Goal: Task Accomplishment & Management: Use online tool/utility

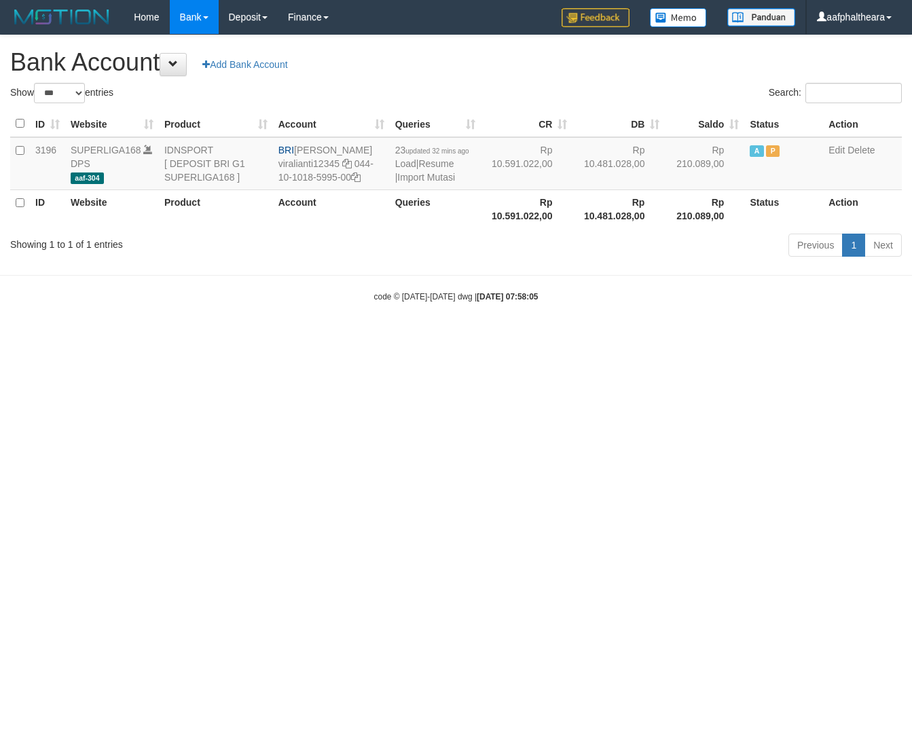
select select "***"
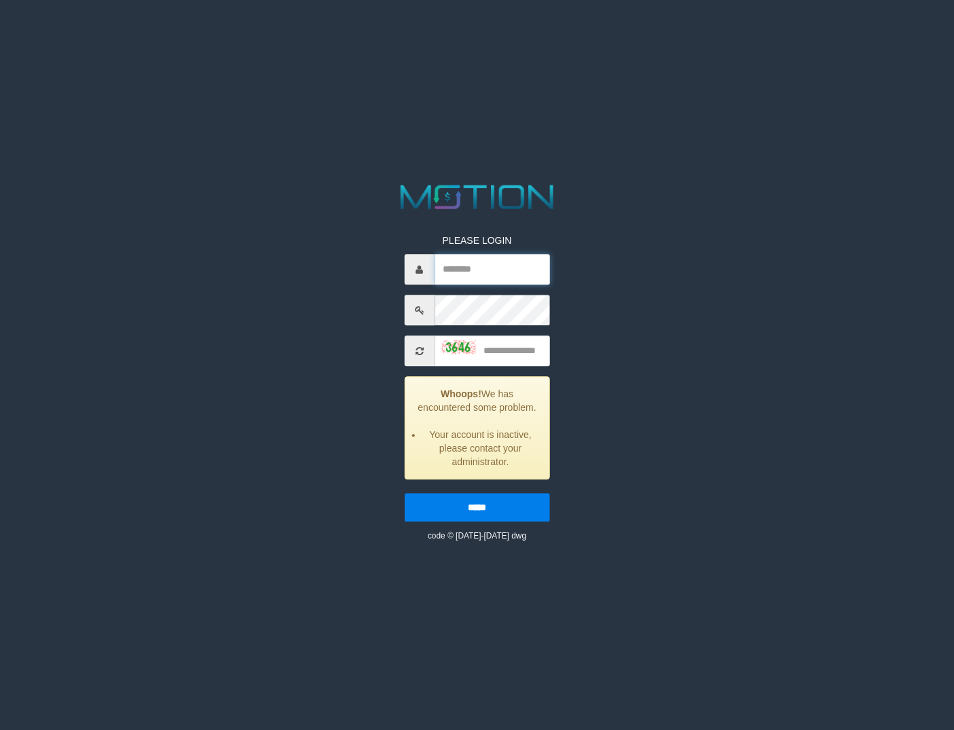
click at [473, 276] on input "text" at bounding box center [492, 270] width 115 height 31
type input "**********"
click at [501, 347] on input "text" at bounding box center [492, 351] width 115 height 31
type input "****"
click at [404, 494] on input "*****" at bounding box center [476, 508] width 145 height 29
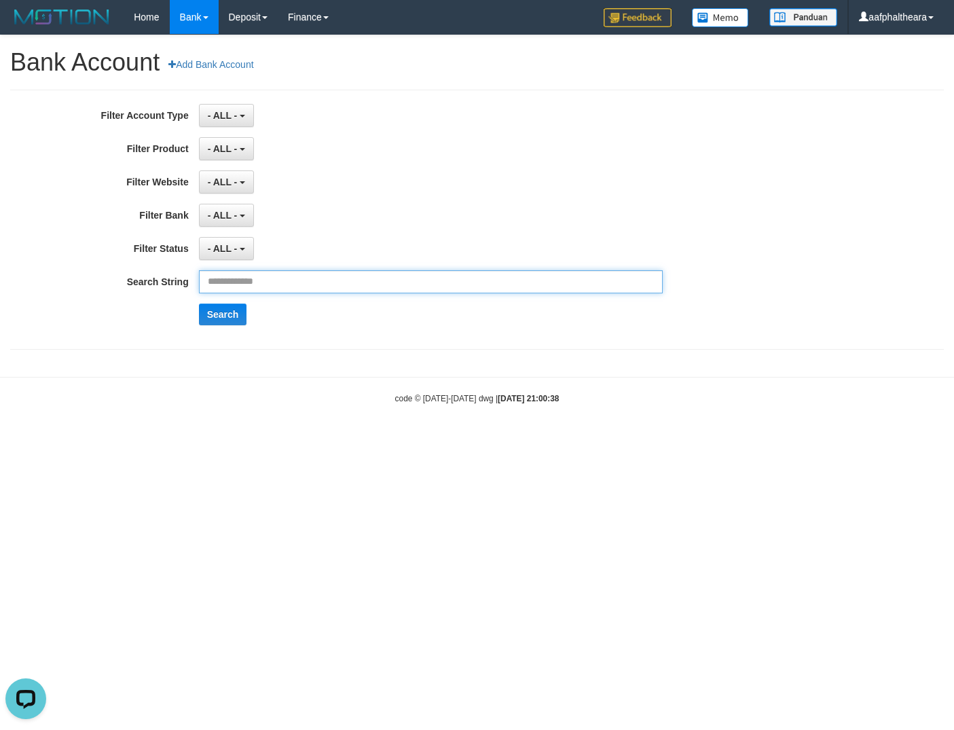
click at [249, 283] on input "text" at bounding box center [431, 281] width 464 height 23
paste input "**********"
type input "**********"
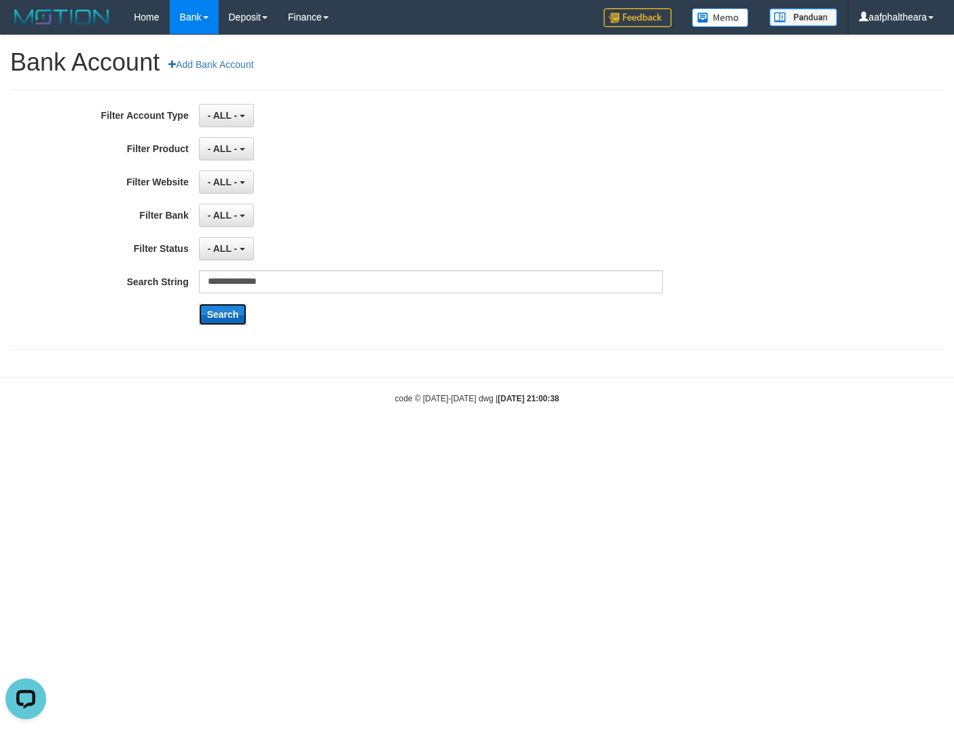
click at [212, 313] on button "Search" at bounding box center [223, 315] width 48 height 22
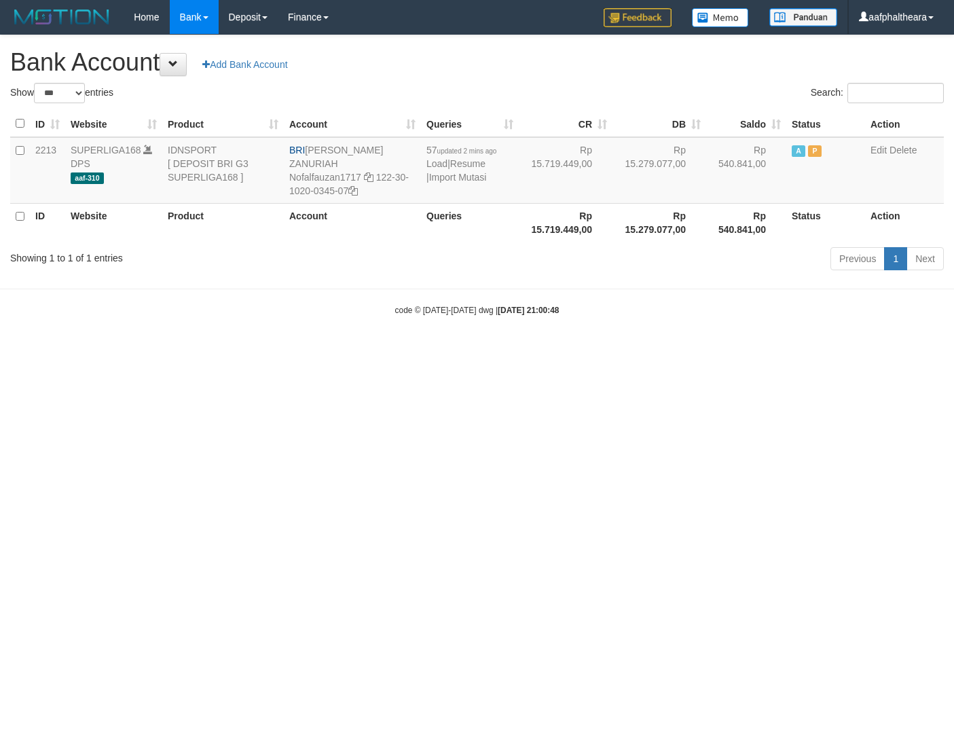
select select "***"
click at [269, 350] on html "Toggle navigation Home Bank Account List Load By Website Group [ISPORT] SUPERLI…" at bounding box center [477, 175] width 954 height 350
select select "***"
click at [693, 350] on html "Toggle navigation Home Bank Account List Load By Website Group [ISPORT] SUPERLI…" at bounding box center [477, 175] width 954 height 350
select select "***"
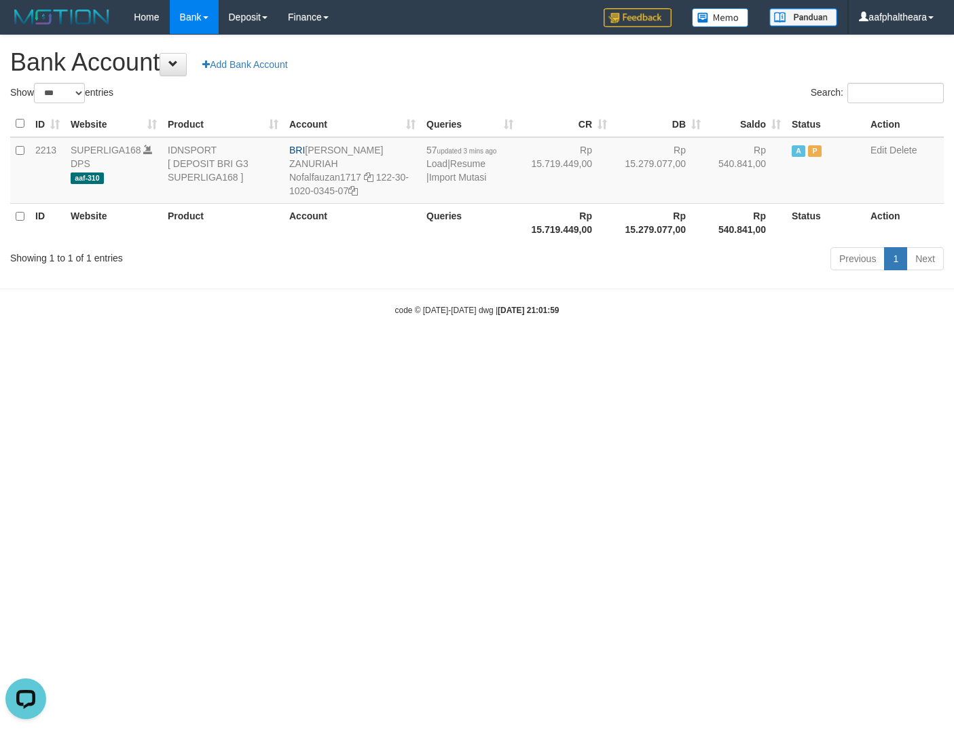
click at [341, 350] on html "Toggle navigation Home Bank Account List Load By Website Group [ISPORT] SUPERLI…" at bounding box center [477, 175] width 954 height 350
click at [445, 178] on link "Import Mutasi" at bounding box center [458, 177] width 58 height 11
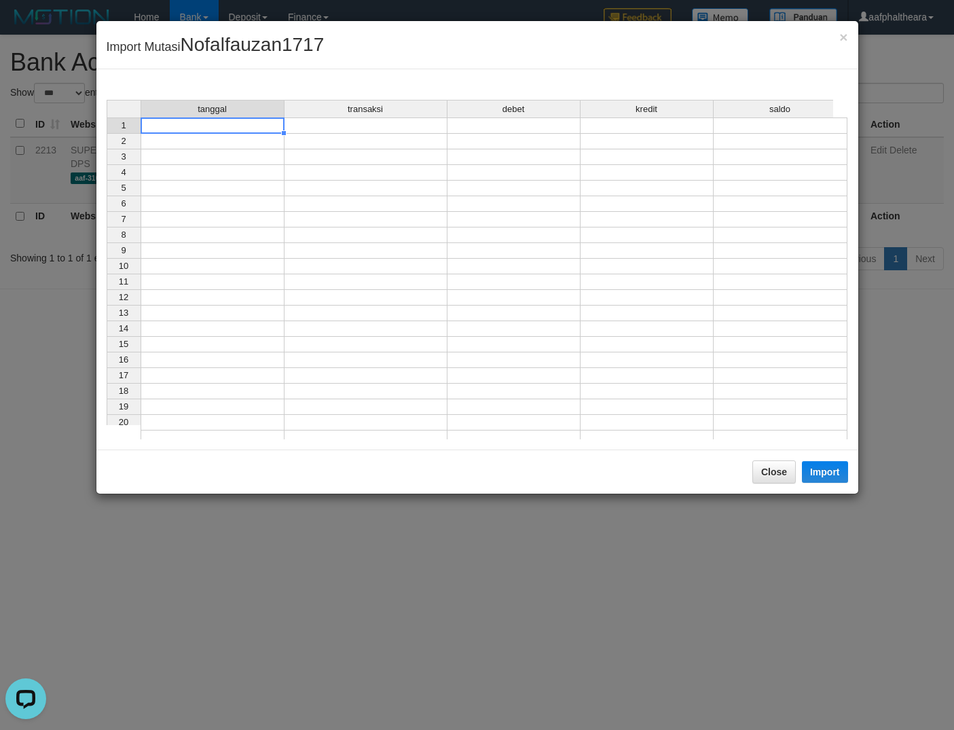
click at [208, 126] on td at bounding box center [213, 125] width 144 height 16
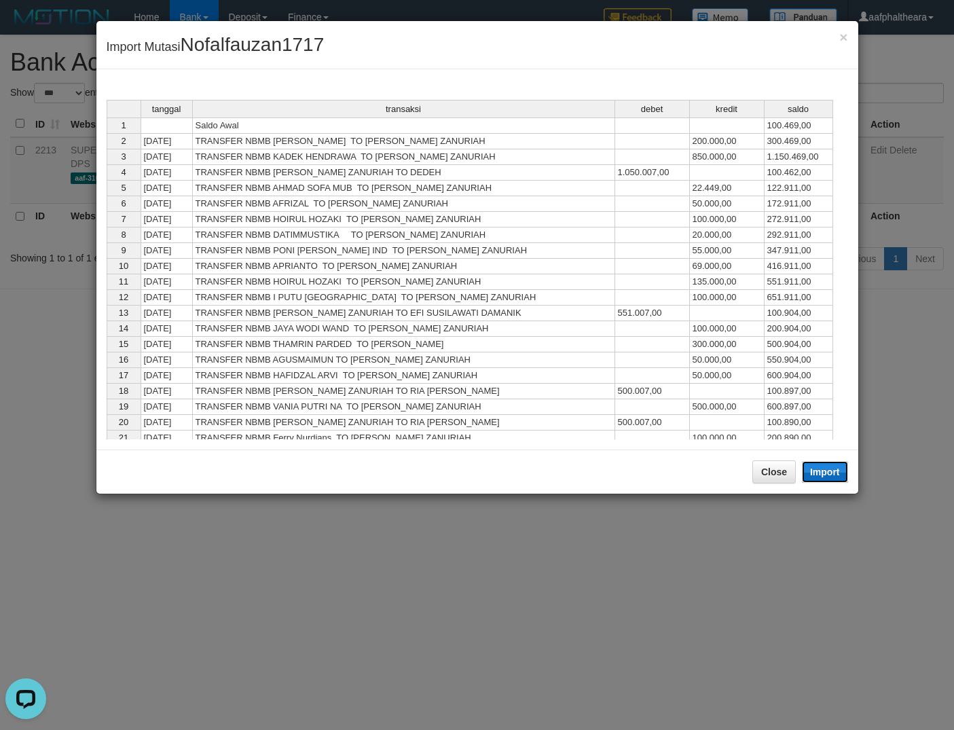
click at [832, 482] on button "Import" at bounding box center [825, 472] width 46 height 22
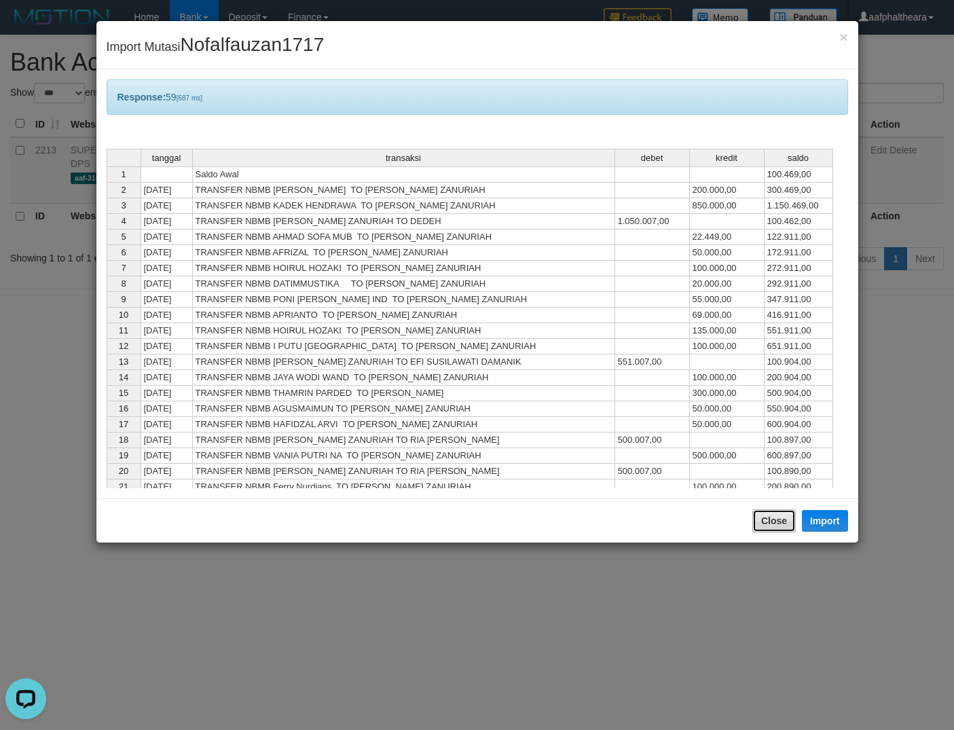
click at [772, 520] on button "Close" at bounding box center [773, 520] width 43 height 23
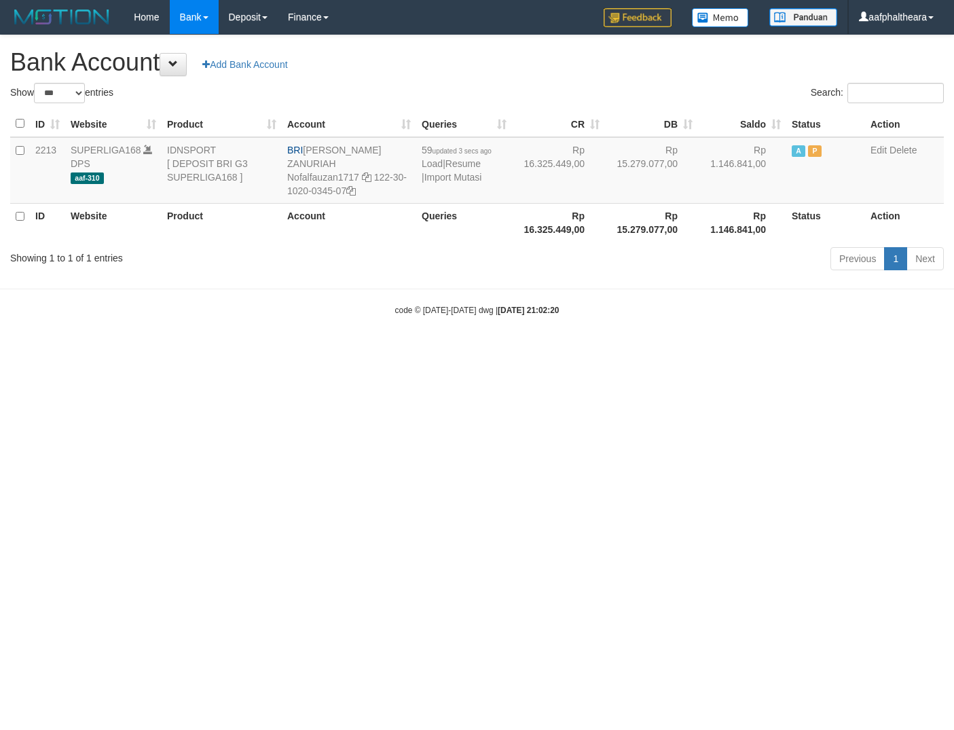
select select "***"
click at [755, 350] on html "Toggle navigation Home Bank Account List Load By Website Group [ISPORT] SUPERLI…" at bounding box center [477, 175] width 954 height 350
click at [419, 350] on html "Toggle navigation Home Bank Account List Load By Website Group [ISPORT] SUPERLI…" at bounding box center [477, 175] width 954 height 350
select select "***"
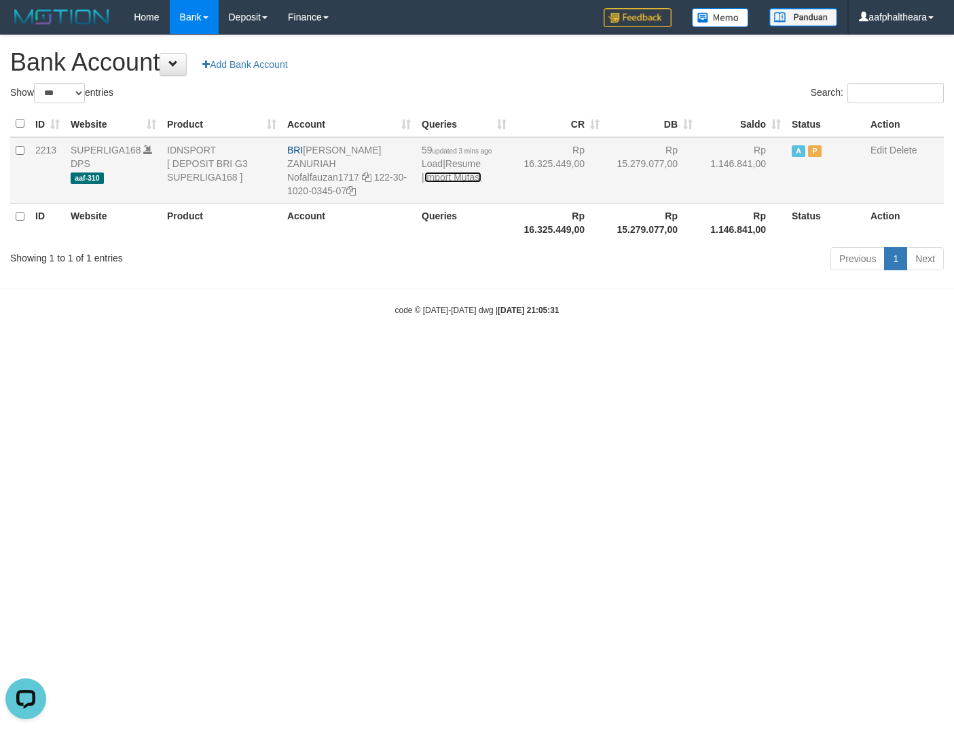
click at [465, 177] on link "Import Mutasi" at bounding box center [453, 177] width 58 height 11
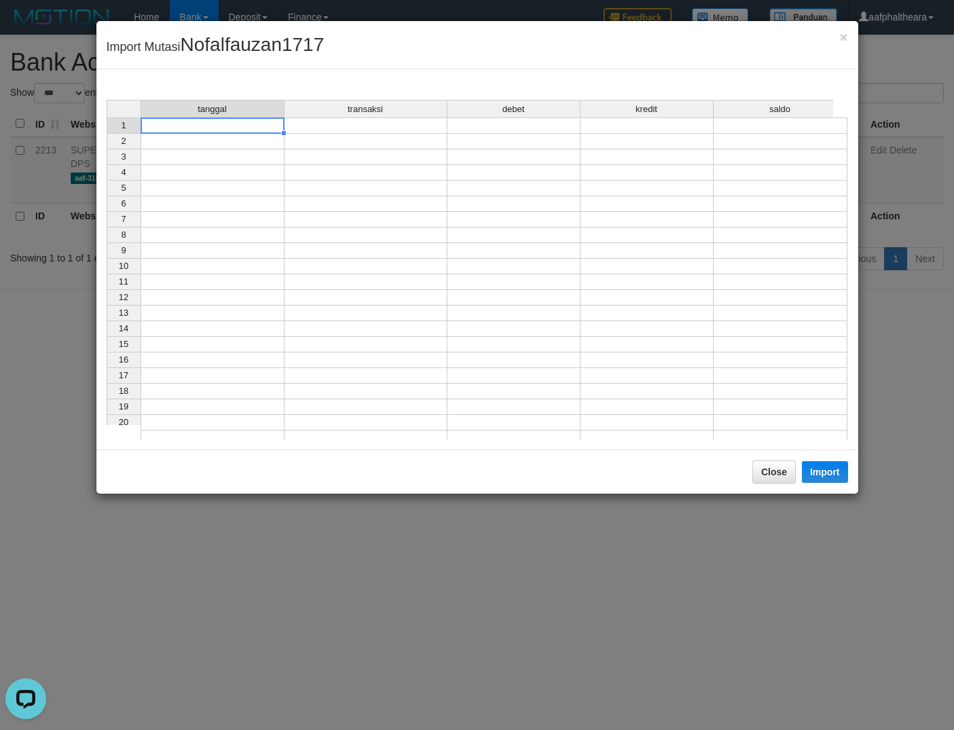
click at [187, 130] on td at bounding box center [213, 125] width 144 height 16
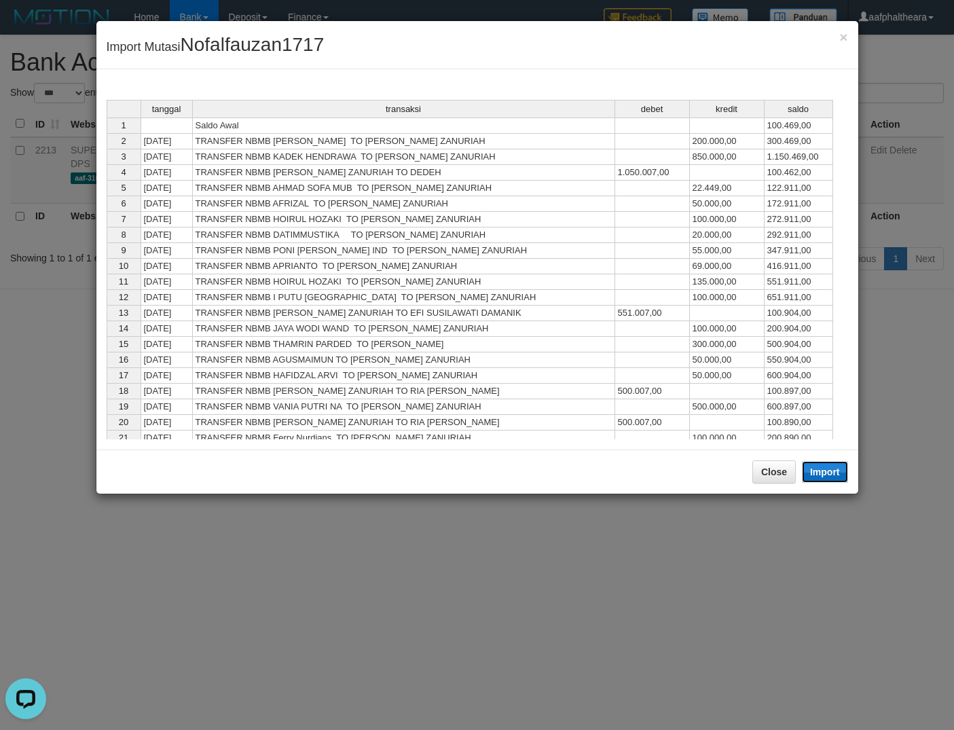
click at [847, 467] on button "Import" at bounding box center [825, 472] width 46 height 22
click at [827, 431] on td "100.890,00" at bounding box center [799, 423] width 69 height 16
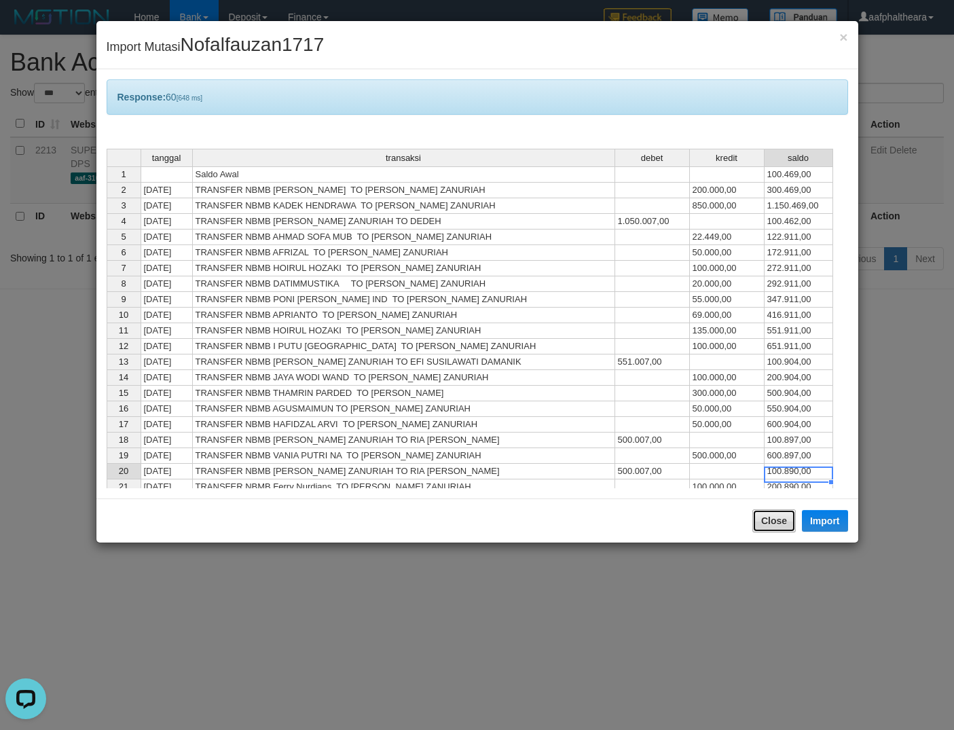
click at [788, 530] on button "Close" at bounding box center [773, 520] width 43 height 23
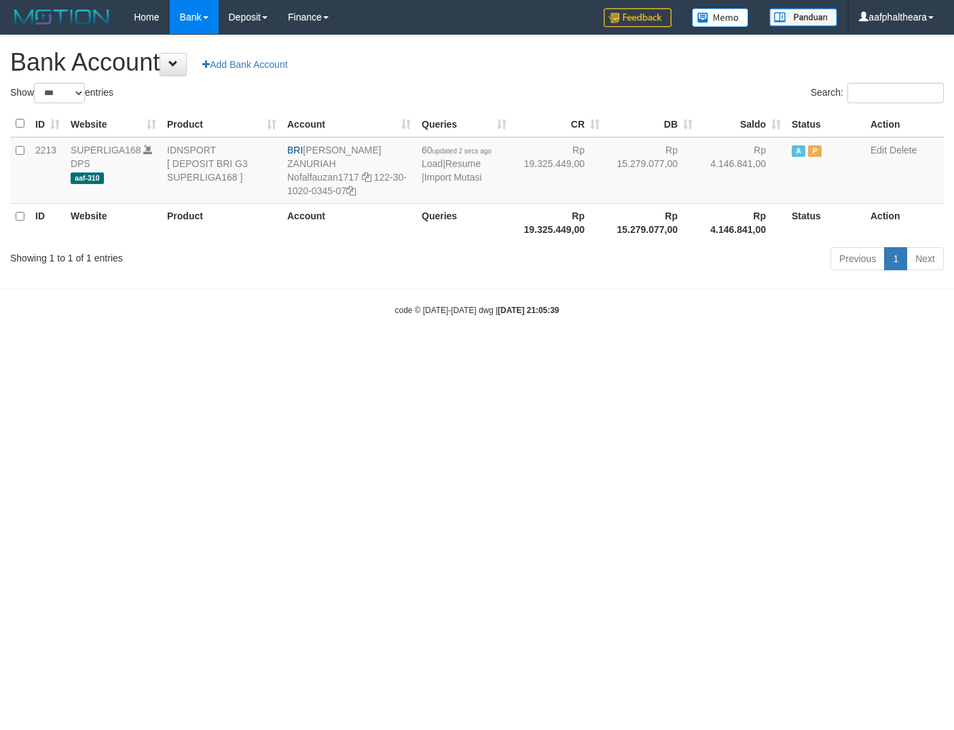
select select "***"
click at [654, 350] on html "Toggle navigation Home Bank Account List Load By Website Group [ISPORT] SUPERLI…" at bounding box center [477, 175] width 954 height 350
drag, startPoint x: 307, startPoint y: 148, endPoint x: 394, endPoint y: 145, distance: 87.0
click at [394, 146] on td "BRI [PERSON_NAME] ZANURIAH Nofalfauzan1717 122-30-1020-0345-07" at bounding box center [349, 170] width 134 height 67
copy td "[PERSON_NAME] ZANURIAH"
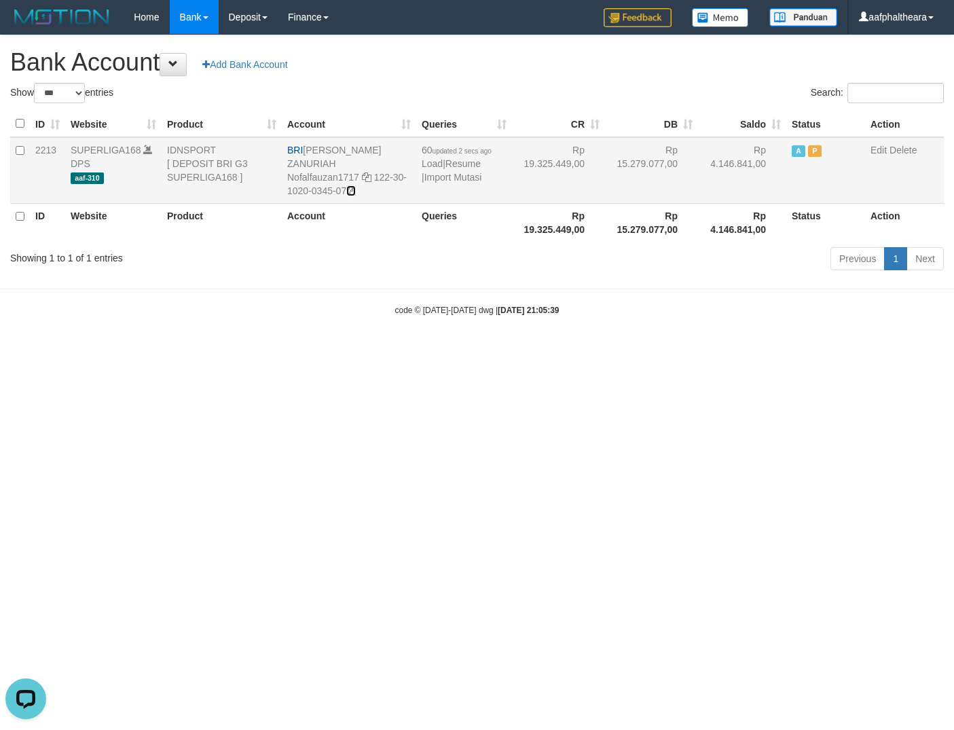
click at [355, 186] on icon at bounding box center [351, 191] width 10 height 10
copy td "[PERSON_NAME] ZANURIAH"
click at [353, 186] on icon at bounding box center [351, 191] width 10 height 10
click at [352, 186] on icon at bounding box center [351, 191] width 10 height 10
drag, startPoint x: 771, startPoint y: 479, endPoint x: 761, endPoint y: 477, distance: 10.4
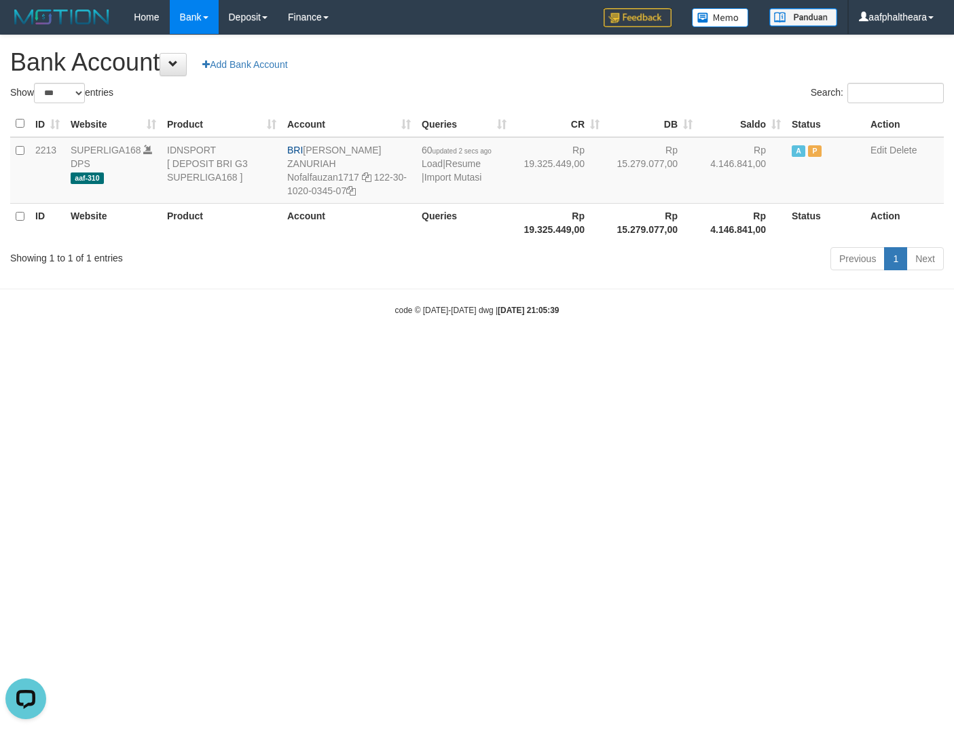
click at [769, 350] on html "Toggle navigation Home Bank Account List Load By Website Group [ISPORT] SUPERLI…" at bounding box center [477, 175] width 954 height 350
select select "***"
click at [725, 350] on html "Toggle navigation Home Bank Account List Load By Website Group [ISPORT] SUPERLI…" at bounding box center [477, 175] width 954 height 350
click at [452, 177] on link "Import Mutasi" at bounding box center [453, 177] width 58 height 11
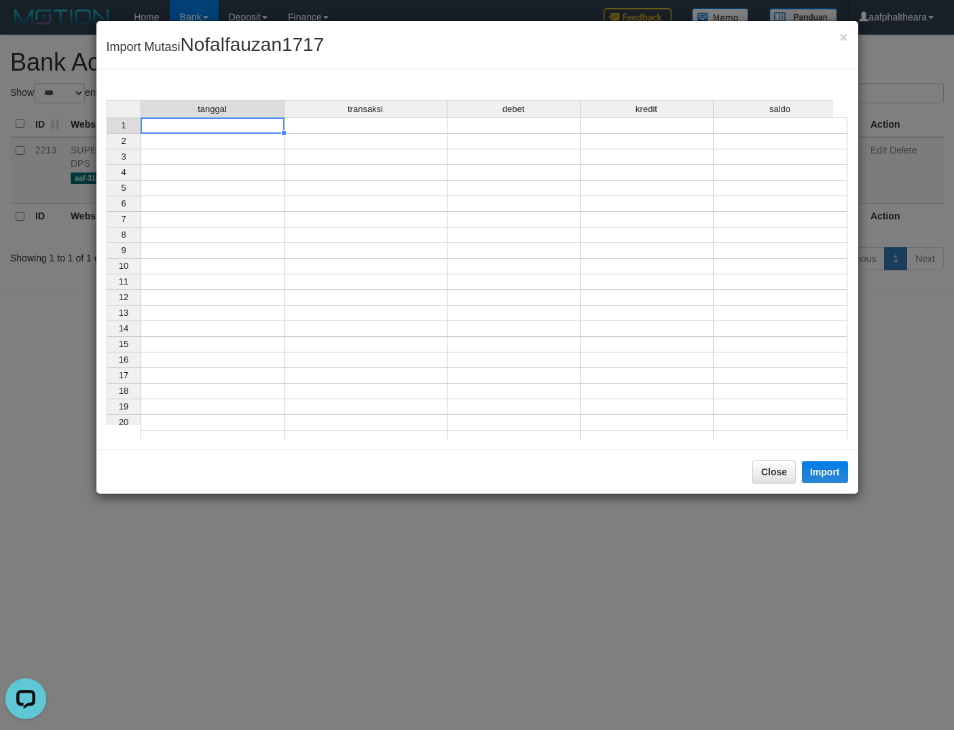
click at [153, 130] on td at bounding box center [213, 125] width 144 height 16
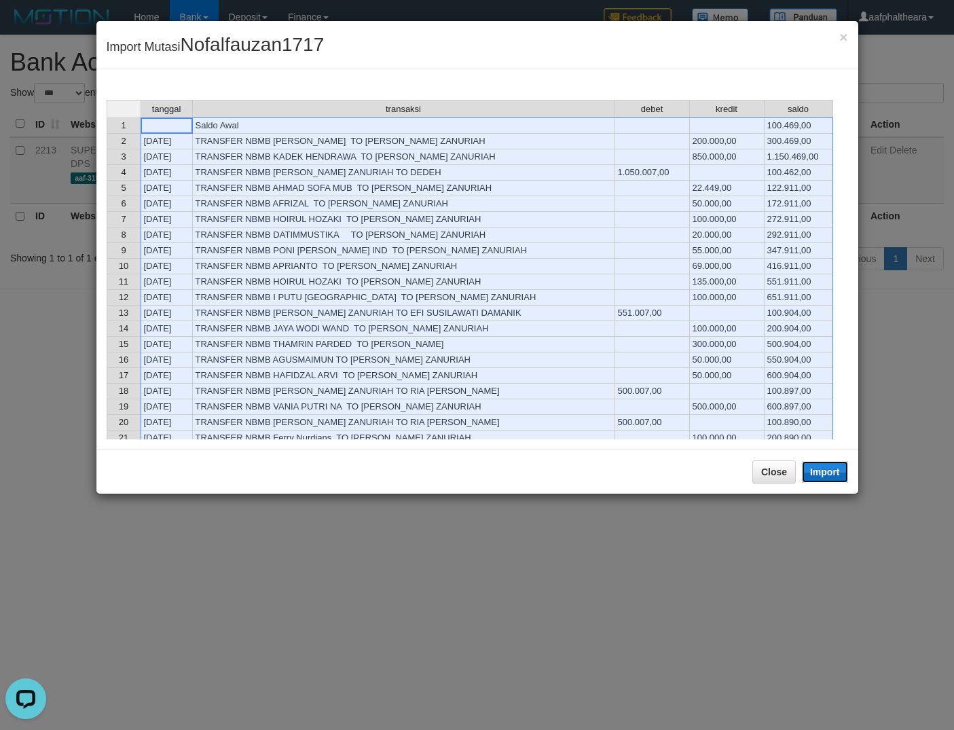
drag, startPoint x: 841, startPoint y: 476, endPoint x: 778, endPoint y: 498, distance: 66.8
click at [843, 476] on button "Import" at bounding box center [825, 472] width 46 height 22
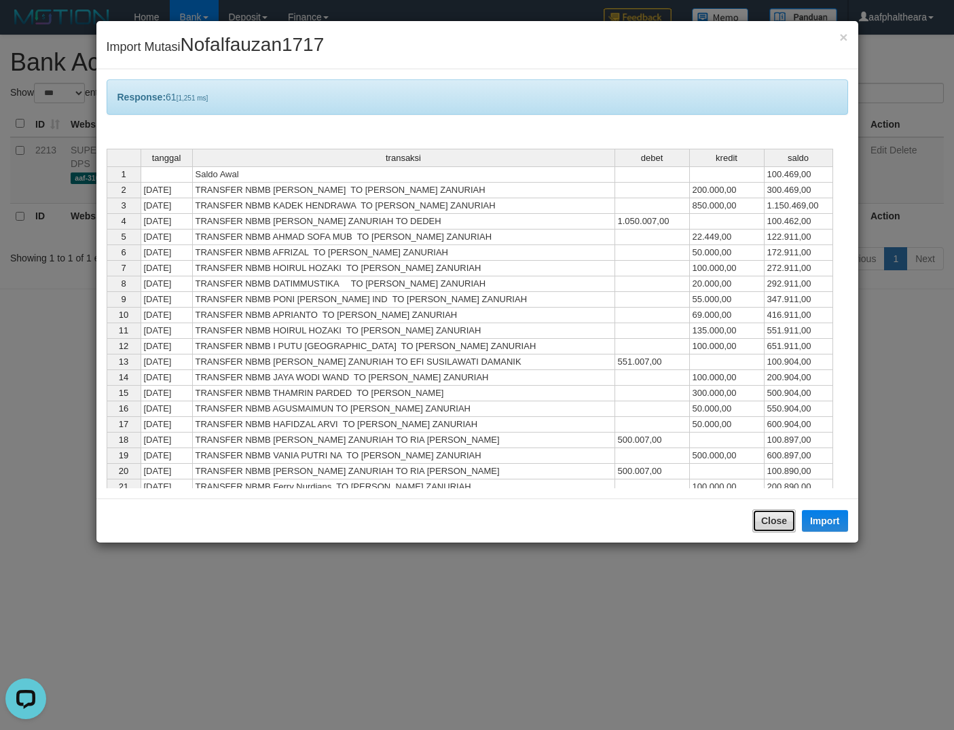
click at [773, 522] on button "Close" at bounding box center [773, 520] width 43 height 23
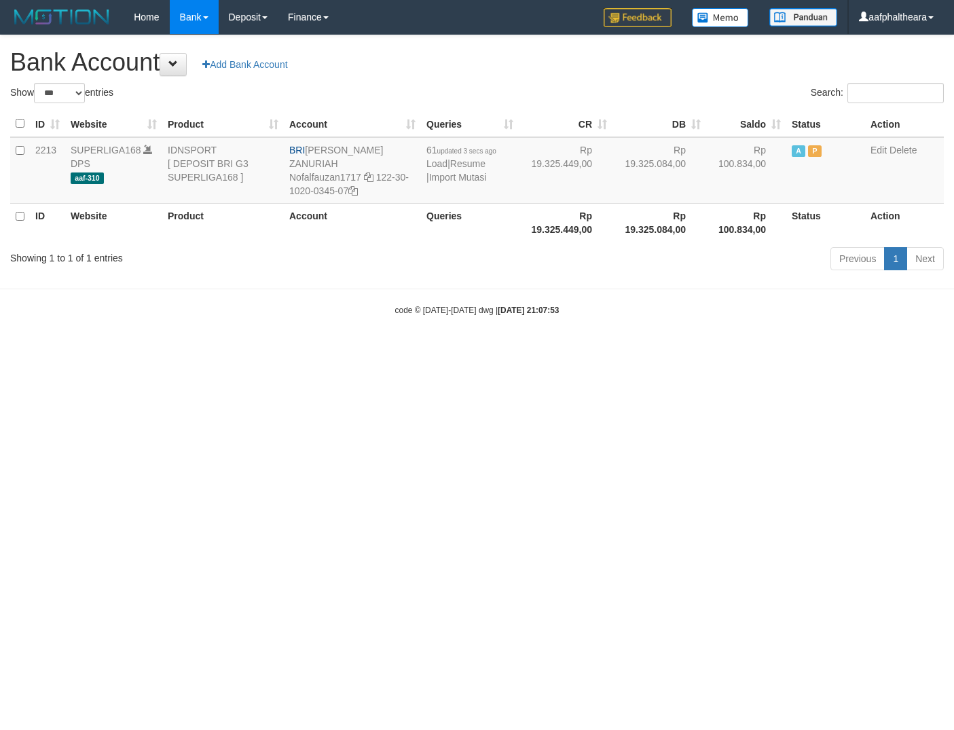
select select "***"
drag, startPoint x: 586, startPoint y: 415, endPoint x: 527, endPoint y: 371, distance: 73.4
click at [585, 350] on html "Toggle navigation Home Bank Account List Load By Website Group [ISPORT] SUPERLI…" at bounding box center [477, 175] width 954 height 350
click at [460, 174] on link "Import Mutasi" at bounding box center [458, 177] width 58 height 11
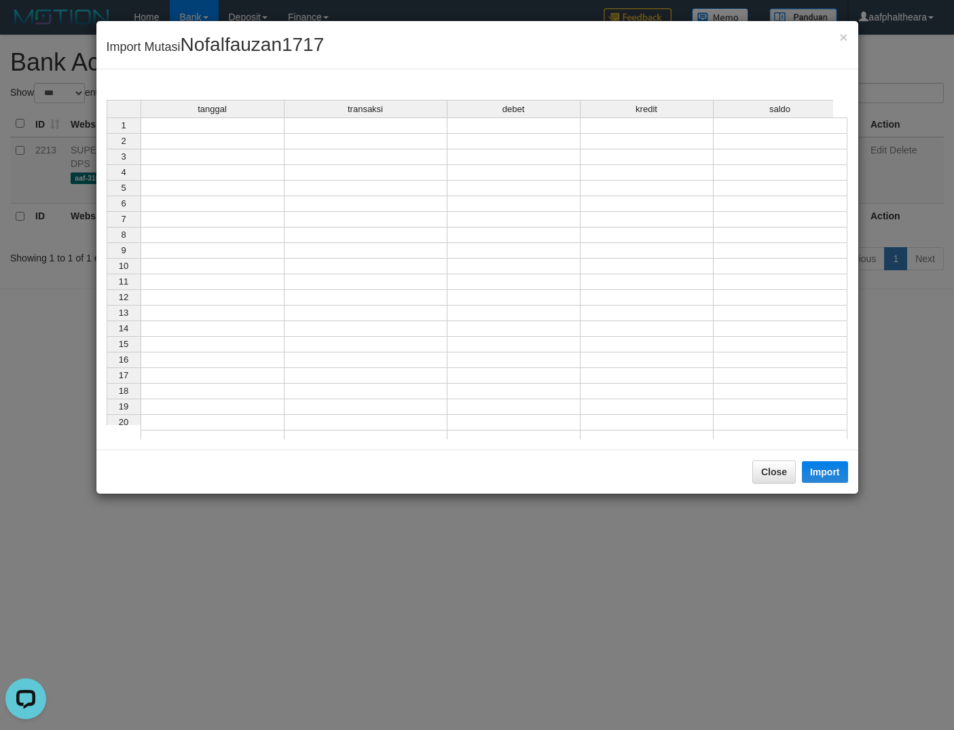
click at [168, 126] on td at bounding box center [213, 125] width 144 height 16
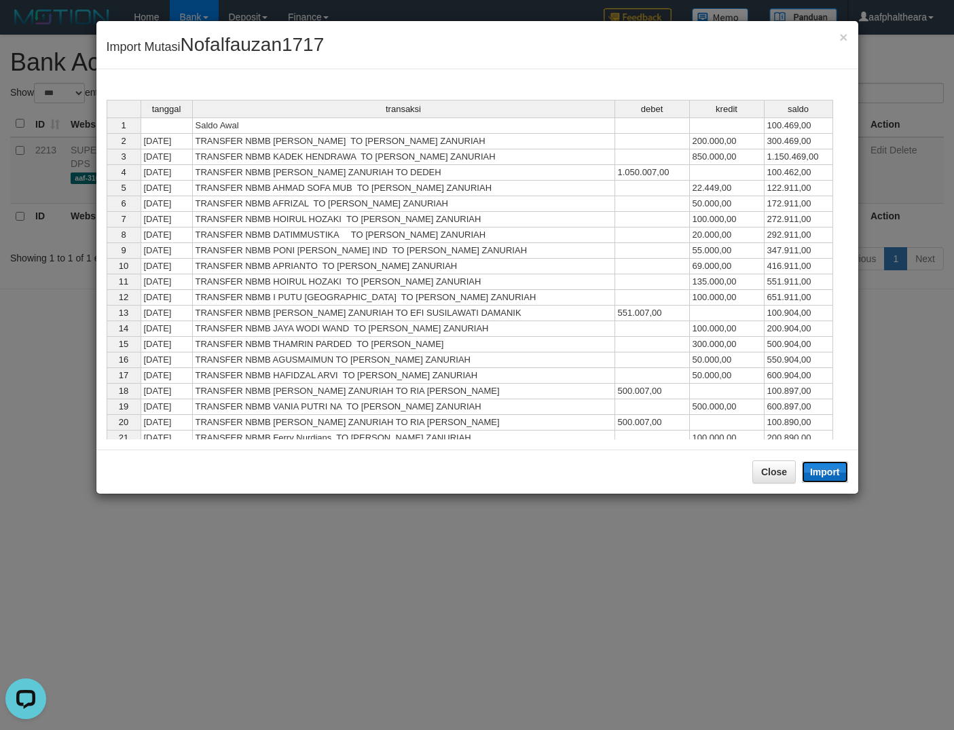
click at [823, 464] on button "Import" at bounding box center [825, 472] width 46 height 22
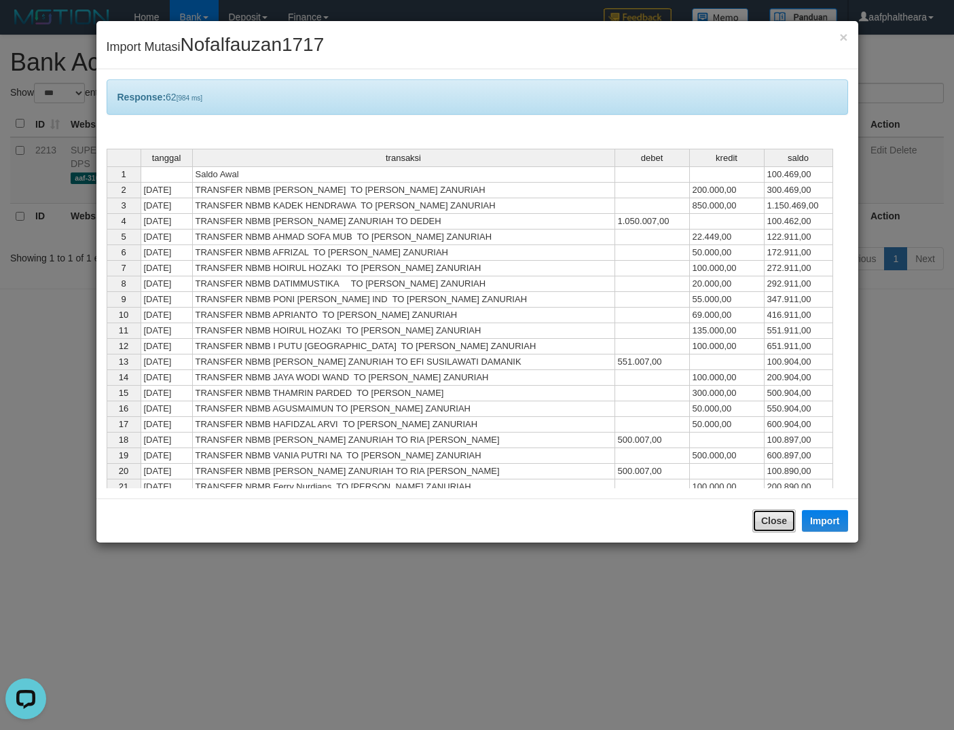
click at [778, 520] on button "Close" at bounding box center [773, 520] width 43 height 23
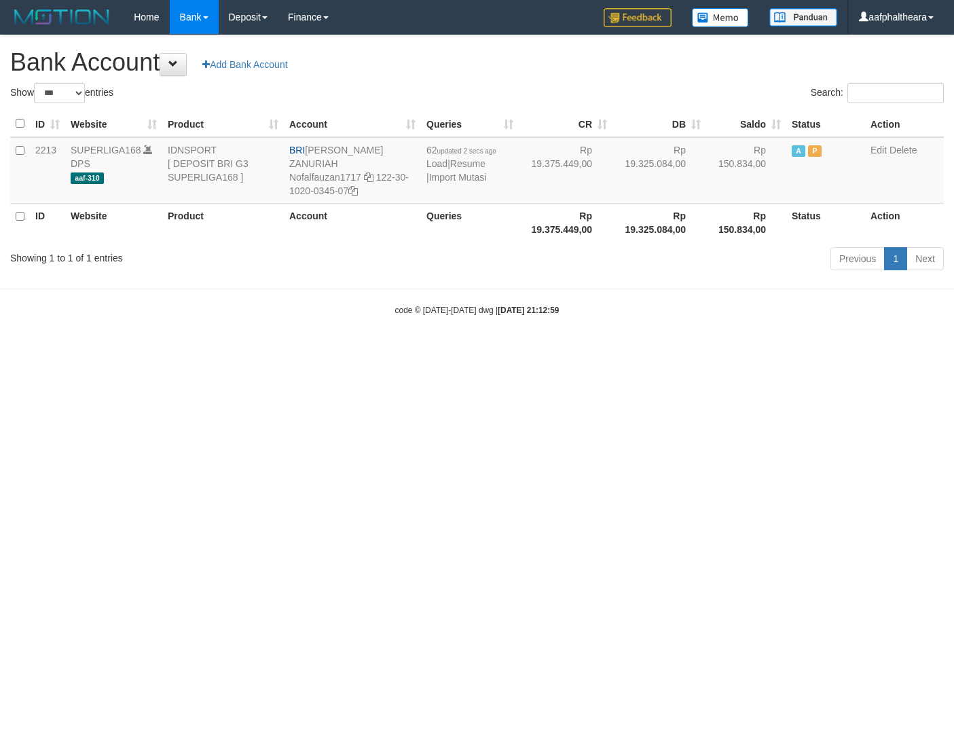
select select "***"
click at [751, 350] on html "Toggle navigation Home Bank Account List Load By Website Group [ISPORT] SUPERLI…" at bounding box center [477, 175] width 954 height 350
click at [666, 75] on h1 "Bank Account Add Bank Account" at bounding box center [477, 62] width 934 height 27
click at [809, 350] on html "Toggle navigation Home Bank Account List Load By Website Group [ISPORT] SUPERLI…" at bounding box center [477, 175] width 954 height 350
select select "***"
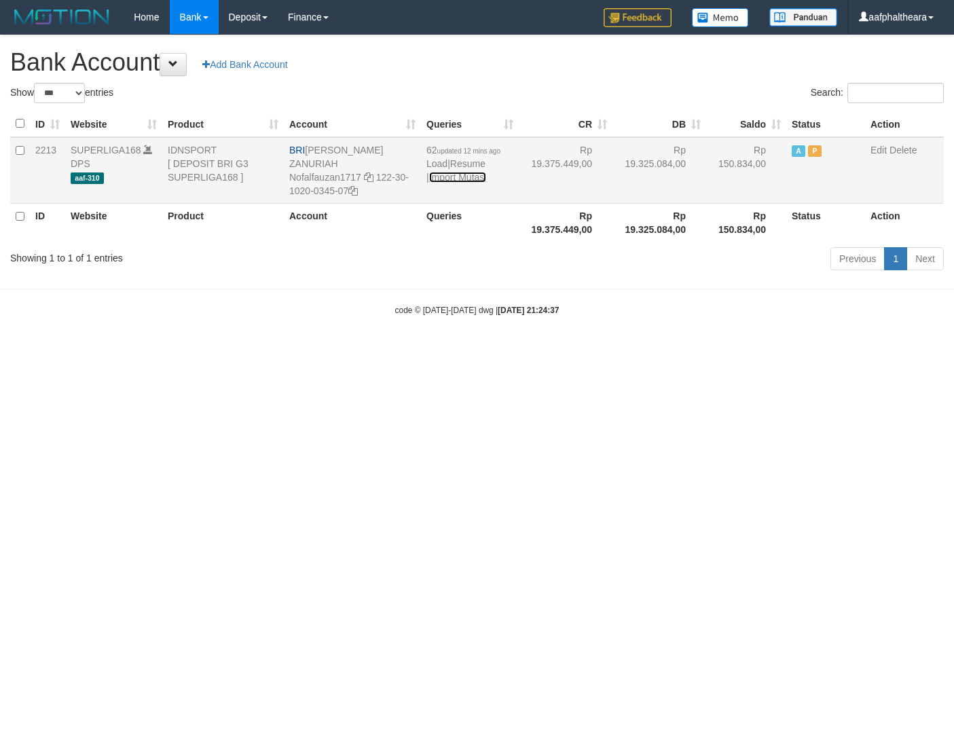
click at [466, 178] on link "Import Mutasi" at bounding box center [458, 177] width 58 height 11
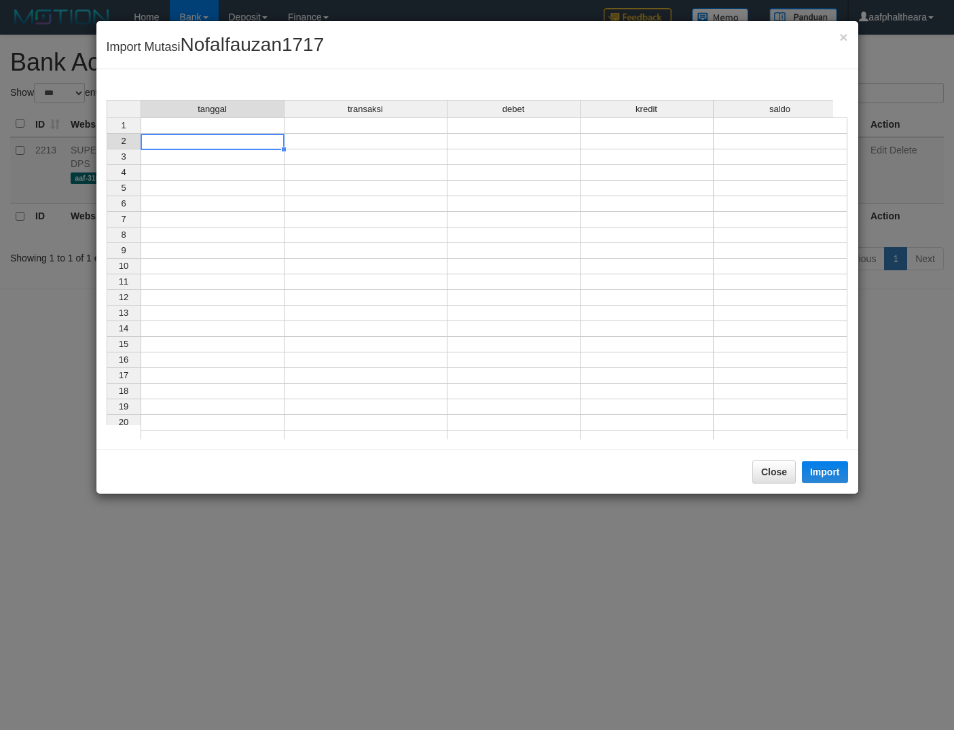
click at [178, 139] on td at bounding box center [213, 142] width 144 height 16
click at [183, 126] on td at bounding box center [213, 125] width 144 height 16
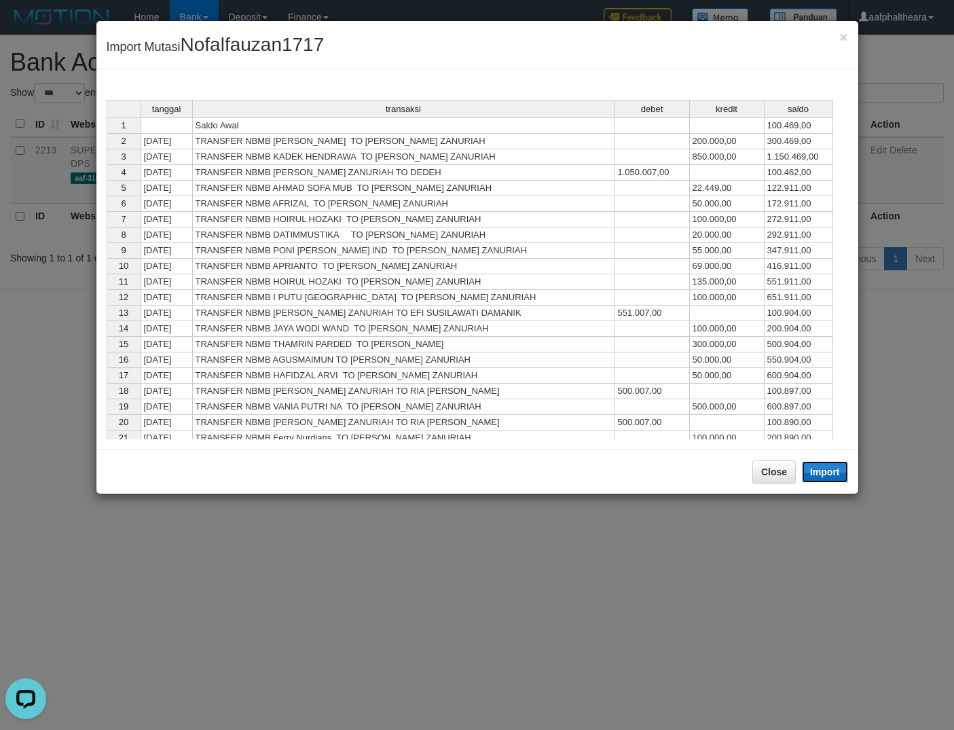
click at [835, 467] on button "Import" at bounding box center [825, 472] width 46 height 22
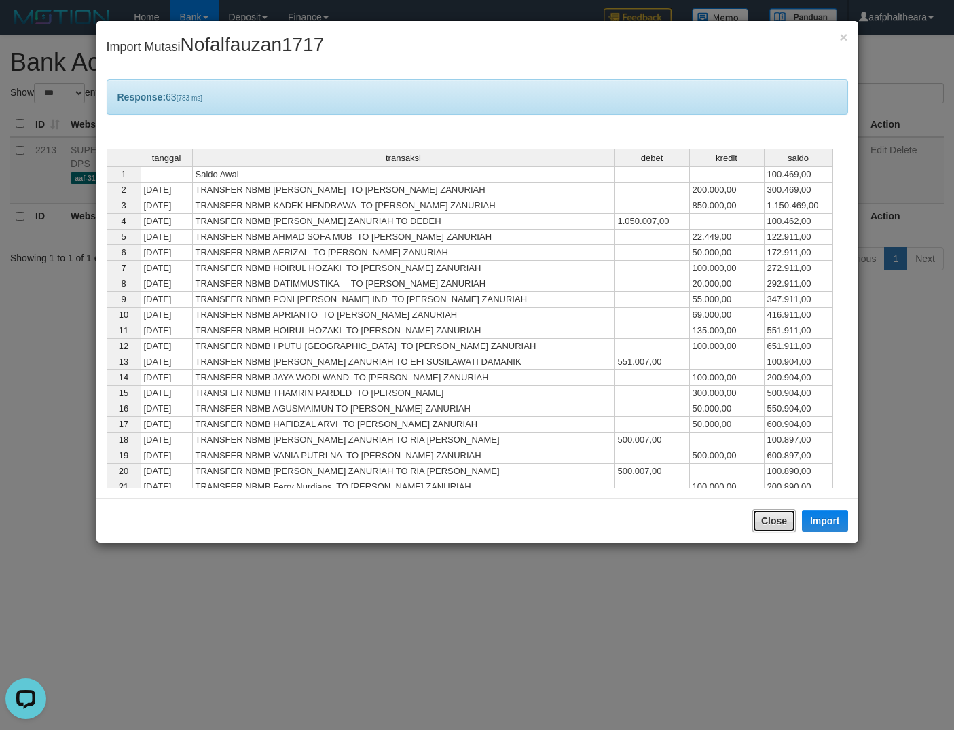
click at [762, 530] on button "Close" at bounding box center [773, 520] width 43 height 23
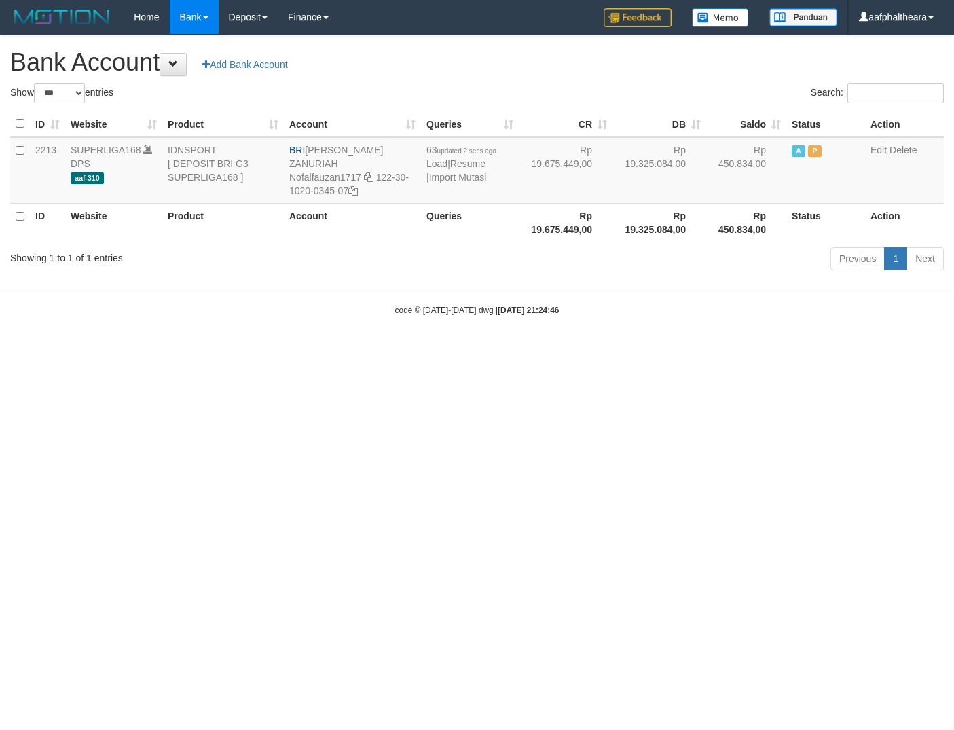
select select "***"
click at [781, 350] on html "Toggle navigation Home Bank Account List Load By Website Group [ISPORT] SUPERLI…" at bounding box center [477, 175] width 954 height 350
click at [550, 87] on div "Search:" at bounding box center [716, 95] width 457 height 24
click at [453, 172] on link "Import Mutasi" at bounding box center [458, 177] width 58 height 11
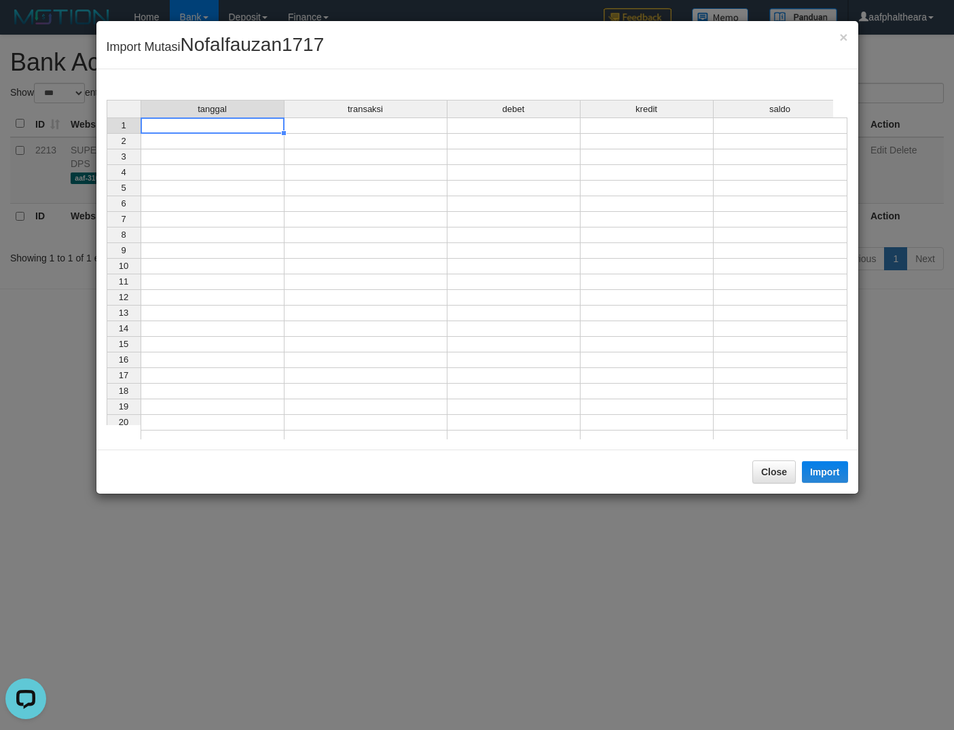
click at [267, 129] on td at bounding box center [213, 125] width 144 height 16
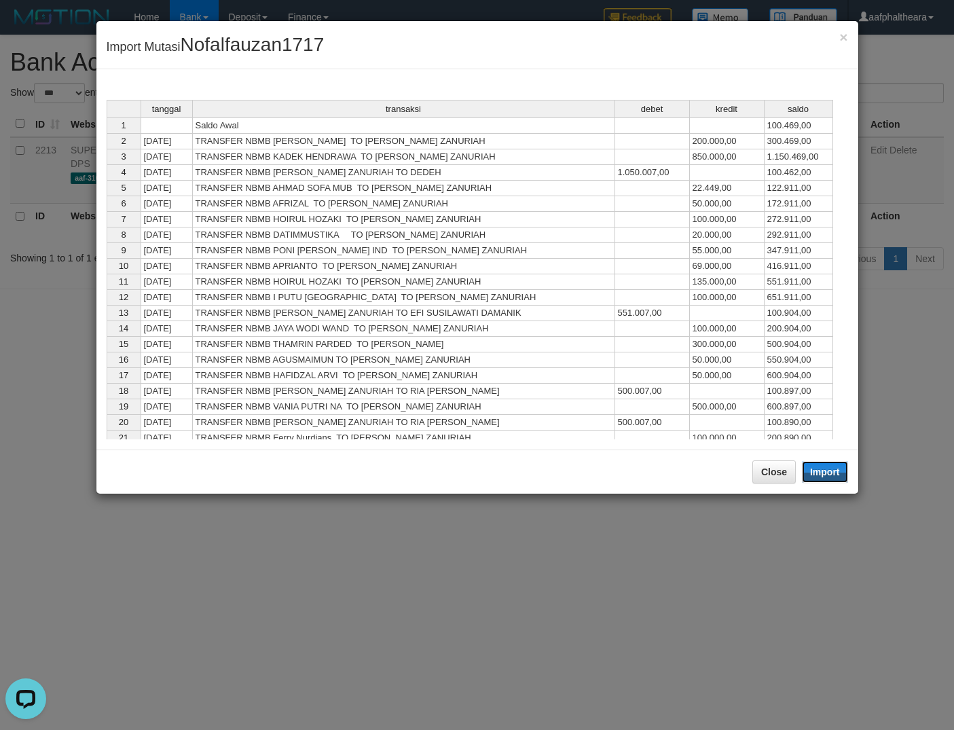
drag, startPoint x: 813, startPoint y: 462, endPoint x: 784, endPoint y: 508, distance: 53.7
click at [815, 464] on button "Import" at bounding box center [825, 472] width 46 height 22
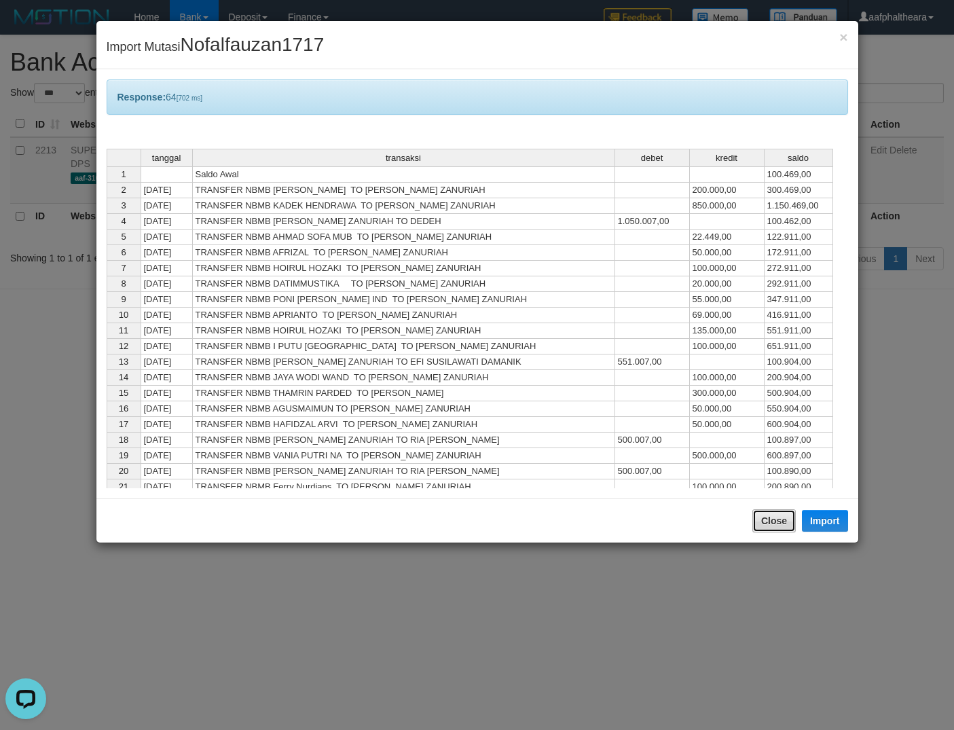
click at [774, 523] on button "Close" at bounding box center [773, 520] width 43 height 23
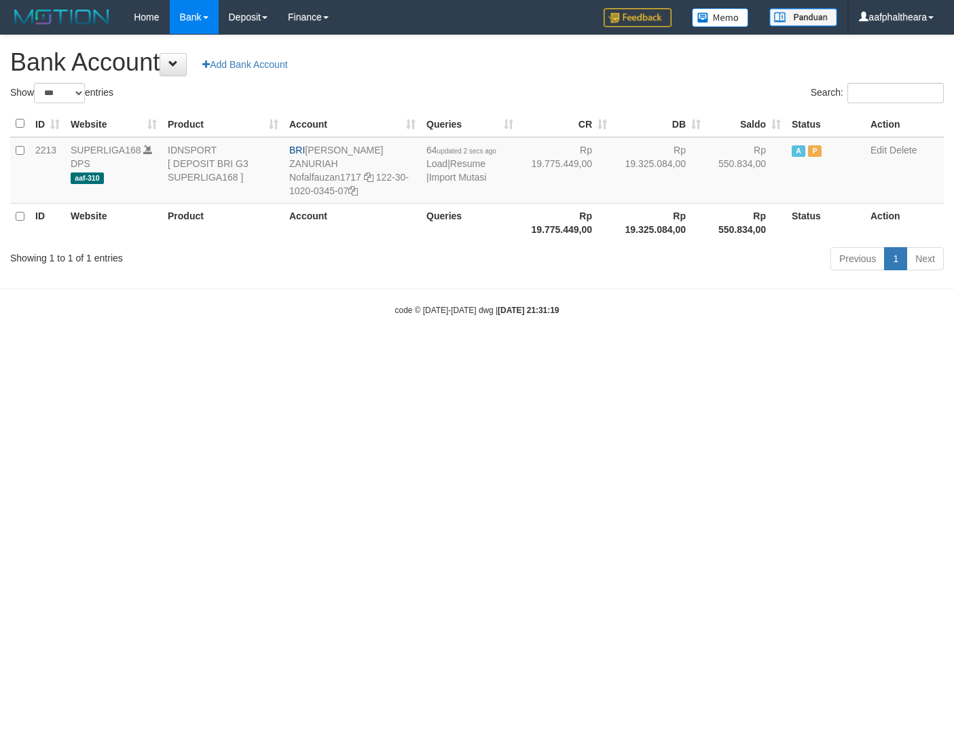
select select "***"
click at [769, 350] on html "Toggle navigation Home Bank Account List Load By Website Group [ISPORT] SUPERLI…" at bounding box center [477, 175] width 954 height 350
drag, startPoint x: 487, startPoint y: 78, endPoint x: 432, endPoint y: 99, distance: 58.9
click at [487, 78] on div "**********" at bounding box center [477, 154] width 954 height 239
click at [450, 177] on link "Import Mutasi" at bounding box center [458, 177] width 58 height 11
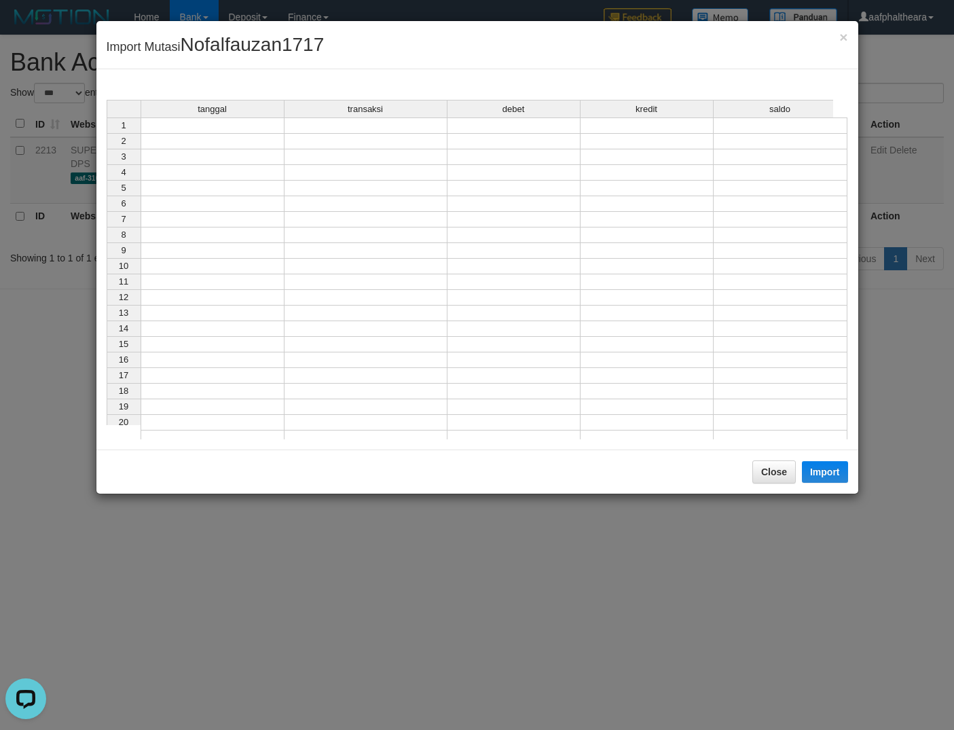
click at [198, 127] on td at bounding box center [213, 125] width 144 height 16
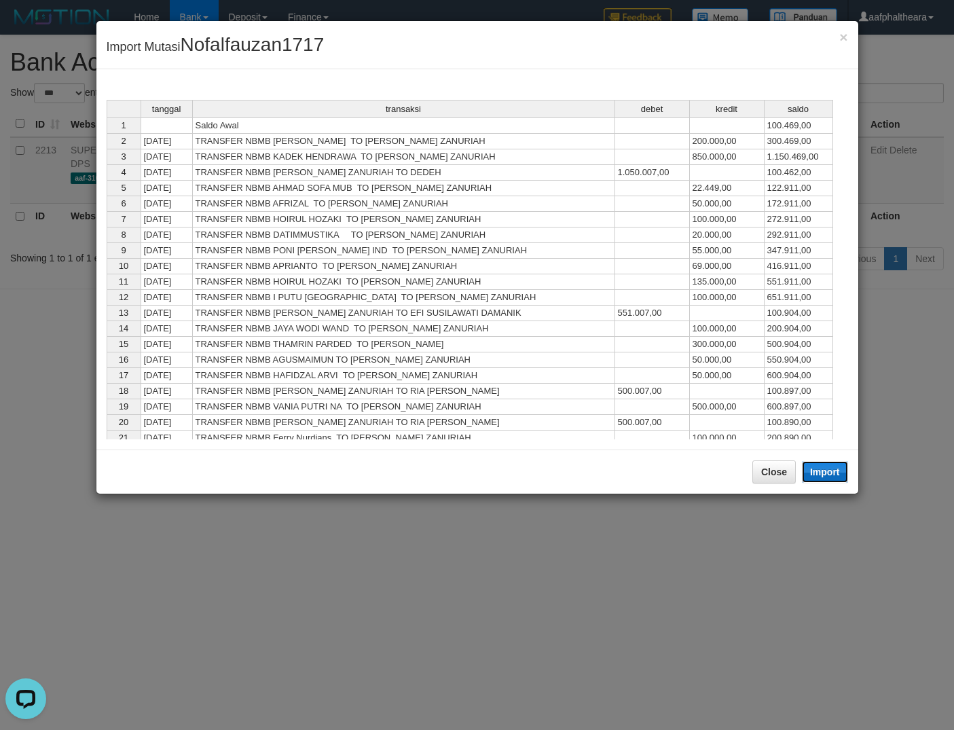
drag, startPoint x: 827, startPoint y: 476, endPoint x: 793, endPoint y: 514, distance: 51.4
click at [829, 477] on button "Import" at bounding box center [825, 472] width 46 height 22
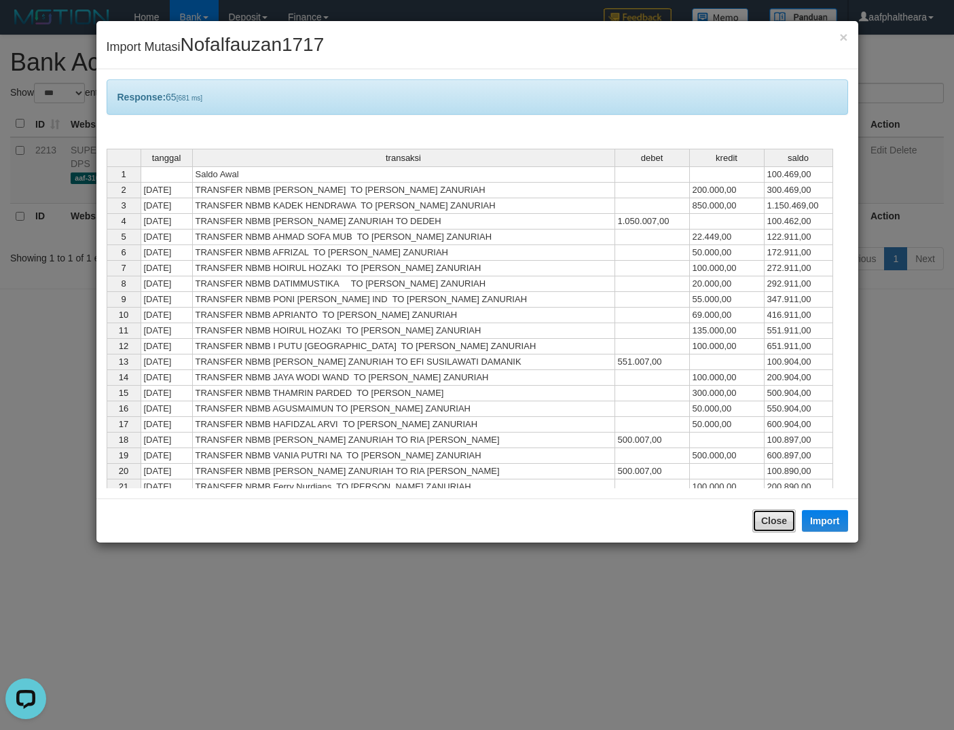
click at [778, 517] on button "Close" at bounding box center [773, 520] width 43 height 23
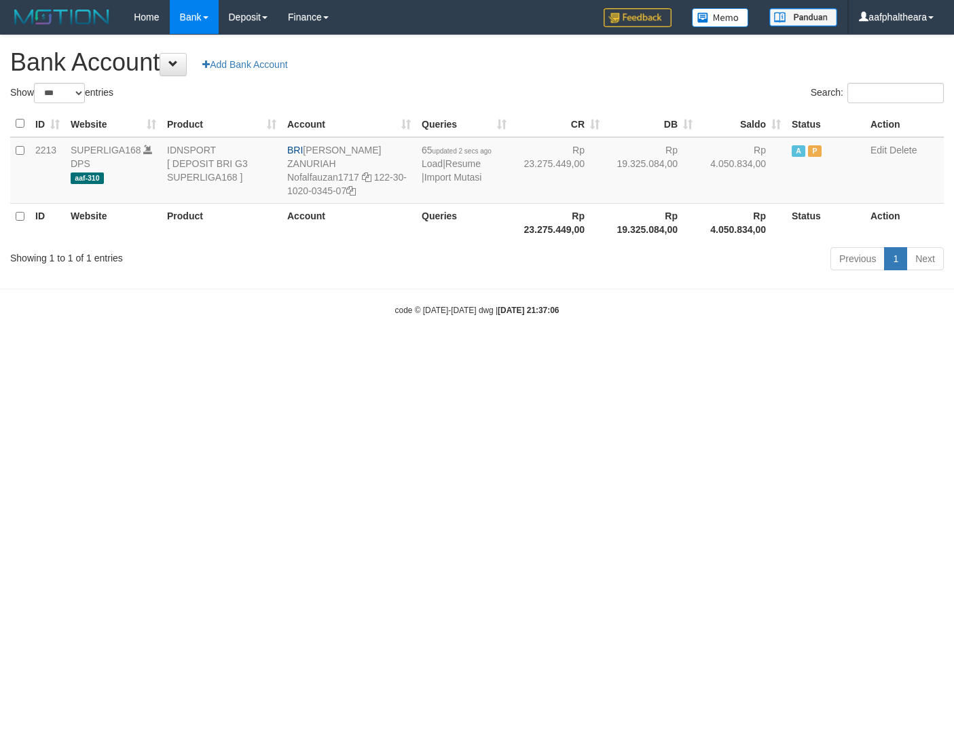
select select "***"
drag, startPoint x: 768, startPoint y: 429, endPoint x: 613, endPoint y: 289, distance: 208.7
click at [772, 350] on html "Toggle navigation Home Bank Account List Load By Website Group [ISPORT] SUPERLI…" at bounding box center [477, 175] width 954 height 350
click at [456, 172] on link "Import Mutasi" at bounding box center [453, 177] width 58 height 11
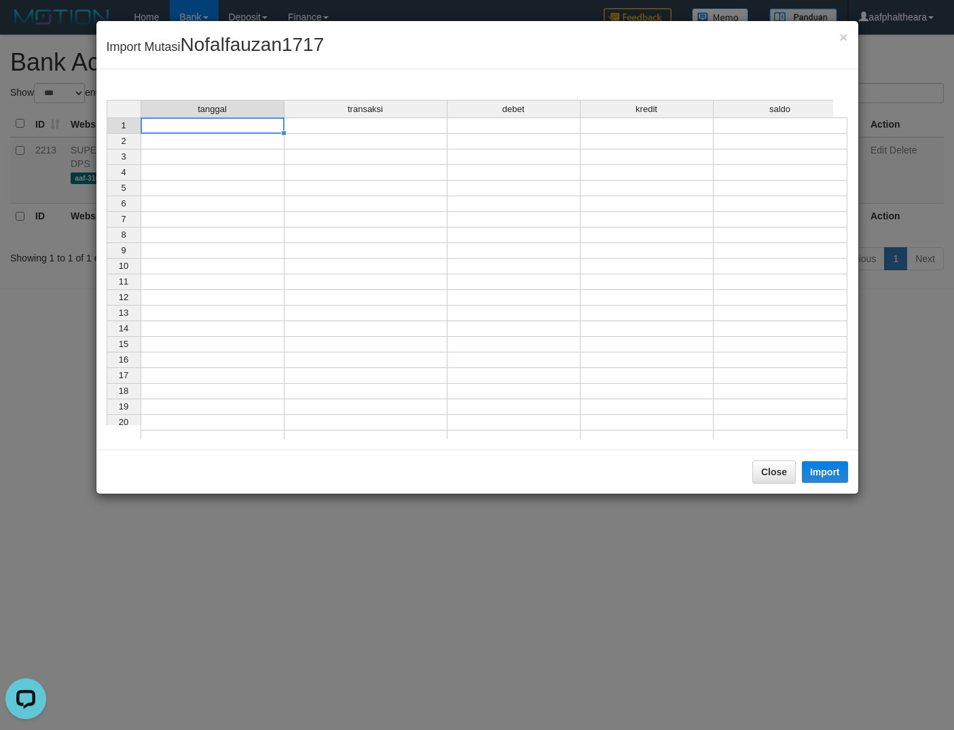
drag, startPoint x: 204, startPoint y: 128, endPoint x: 189, endPoint y: 129, distance: 15.0
click at [204, 127] on td at bounding box center [213, 125] width 144 height 16
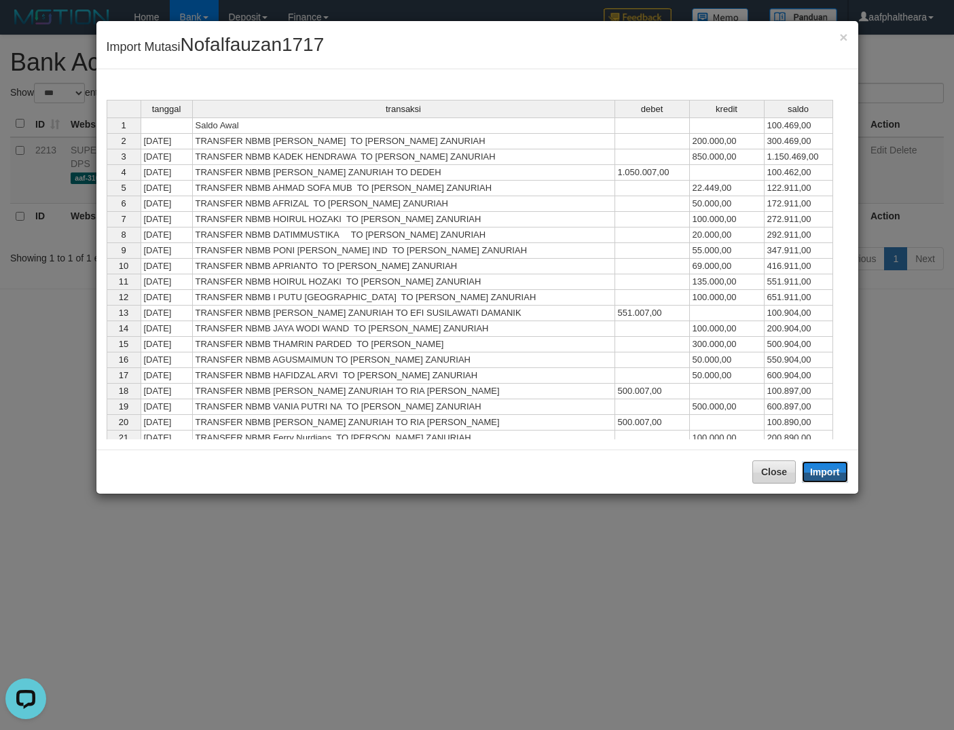
drag, startPoint x: 829, startPoint y: 475, endPoint x: 765, endPoint y: 521, distance: 79.0
click at [830, 477] on button "Import" at bounding box center [825, 472] width 46 height 22
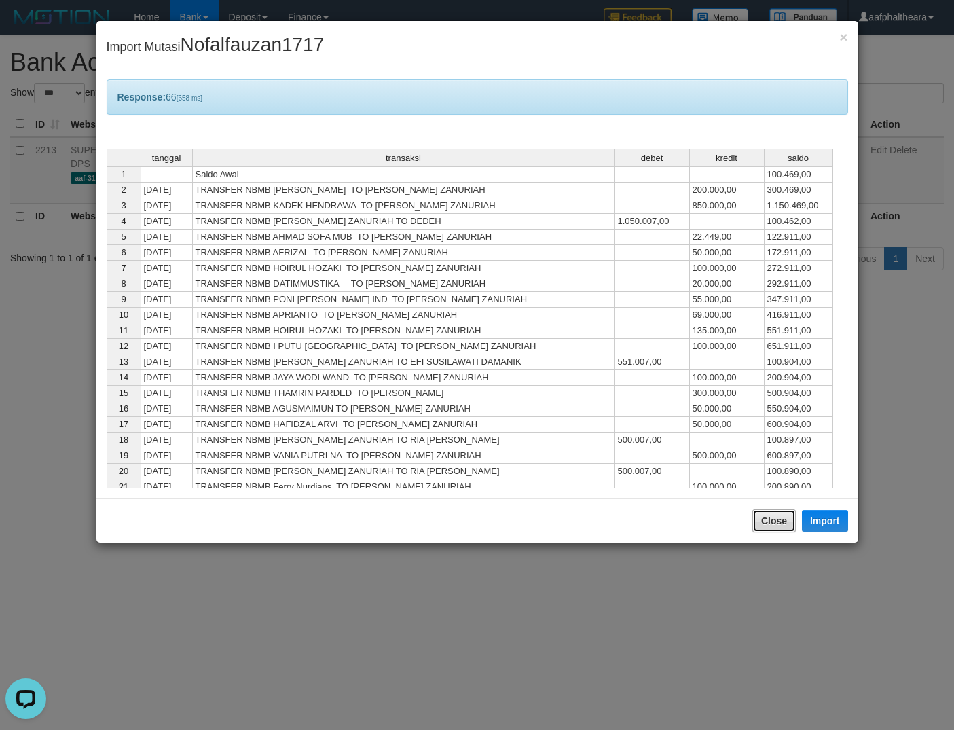
drag, startPoint x: 765, startPoint y: 517, endPoint x: 772, endPoint y: 518, distance: 6.8
click at [769, 517] on button "Close" at bounding box center [773, 520] width 43 height 23
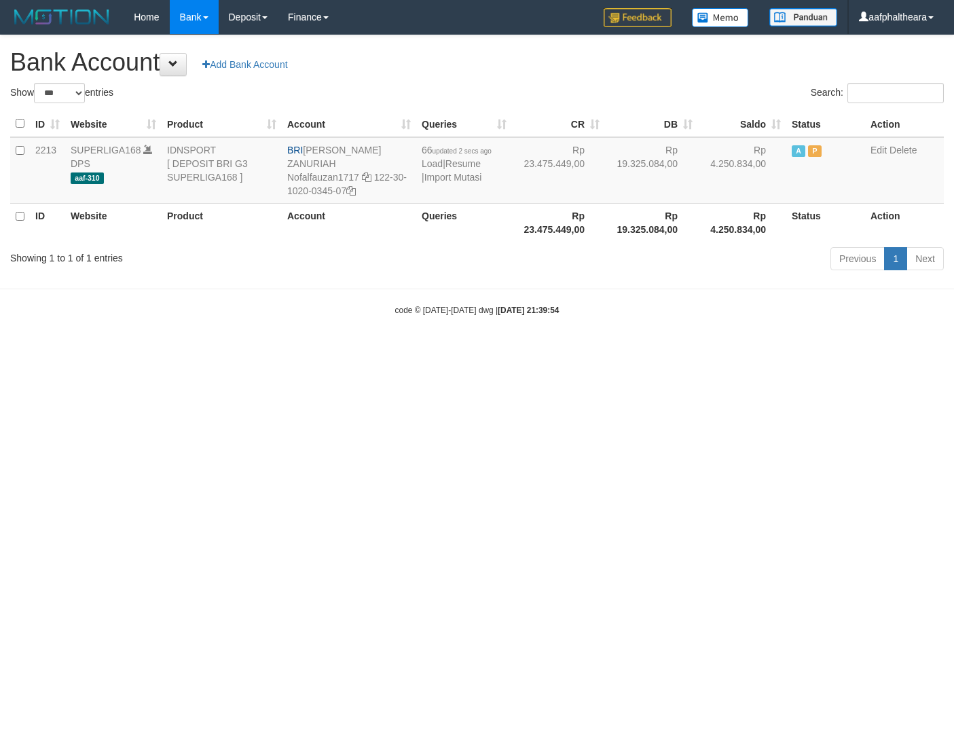
select select "***"
click at [438, 350] on html "Toggle navigation Home Bank Account List Load By Website Group [ISPORT] SUPERLI…" at bounding box center [477, 175] width 954 height 350
drag, startPoint x: 309, startPoint y: 147, endPoint x: 397, endPoint y: 148, distance: 88.3
click at [397, 148] on td "BRI [PERSON_NAME] ZANURIAH Nofalfauzan1717 122-30-1020-0345-07" at bounding box center [349, 170] width 134 height 67
copy td "[PERSON_NAME] ZANURIAH"
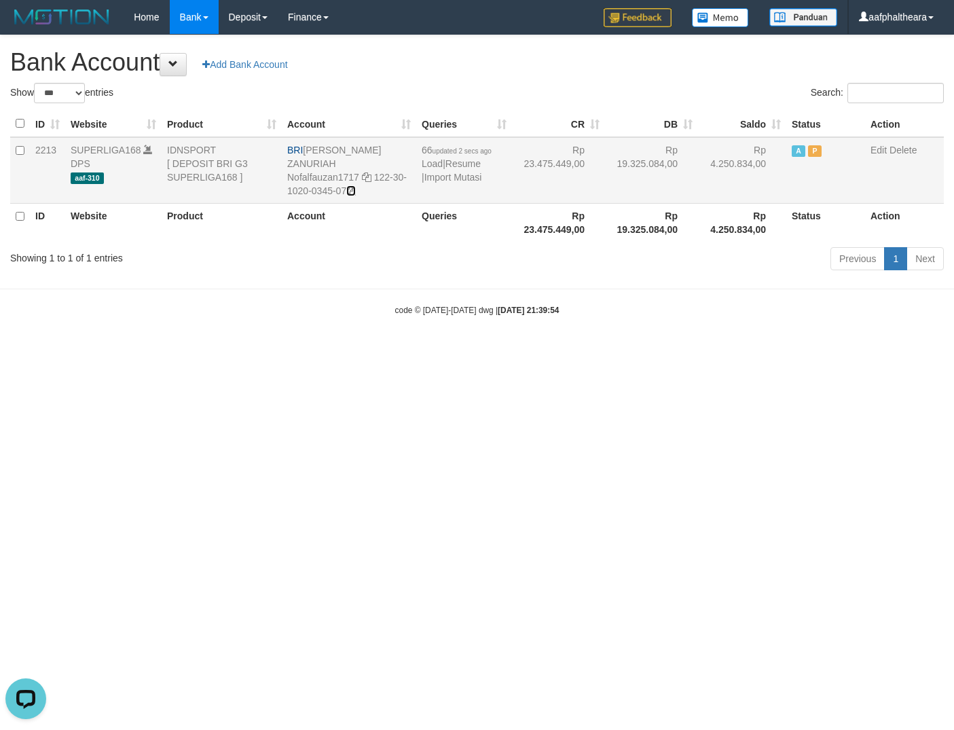
click at [353, 186] on icon at bounding box center [351, 191] width 10 height 10
copy td "[PERSON_NAME] ZANURIAH"
click at [353, 186] on icon at bounding box center [351, 191] width 10 height 10
click at [445, 350] on html "Toggle navigation Home Bank Account List Load By Website Group [ISPORT] SUPERLI…" at bounding box center [477, 175] width 954 height 350
click at [460, 174] on link "Import Mutasi" at bounding box center [453, 177] width 58 height 11
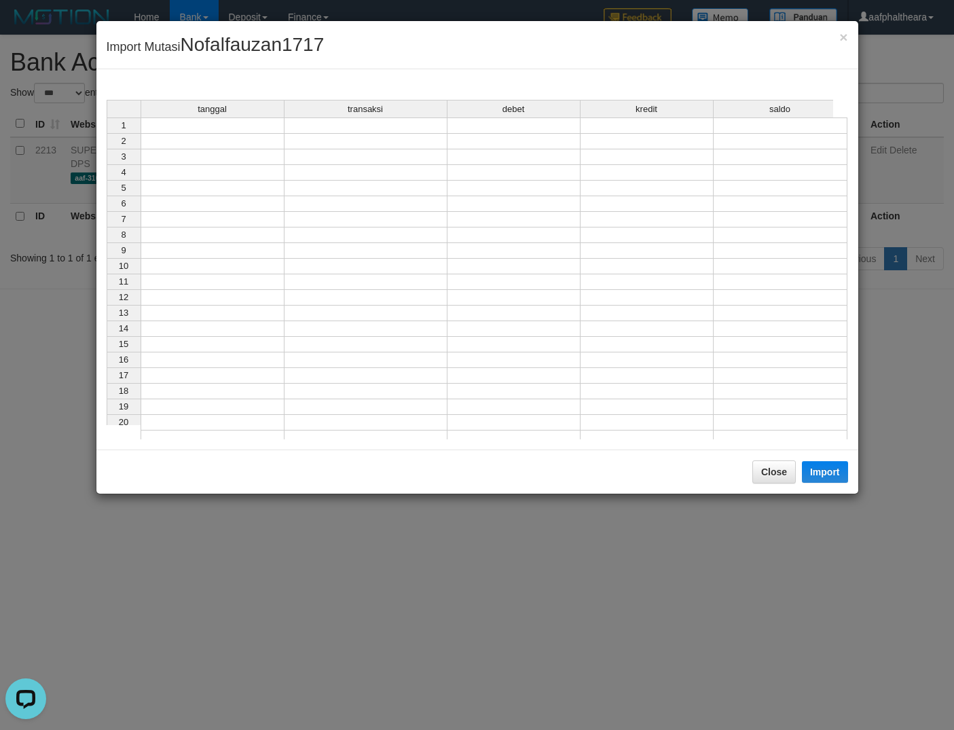
click at [255, 131] on td at bounding box center [213, 125] width 144 height 16
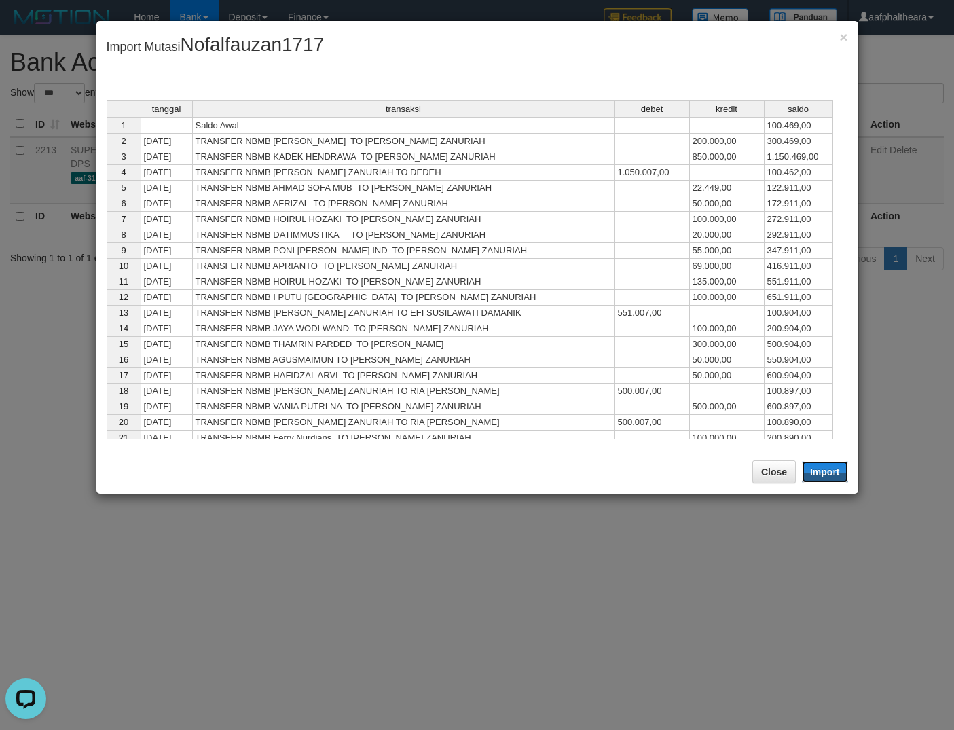
drag, startPoint x: 825, startPoint y: 474, endPoint x: 758, endPoint y: 508, distance: 75.3
click at [825, 475] on button "Import" at bounding box center [825, 472] width 46 height 22
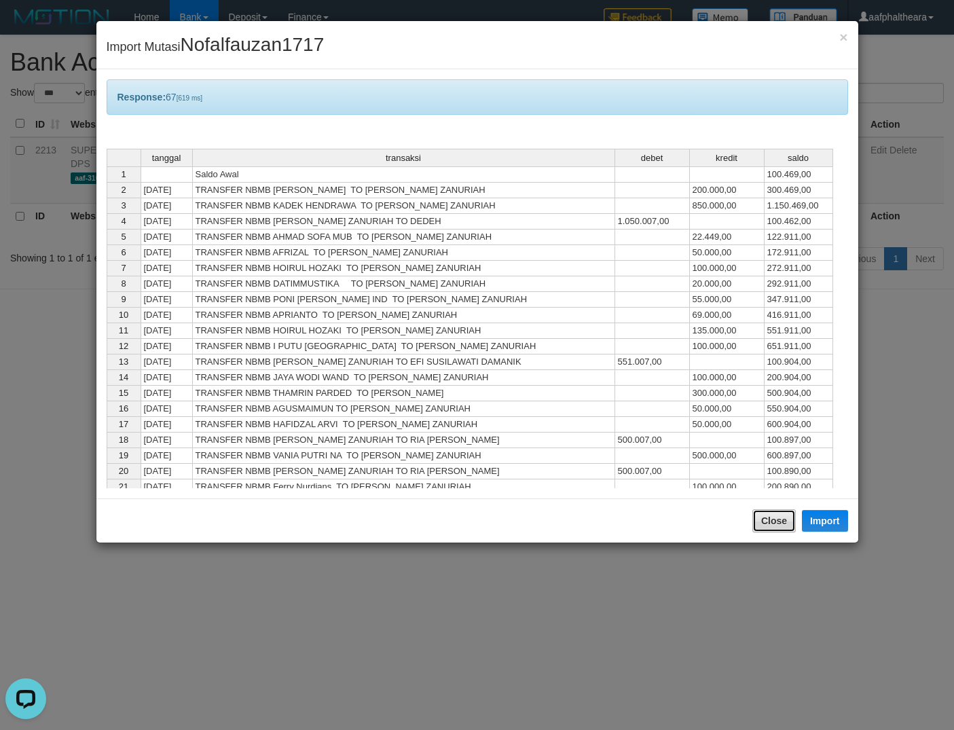
click at [764, 526] on button "Close" at bounding box center [773, 520] width 43 height 23
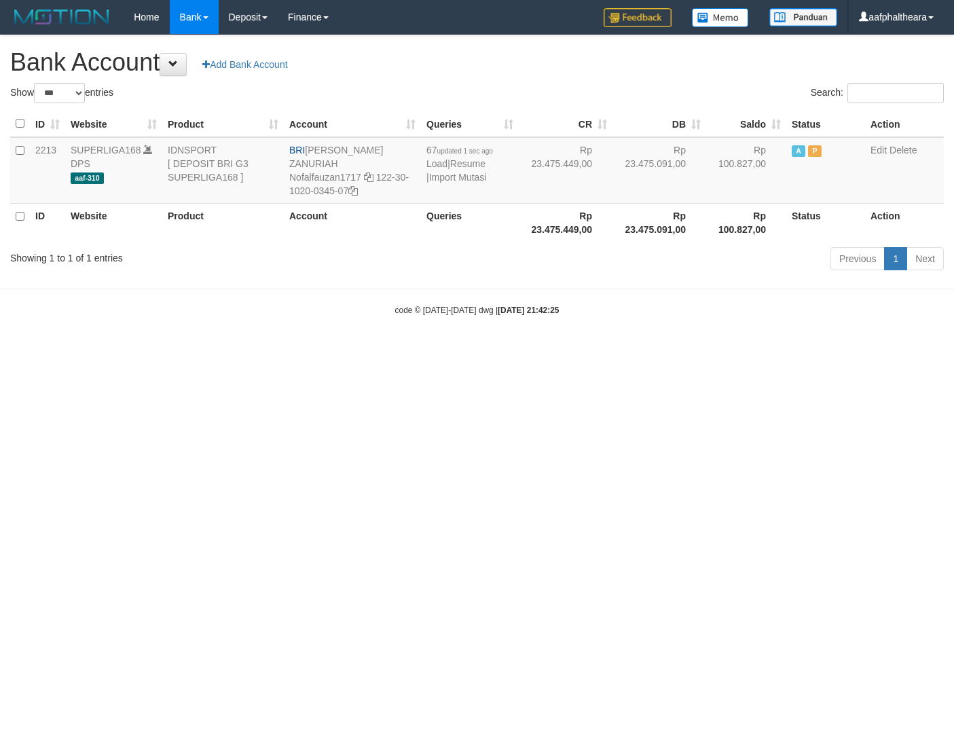
select select "***"
click at [499, 75] on h1 "Bank Account Add Bank Account" at bounding box center [477, 62] width 934 height 27
click at [450, 177] on link "Import Mutasi" at bounding box center [458, 177] width 58 height 11
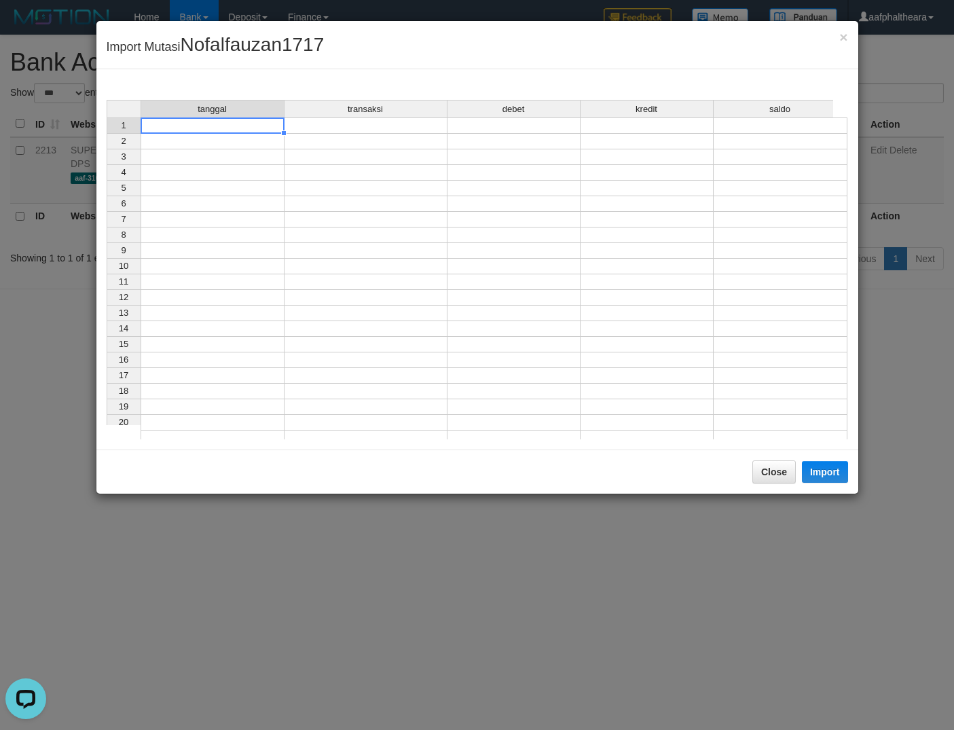
click at [181, 126] on td at bounding box center [213, 125] width 144 height 16
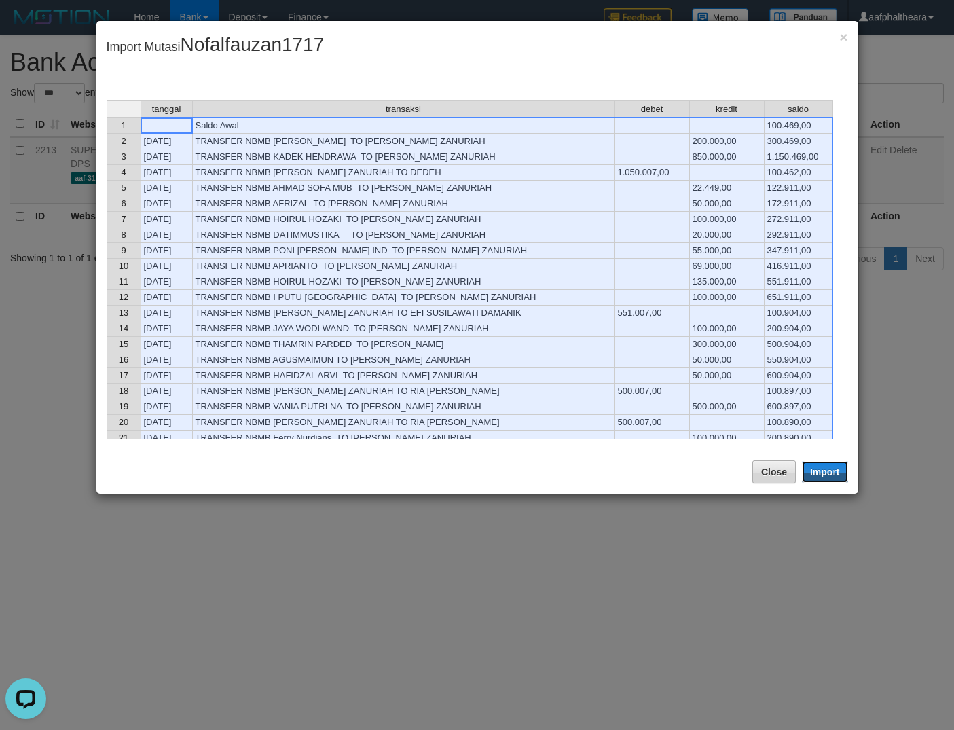
drag, startPoint x: 829, startPoint y: 471, endPoint x: 774, endPoint y: 518, distance: 72.7
click at [829, 473] on button "Import" at bounding box center [825, 472] width 46 height 22
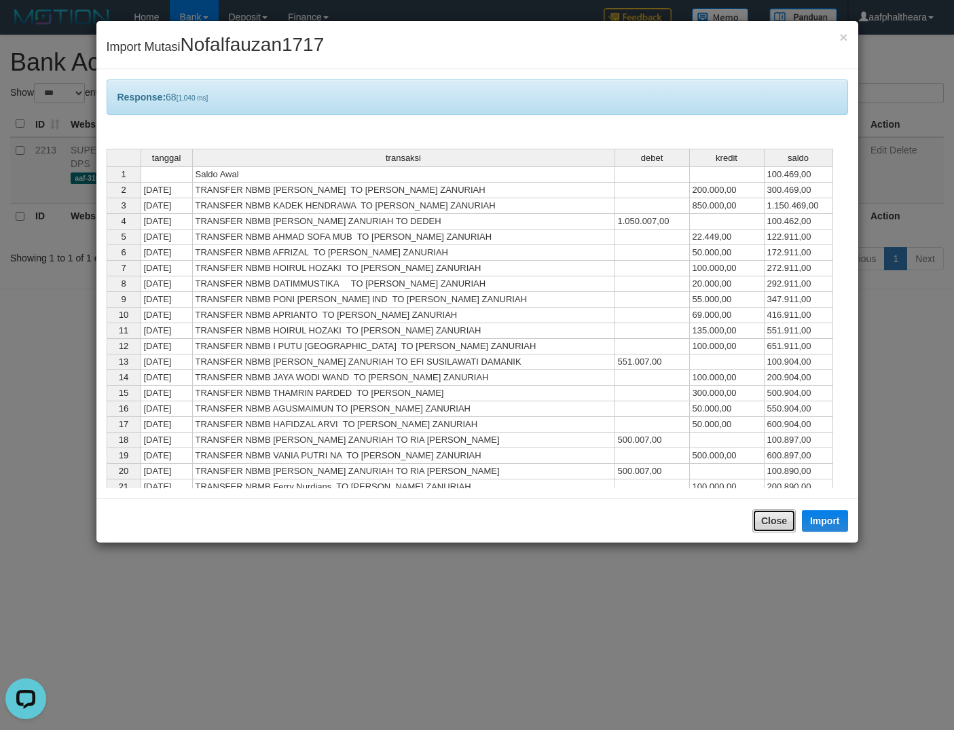
click at [773, 517] on button "Close" at bounding box center [773, 520] width 43 height 23
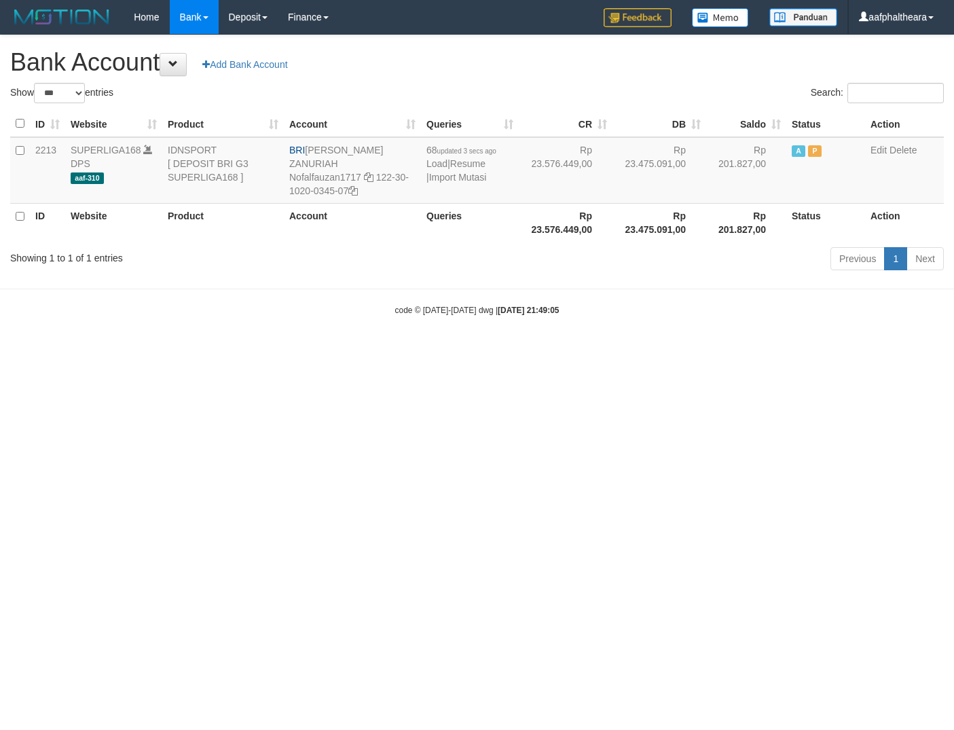
select select "***"
click at [533, 350] on html "Toggle navigation Home Bank Account List Load By Website Group [ISPORT] SUPERLI…" at bounding box center [477, 175] width 954 height 350
select select "***"
click at [454, 179] on link "Import Mutasi" at bounding box center [458, 177] width 58 height 11
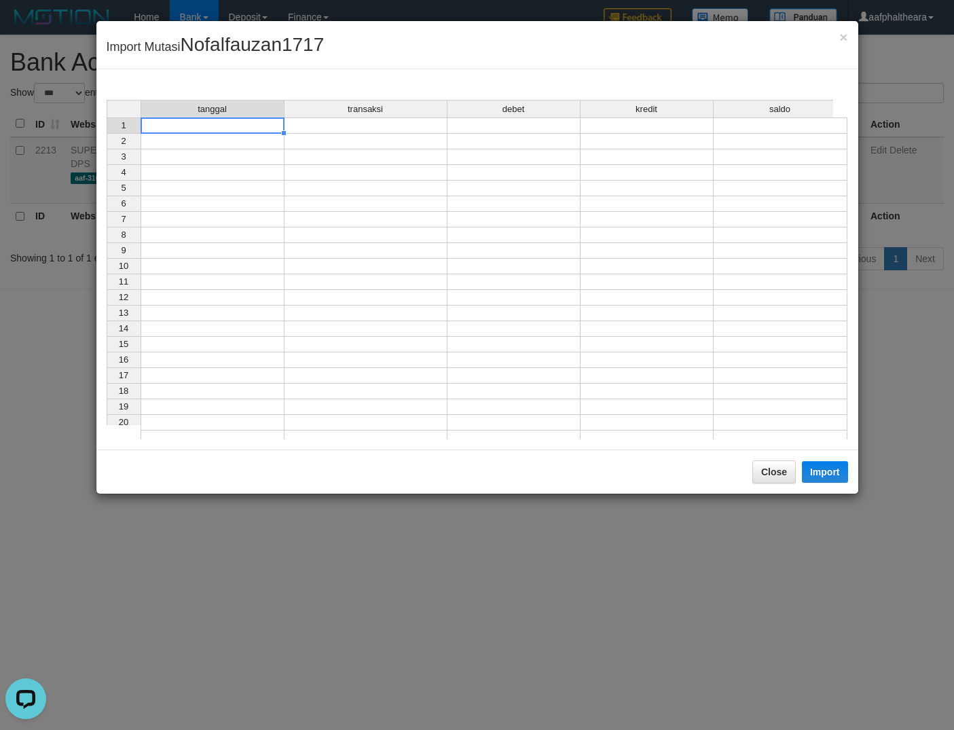
click at [177, 124] on td at bounding box center [213, 125] width 144 height 16
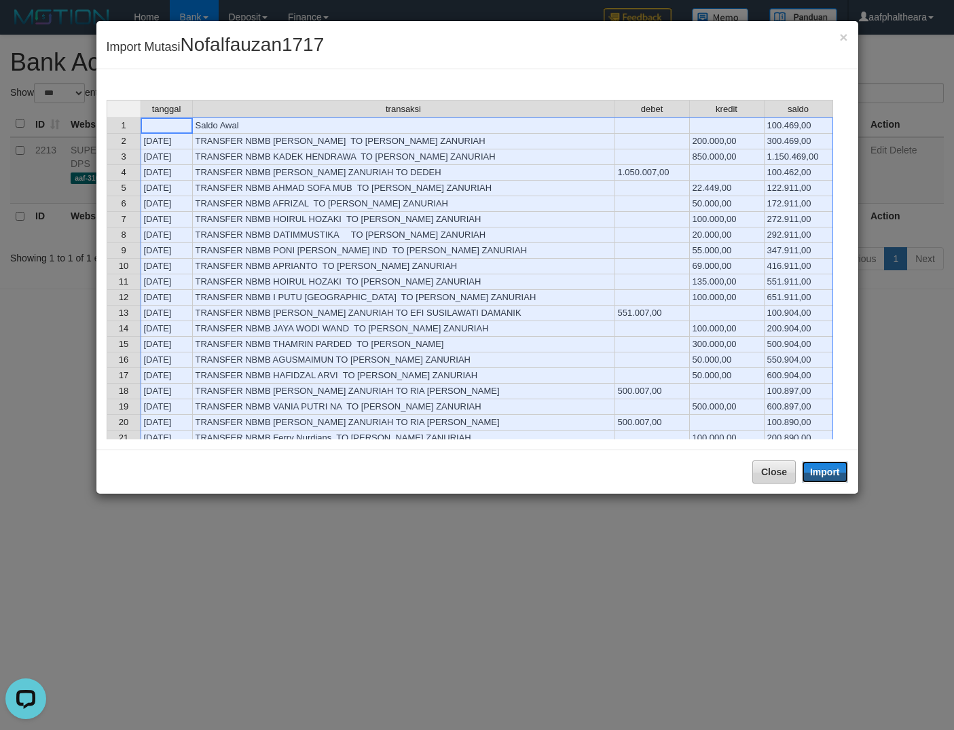
drag, startPoint x: 831, startPoint y: 463, endPoint x: 765, endPoint y: 533, distance: 95.6
click at [830, 463] on button "Import" at bounding box center [825, 472] width 46 height 22
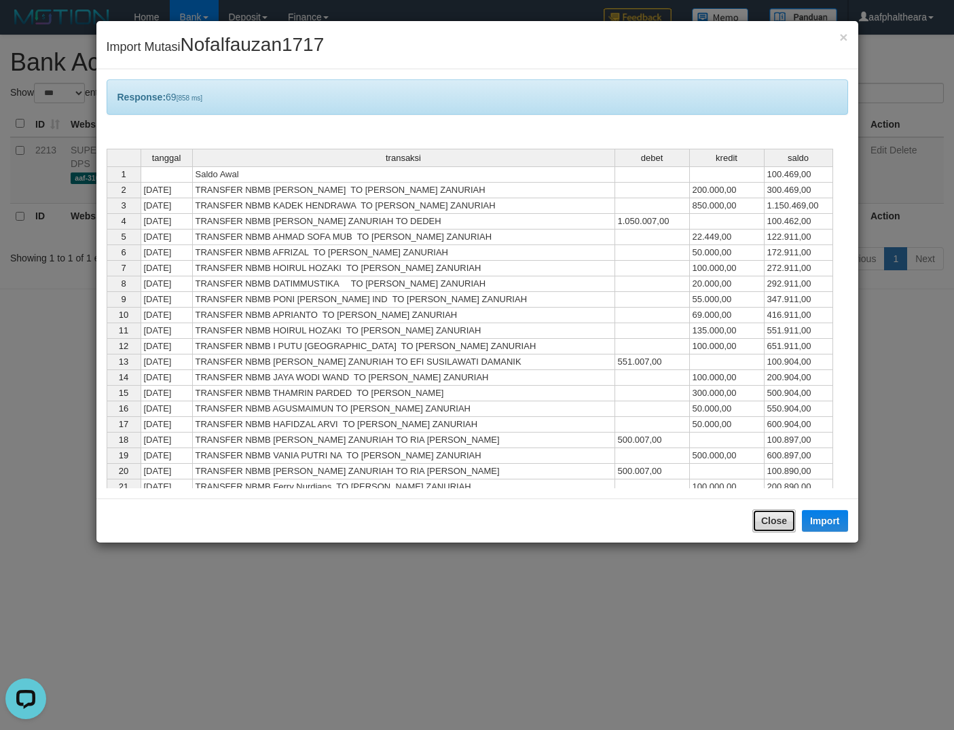
click at [765, 523] on button "Close" at bounding box center [773, 520] width 43 height 23
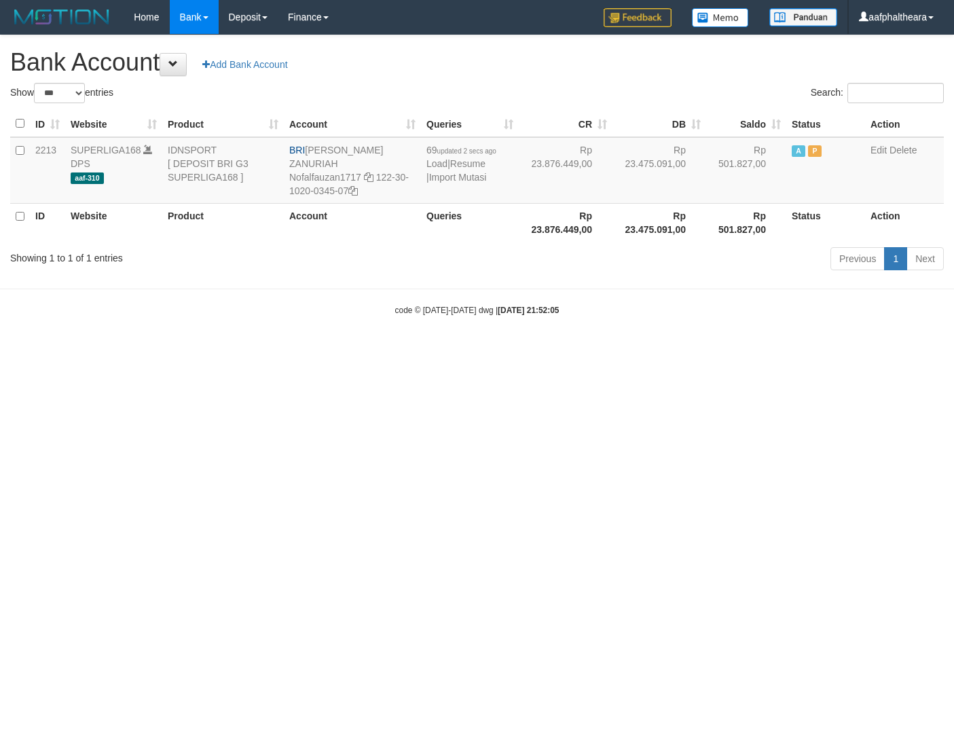
select select "***"
drag, startPoint x: 581, startPoint y: 93, endPoint x: 490, endPoint y: 134, distance: 99.7
click at [578, 93] on div "Search:" at bounding box center [716, 95] width 457 height 24
click at [457, 179] on link "Import Mutasi" at bounding box center [458, 177] width 58 height 11
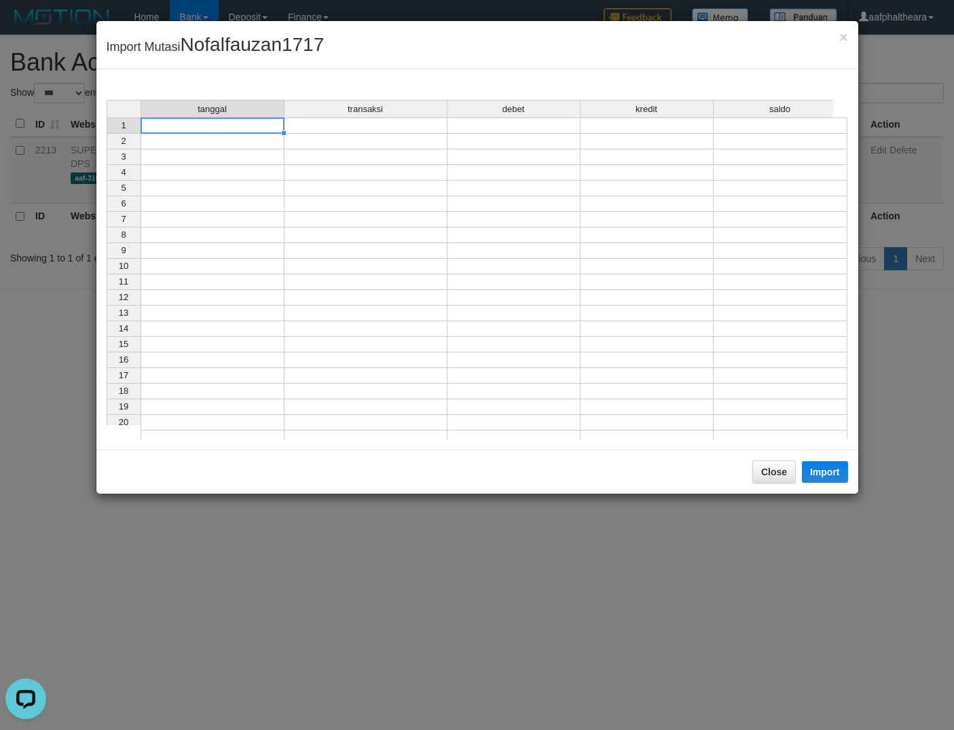
click at [221, 126] on td at bounding box center [213, 125] width 144 height 16
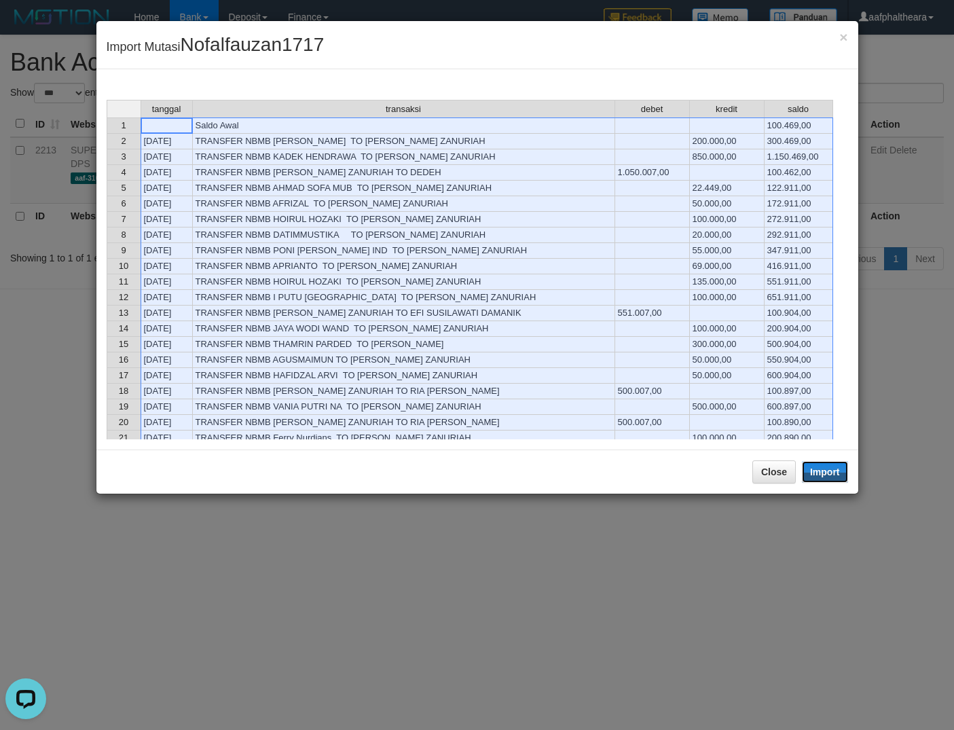
drag, startPoint x: 826, startPoint y: 476, endPoint x: 778, endPoint y: 508, distance: 57.3
click at [827, 476] on button "Import" at bounding box center [825, 472] width 46 height 22
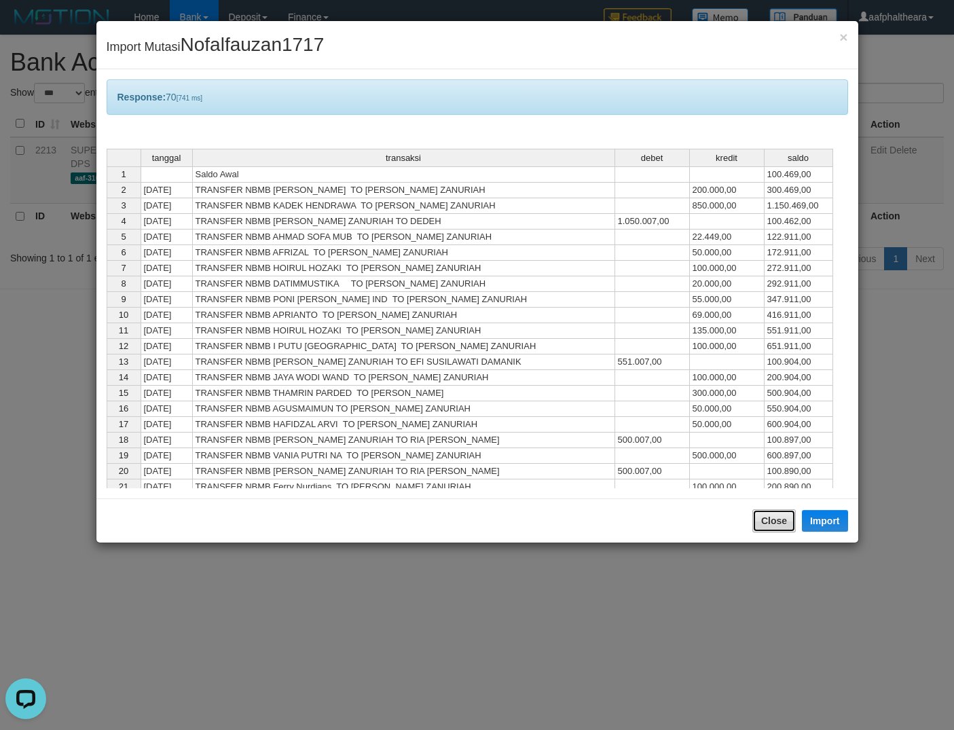
click at [765, 514] on button "Close" at bounding box center [773, 520] width 43 height 23
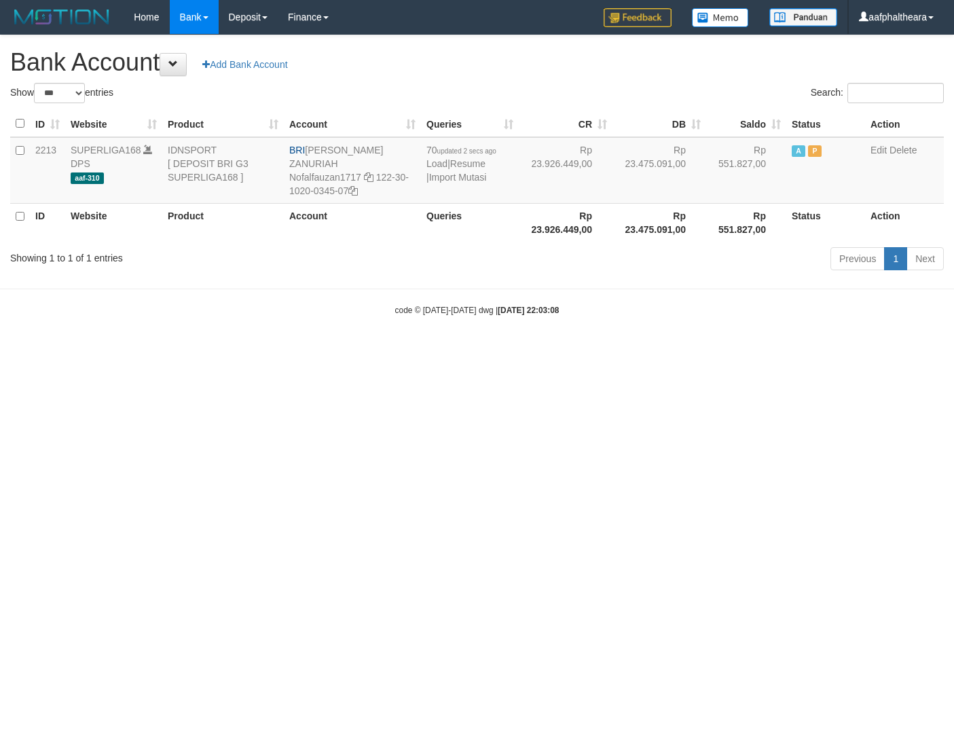
select select "***"
click at [877, 350] on html "Toggle navigation Home Bank Account List Load By Website Group [ISPORT] SUPERLI…" at bounding box center [477, 175] width 954 height 350
drag, startPoint x: 477, startPoint y: 70, endPoint x: 456, endPoint y: 100, distance: 36.2
click at [477, 71] on h1 "Bank Account Add Bank Account" at bounding box center [477, 62] width 934 height 27
click at [456, 180] on link "Import Mutasi" at bounding box center [458, 177] width 58 height 11
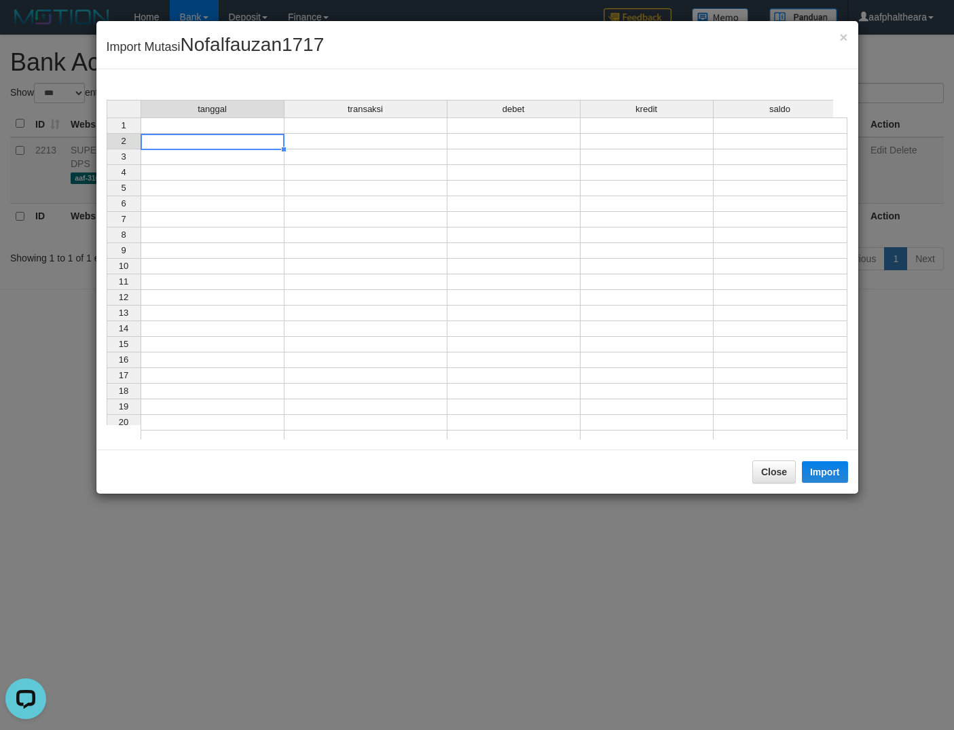
click at [107, 134] on div "tanggal transaksi debet kredit saldo 1 2 3 4 5 6 7 8 9 10 11 12 13 14 15 16 17 …" at bounding box center [107, 273] width 0 height 346
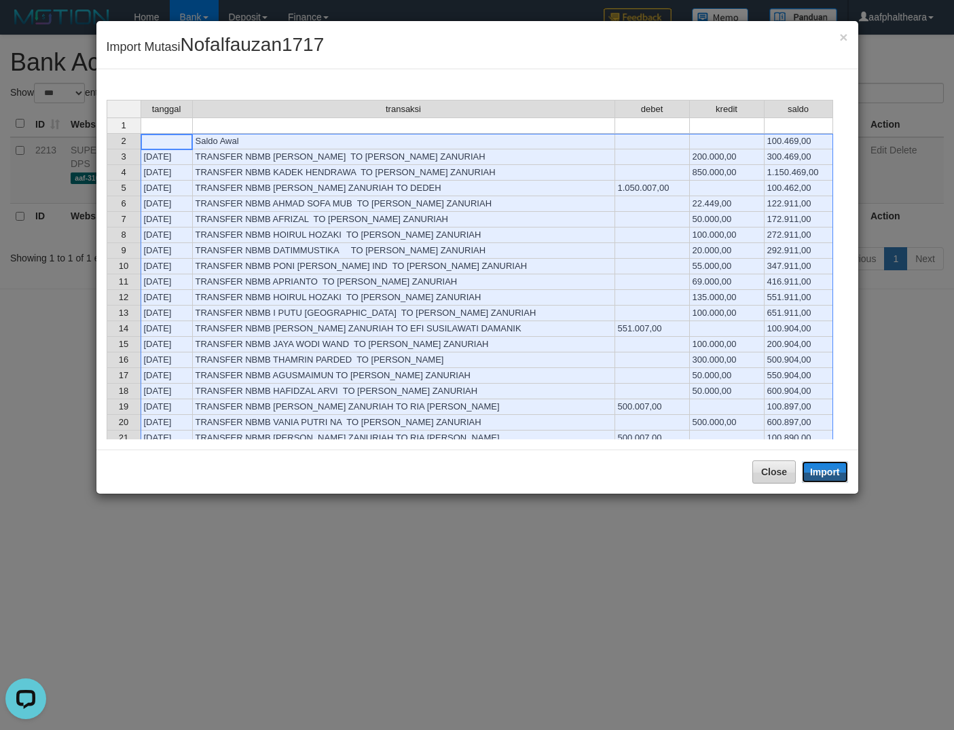
drag, startPoint x: 812, startPoint y: 473, endPoint x: 772, endPoint y: 513, distance: 57.6
click at [813, 473] on button "Import" at bounding box center [825, 472] width 46 height 22
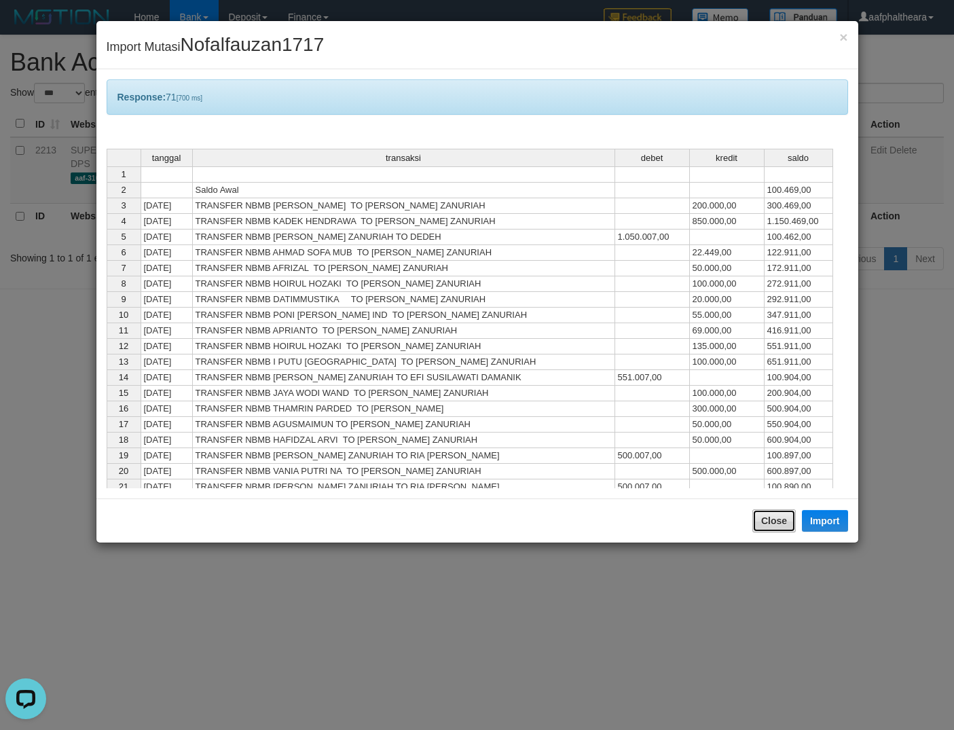
click at [772, 513] on button "Close" at bounding box center [773, 520] width 43 height 23
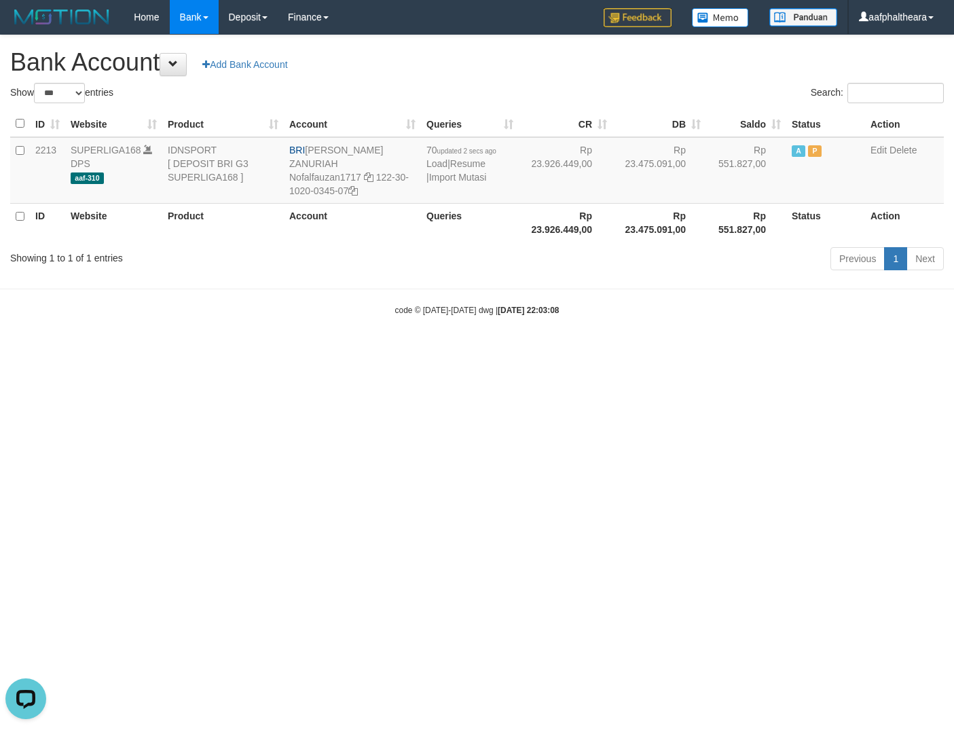
click at [738, 350] on html "Toggle navigation Home Bank Account List Load By Website Group [ISPORT] SUPERLI…" at bounding box center [477, 175] width 954 height 350
select select "***"
drag, startPoint x: 551, startPoint y: 462, endPoint x: 555, endPoint y: 440, distance: 22.1
click at [555, 350] on html "Toggle navigation Home Bank Account List Load By Website Group [ISPORT] SUPERLI…" at bounding box center [477, 175] width 954 height 350
click at [458, 177] on link "Import Mutasi" at bounding box center [458, 177] width 58 height 11
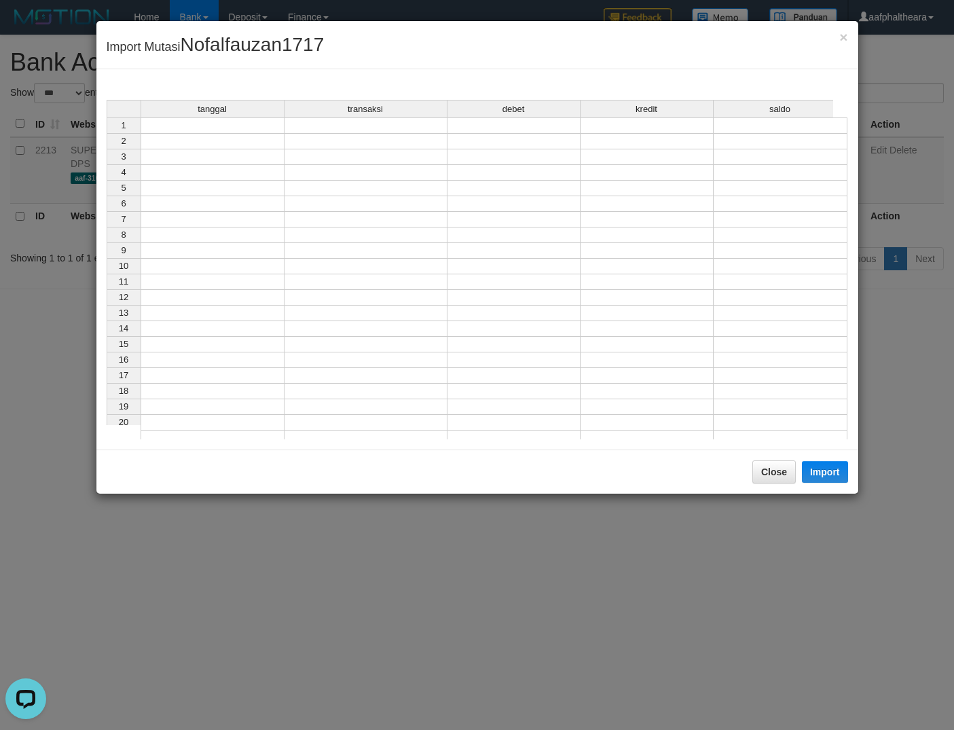
click at [151, 120] on div "tanggal transaksi debet kredit saldo 1 2 3 4 5 6 7 8 9 10 11 12 13 14 15 16 17 …" at bounding box center [478, 270] width 742 height 340
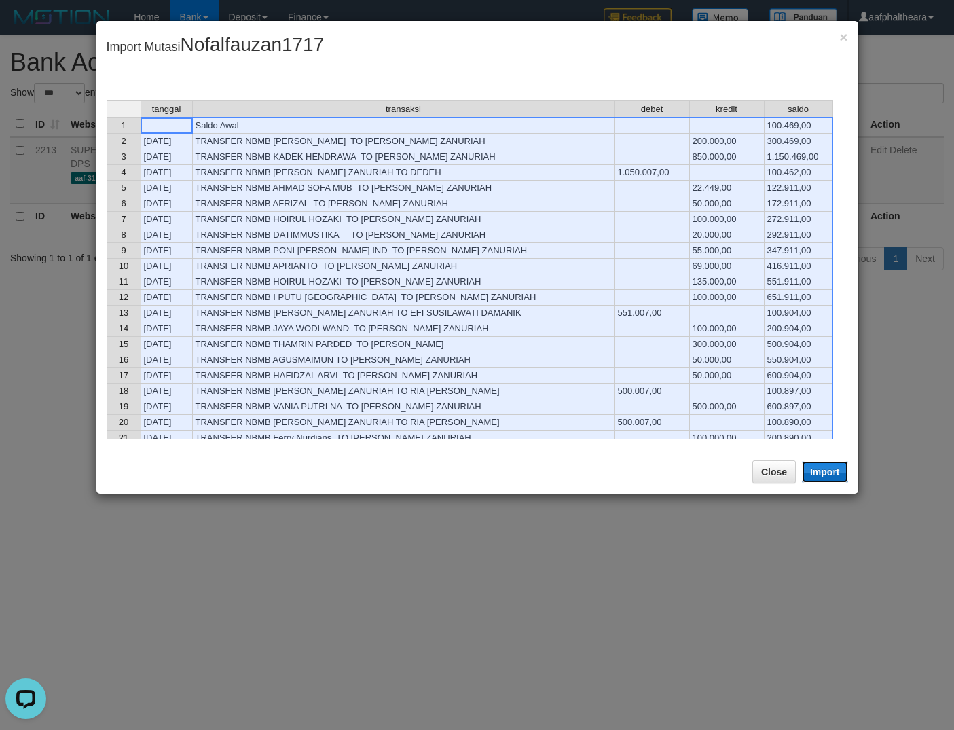
drag, startPoint x: 816, startPoint y: 473, endPoint x: 774, endPoint y: 524, distance: 65.6
click at [816, 474] on button "Import" at bounding box center [825, 472] width 46 height 22
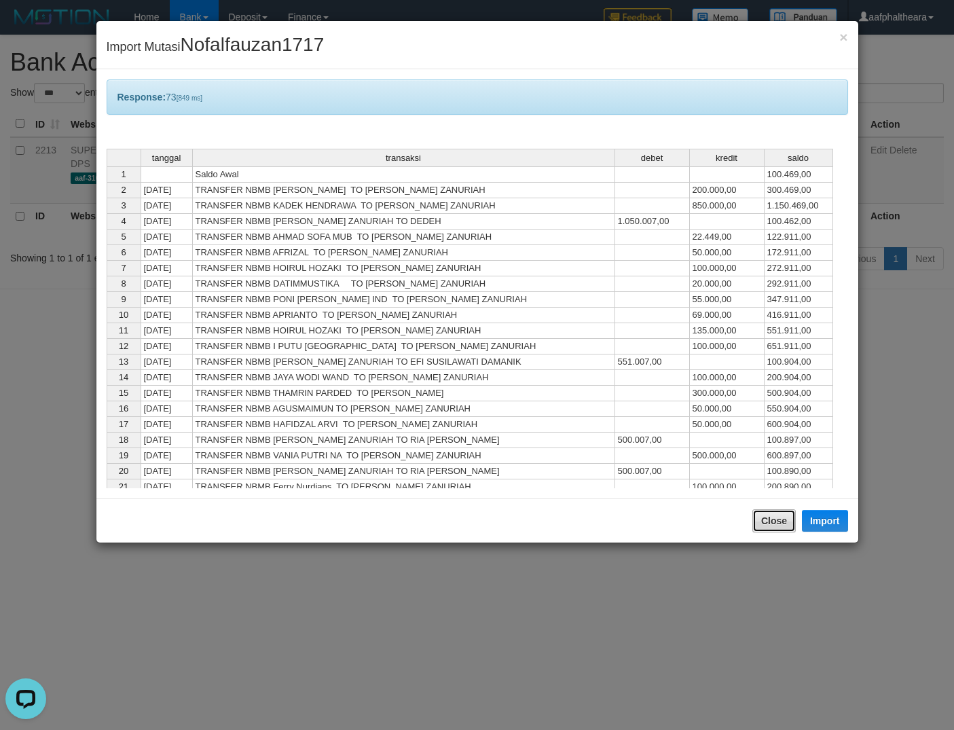
click at [774, 523] on button "Close" at bounding box center [773, 520] width 43 height 23
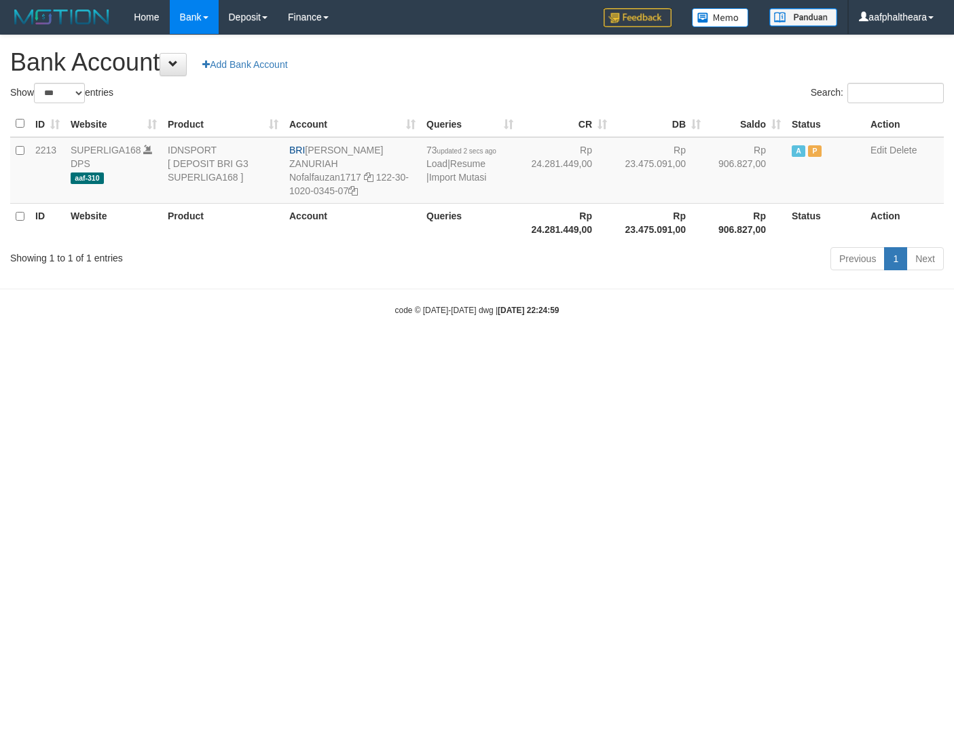
select select "***"
drag, startPoint x: 475, startPoint y: 479, endPoint x: 397, endPoint y: 291, distance: 204.3
click at [479, 350] on html "Toggle navigation Home Bank Account List Load By Website Group [ISPORT] SUPERLI…" at bounding box center [477, 175] width 954 height 350
click at [467, 181] on link "Import Mutasi" at bounding box center [458, 177] width 58 height 11
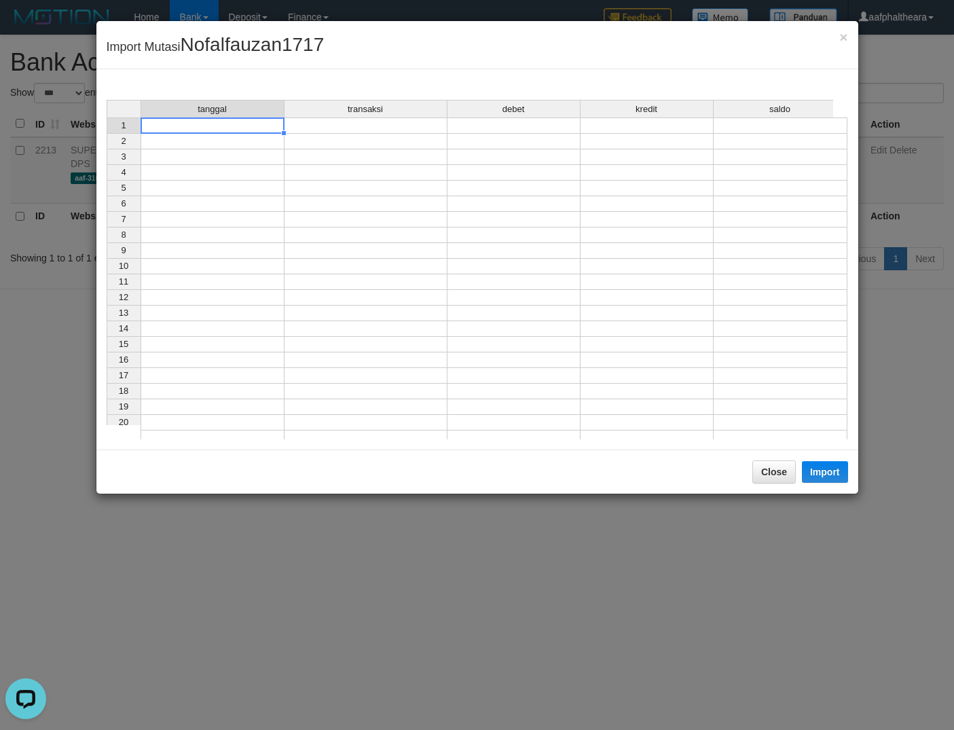
click at [244, 124] on td at bounding box center [213, 125] width 144 height 16
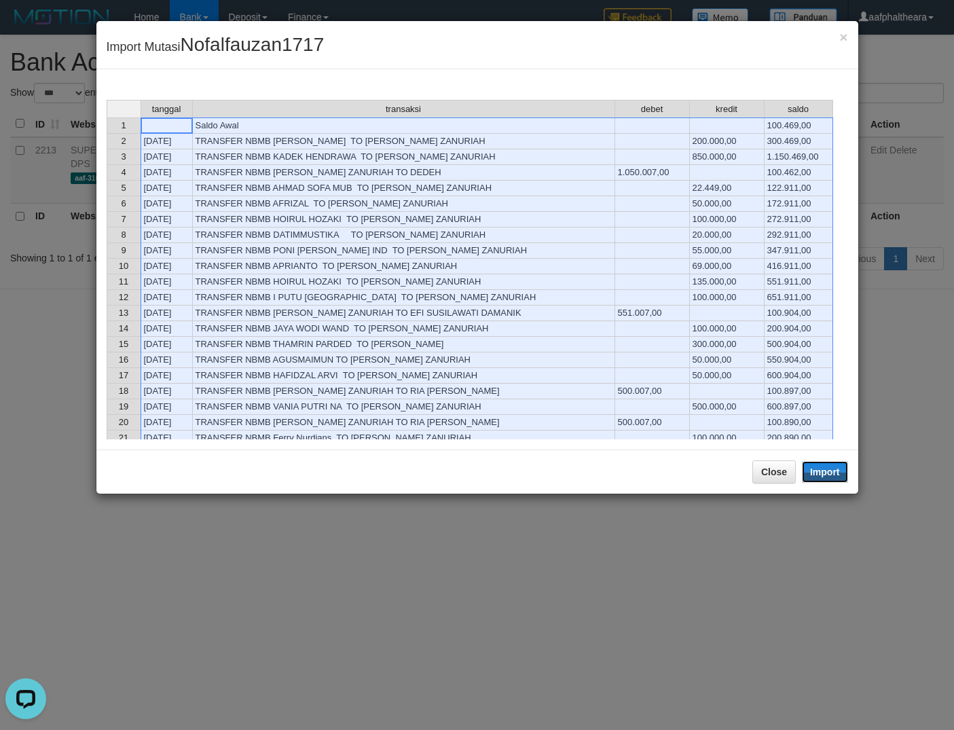
drag, startPoint x: 827, startPoint y: 471, endPoint x: 756, endPoint y: 541, distance: 99.9
click at [827, 474] on button "Import" at bounding box center [825, 472] width 46 height 22
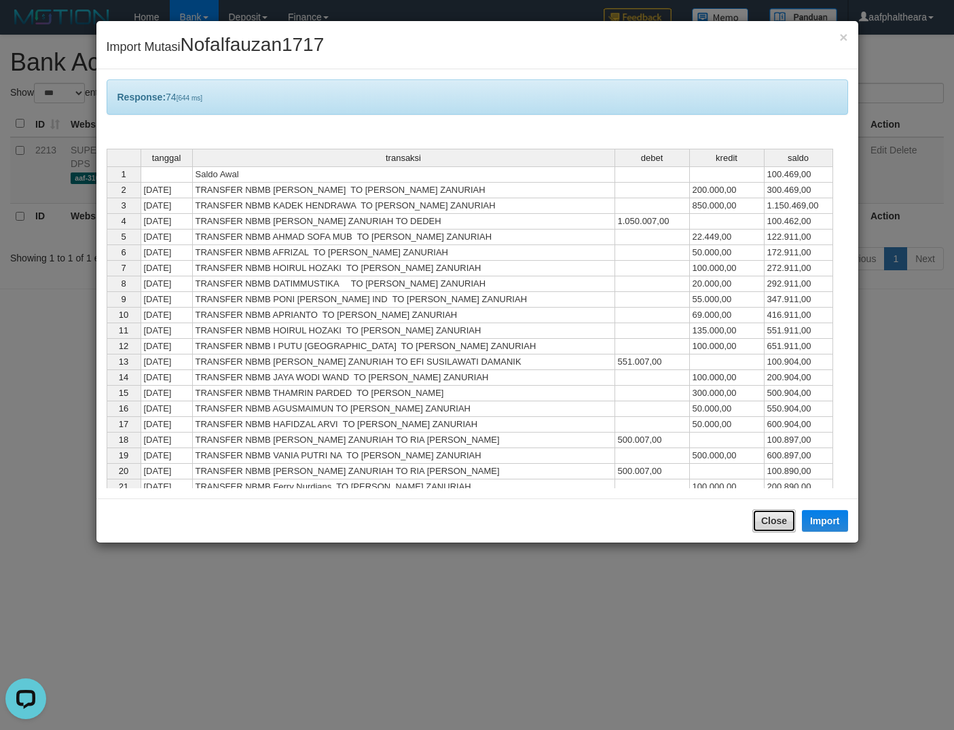
click at [771, 518] on button "Close" at bounding box center [773, 520] width 43 height 23
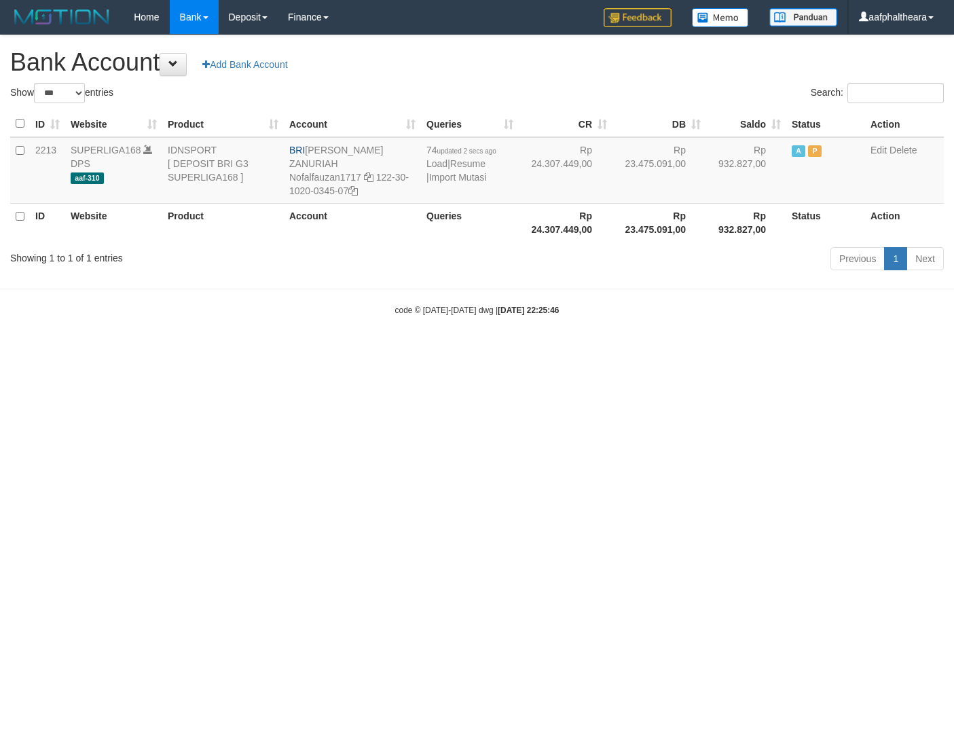
select select "***"
drag, startPoint x: 0, startPoint y: 0, endPoint x: 951, endPoint y: 515, distance: 1081.2
click at [717, 350] on html "Toggle navigation Home Bank Account List Load By Website Group [ISPORT] SUPERLI…" at bounding box center [477, 175] width 954 height 350
drag, startPoint x: 703, startPoint y: 436, endPoint x: 685, endPoint y: 528, distance: 94.2
click at [701, 350] on html "Toggle navigation Home Bank Account List Load By Website Group [ISPORT] SUPERLI…" at bounding box center [477, 175] width 954 height 350
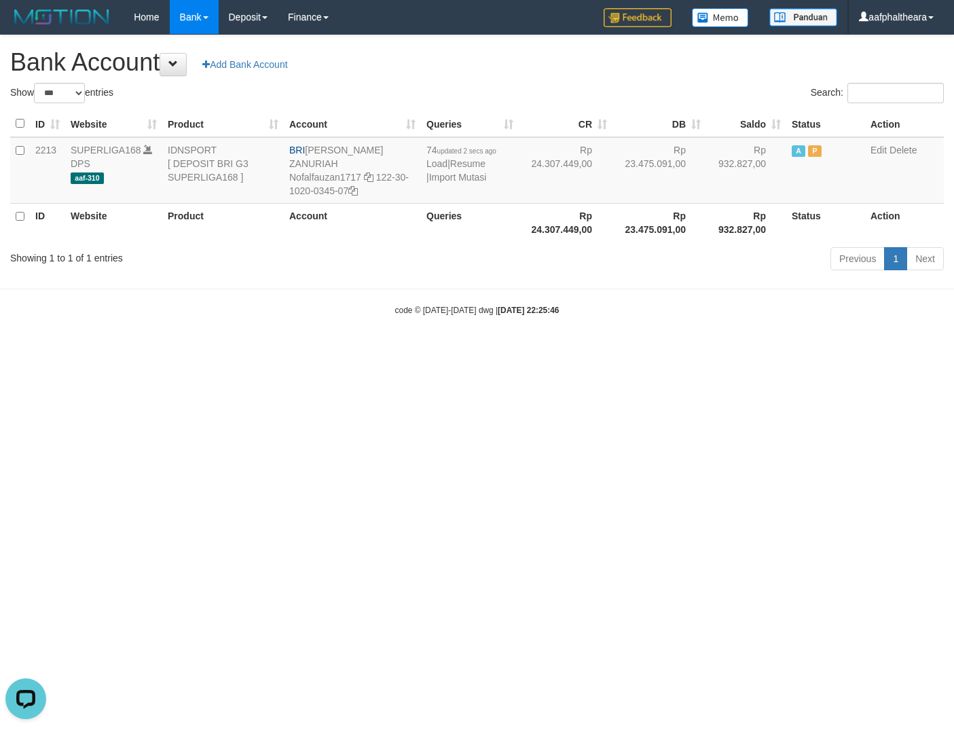
click at [226, 270] on body "Toggle navigation Home Bank Account List Load By Website Group [ISPORT] SUPERLI…" at bounding box center [477, 175] width 954 height 350
click at [429, 179] on link "Import Mutasi" at bounding box center [458, 177] width 58 height 11
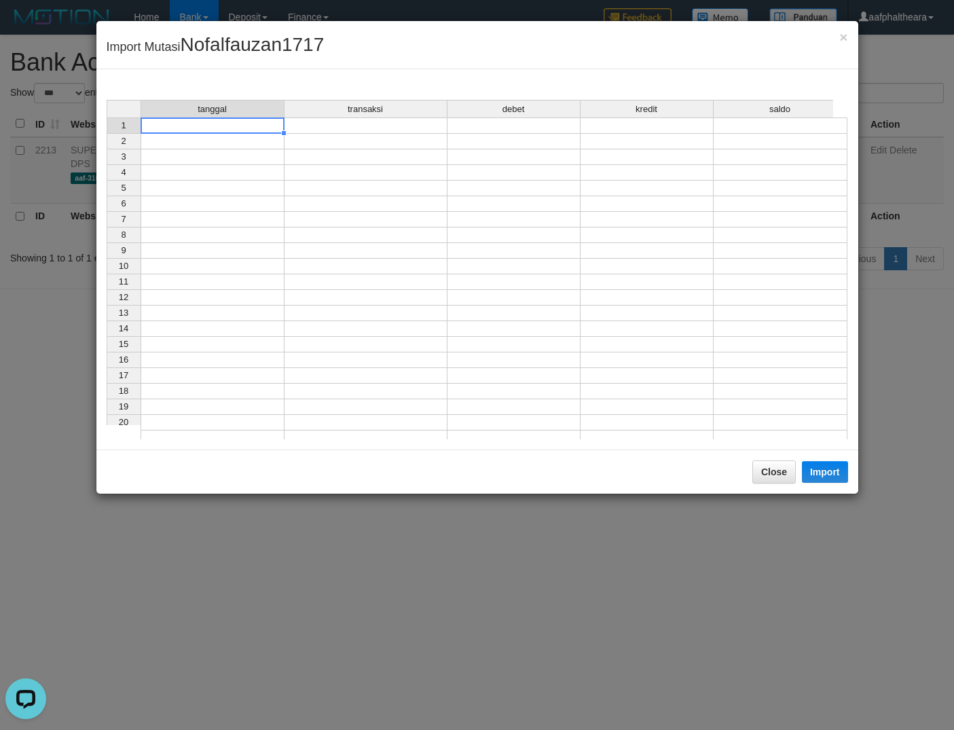
click at [178, 127] on td at bounding box center [213, 125] width 144 height 16
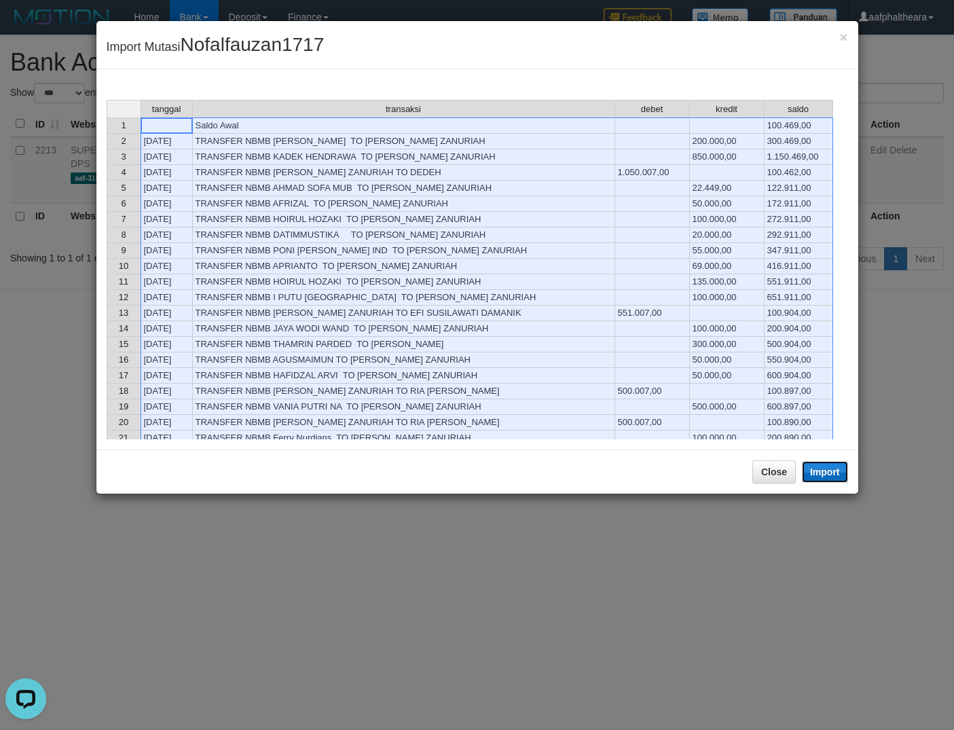
click at [812, 467] on button "Import" at bounding box center [825, 472] width 46 height 22
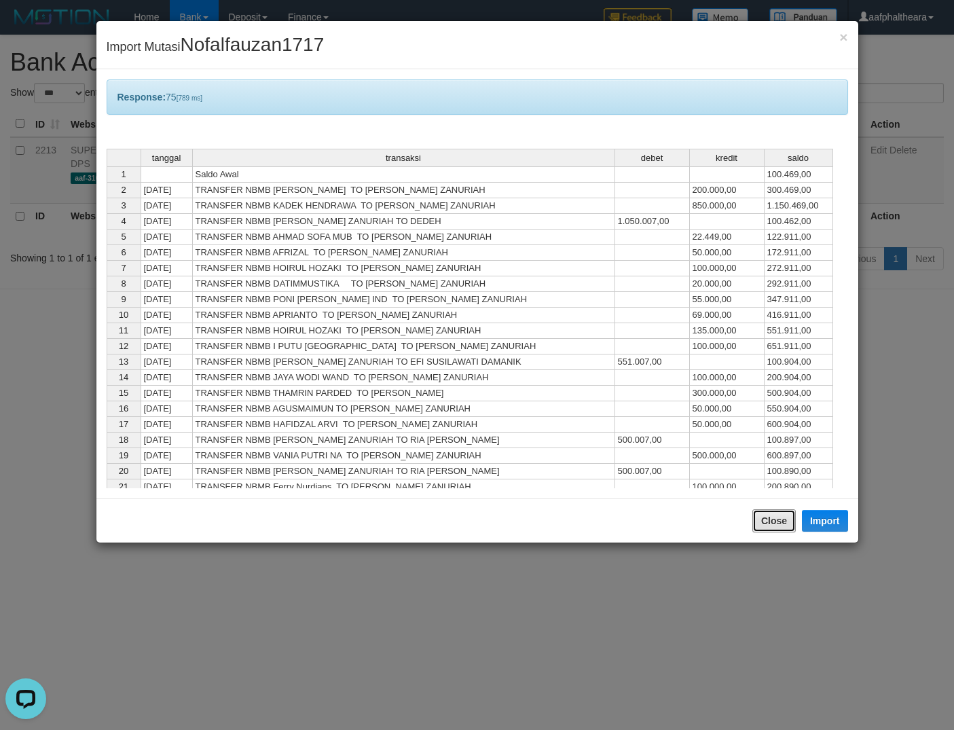
drag, startPoint x: 764, startPoint y: 523, endPoint x: 756, endPoint y: 515, distance: 11.5
click at [763, 523] on button "Close" at bounding box center [773, 520] width 43 height 23
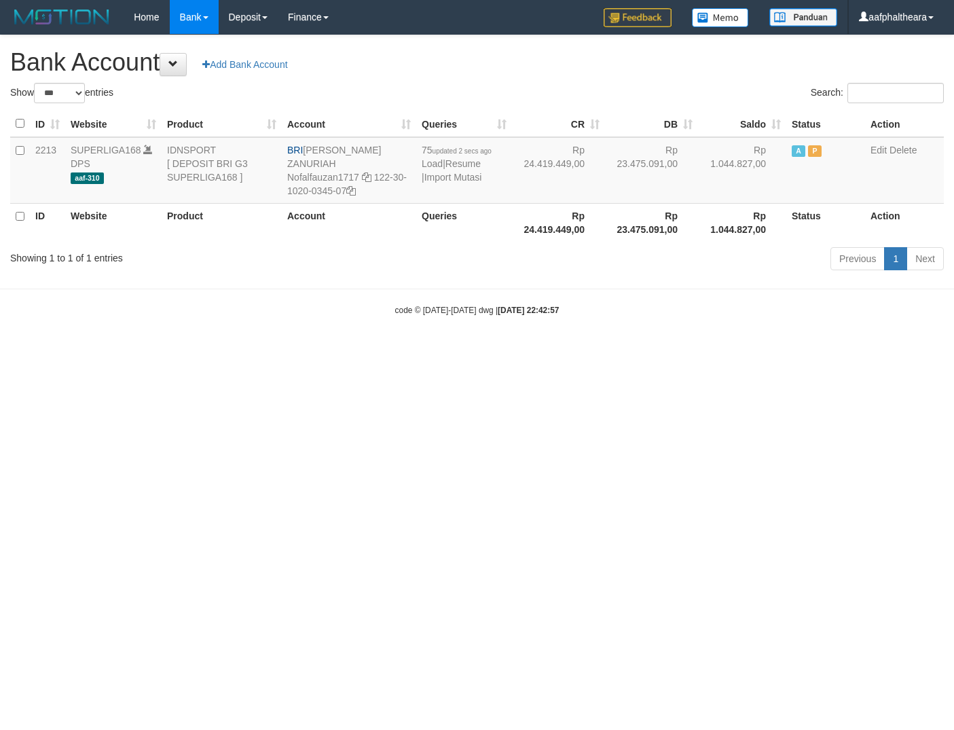
select select "***"
click at [589, 75] on h1 "Bank Account Add Bank Account" at bounding box center [477, 62] width 934 height 27
click at [466, 175] on link "Import Mutasi" at bounding box center [453, 177] width 58 height 11
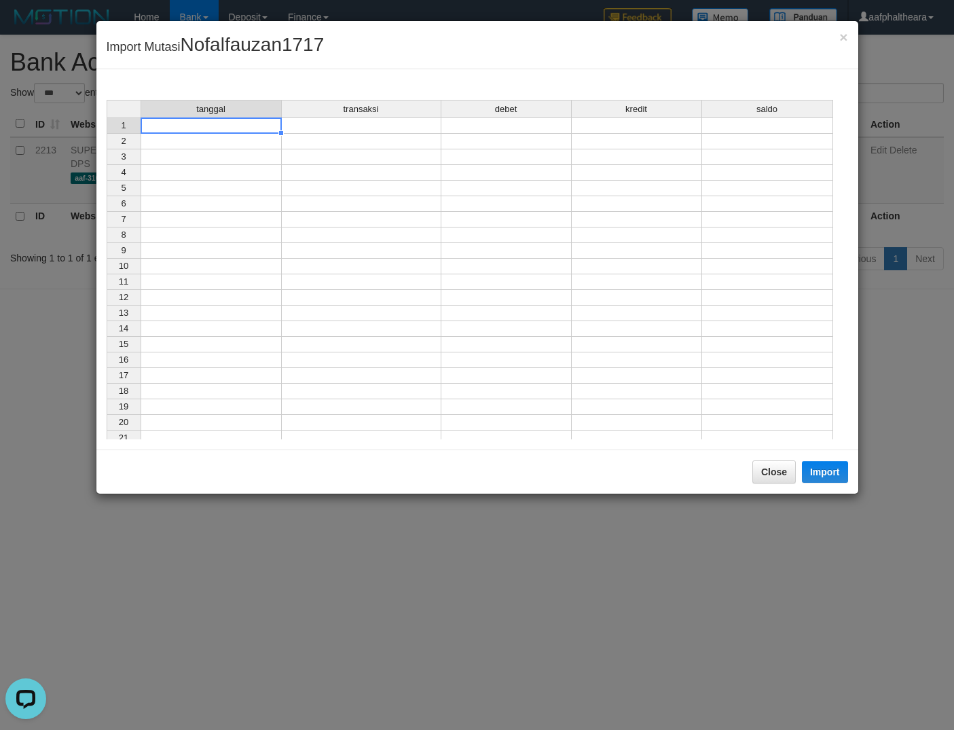
click at [192, 130] on td at bounding box center [211, 125] width 141 height 16
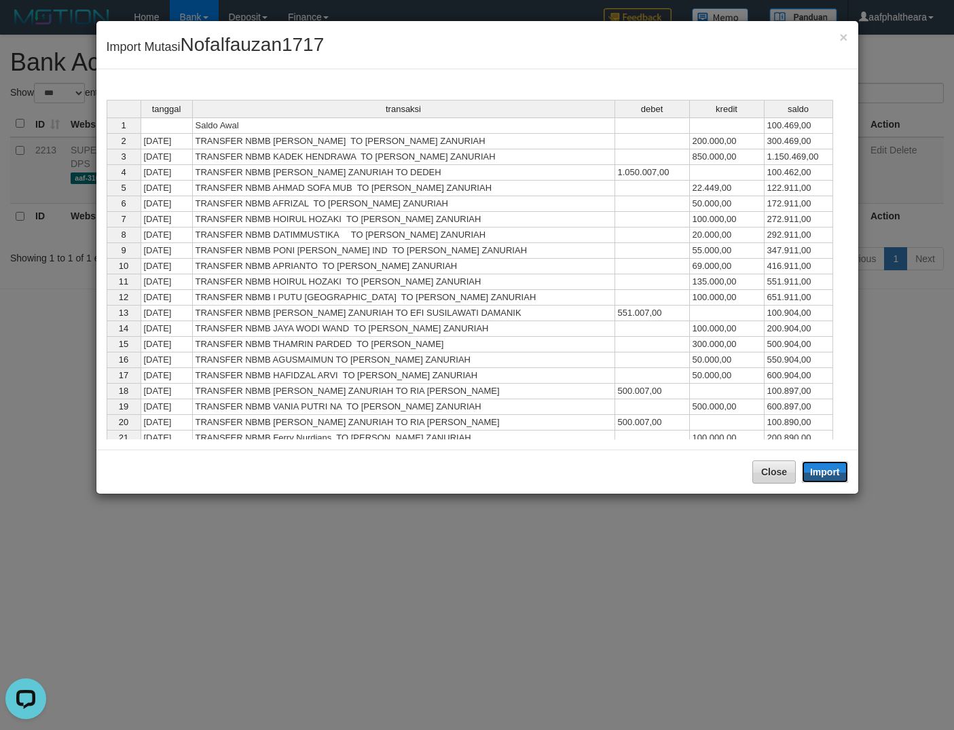
drag, startPoint x: 820, startPoint y: 473, endPoint x: 771, endPoint y: 524, distance: 70.6
click at [822, 473] on button "Import" at bounding box center [825, 472] width 46 height 22
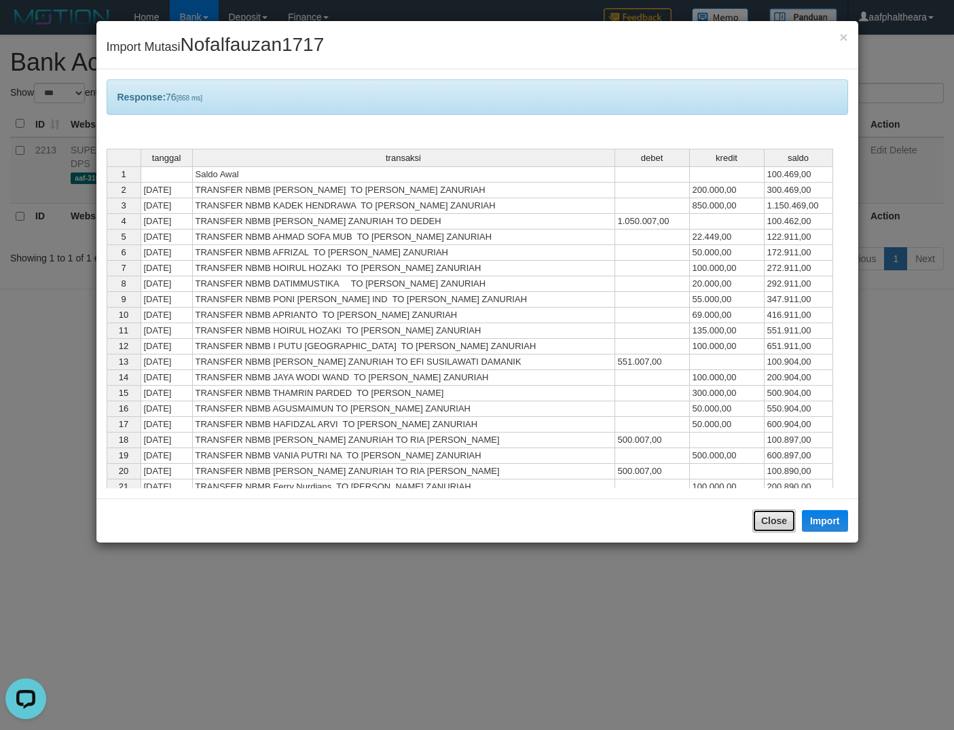
click at [774, 524] on button "Close" at bounding box center [773, 520] width 43 height 23
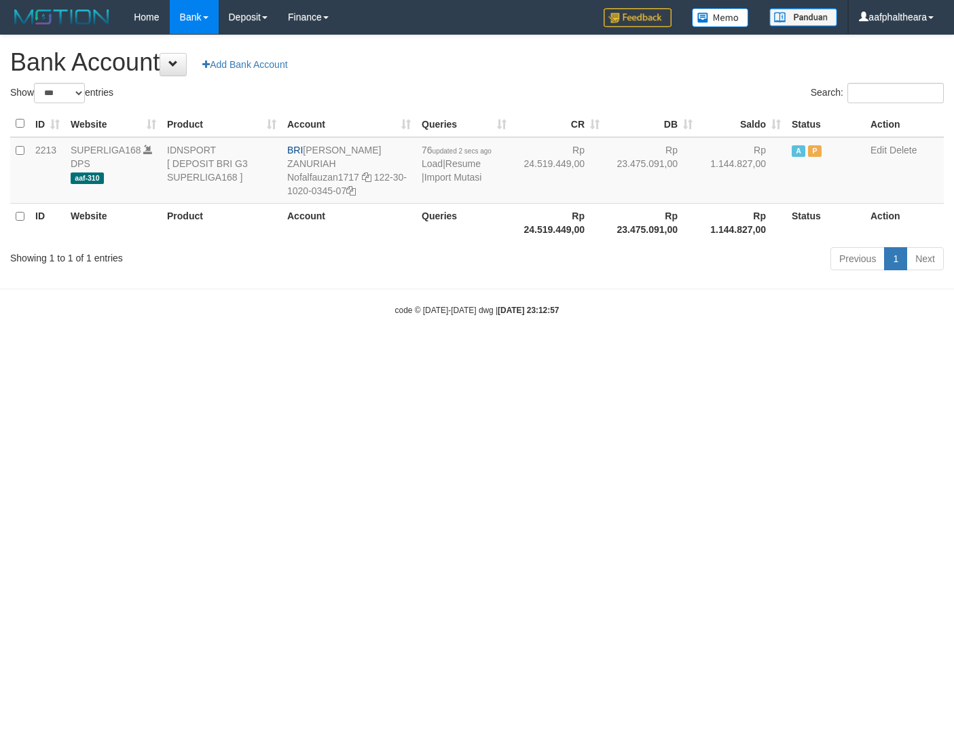
select select "***"
drag, startPoint x: 476, startPoint y: 49, endPoint x: 458, endPoint y: 59, distance: 20.4
click at [476, 49] on h1 "Bank Account Add Bank Account" at bounding box center [477, 62] width 934 height 27
drag, startPoint x: 304, startPoint y: 147, endPoint x: 392, endPoint y: 143, distance: 87.7
click at [392, 143] on td "BRI [PERSON_NAME] ZANURIAH Nofalfauzan1717 122-30-1020-0345-07" at bounding box center [349, 170] width 134 height 67
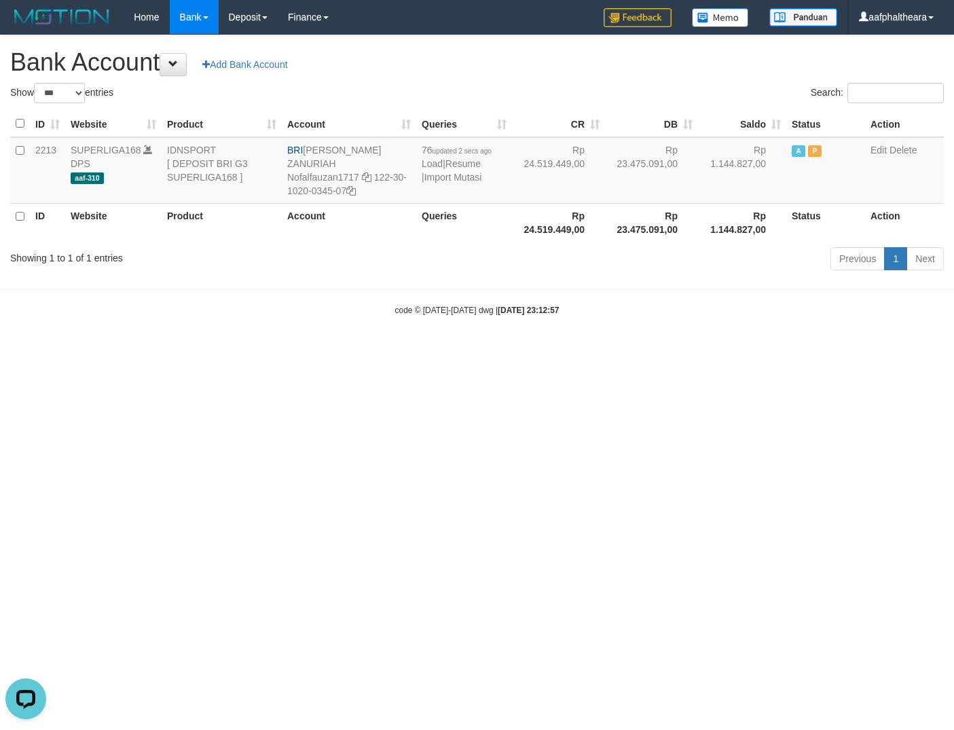
copy td "[PERSON_NAME] ZANURIAH"
click at [354, 186] on icon at bounding box center [351, 191] width 10 height 10
copy td "[PERSON_NAME] ZANURIAH"
click at [350, 186] on icon at bounding box center [351, 191] width 10 height 10
drag, startPoint x: 741, startPoint y: 345, endPoint x: 562, endPoint y: 283, distance: 189.0
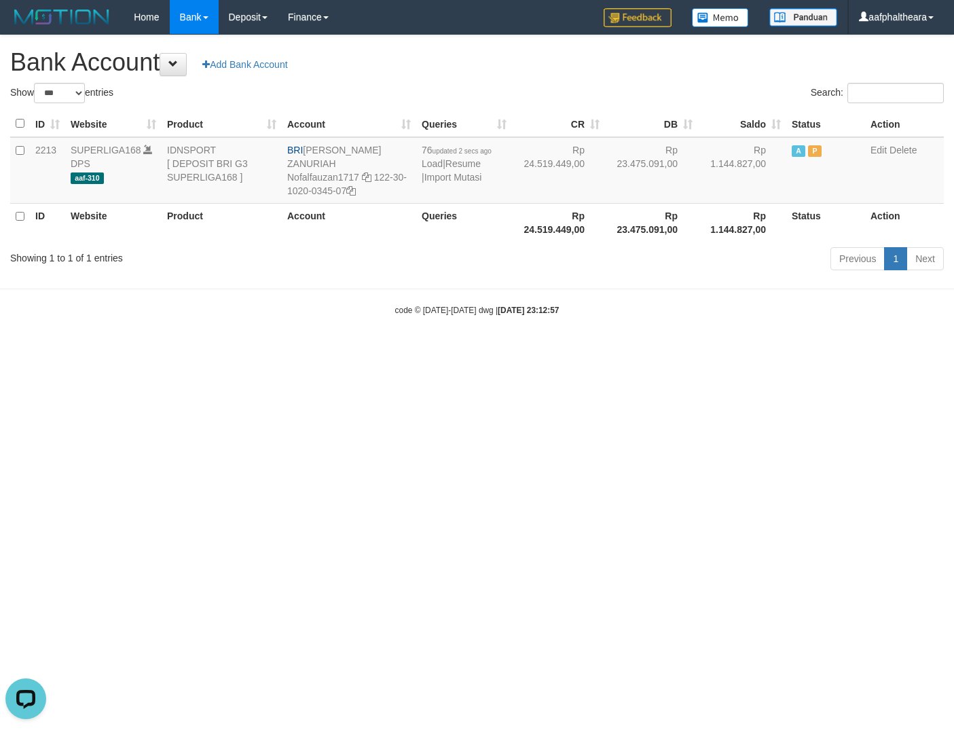
click at [738, 345] on html "Toggle navigation Home Bank Account List Load By Website Group [ISPORT] SUPERLI…" at bounding box center [477, 175] width 954 height 350
click at [465, 179] on link "Import Mutasi" at bounding box center [453, 177] width 58 height 11
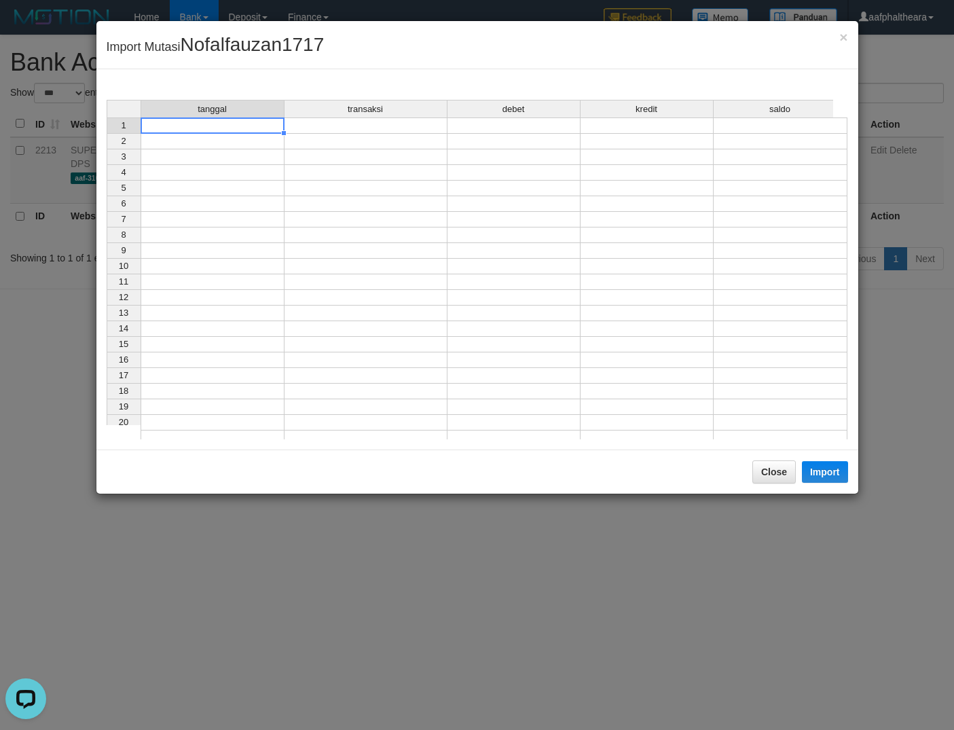
click at [231, 128] on td at bounding box center [213, 125] width 144 height 16
drag, startPoint x: 433, startPoint y: 211, endPoint x: 868, endPoint y: 88, distance: 451.7
click at [437, 211] on td at bounding box center [366, 204] width 163 height 16
click at [242, 162] on td at bounding box center [213, 157] width 144 height 16
click at [266, 126] on td at bounding box center [213, 125] width 144 height 16
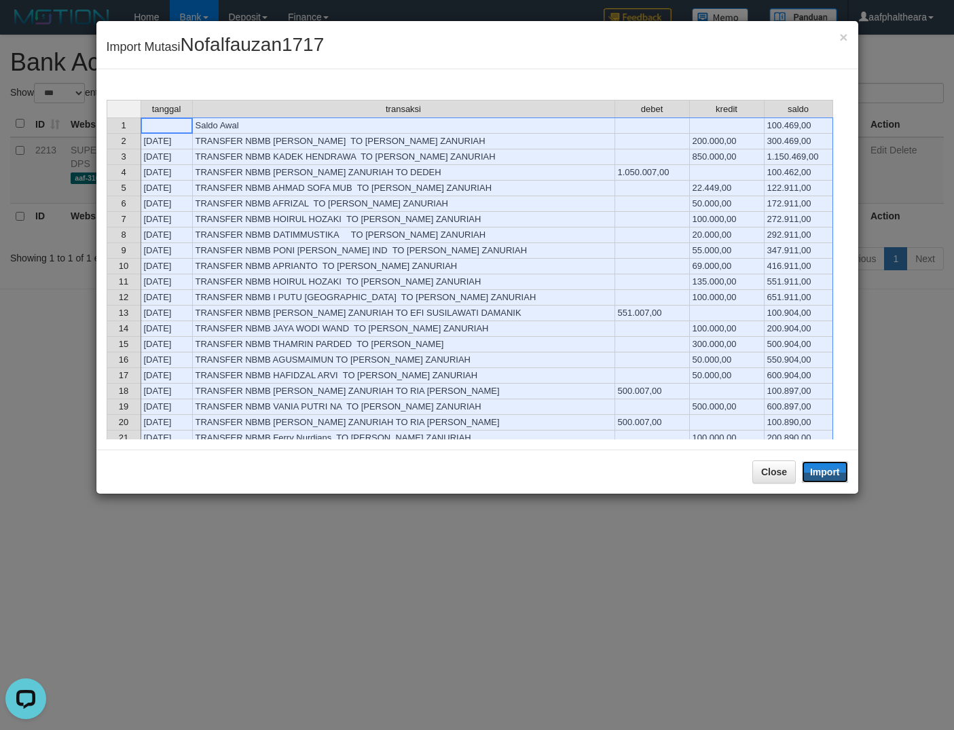
drag, startPoint x: 816, startPoint y: 475, endPoint x: 769, endPoint y: 498, distance: 52.6
click at [817, 477] on button "Import" at bounding box center [825, 472] width 46 height 22
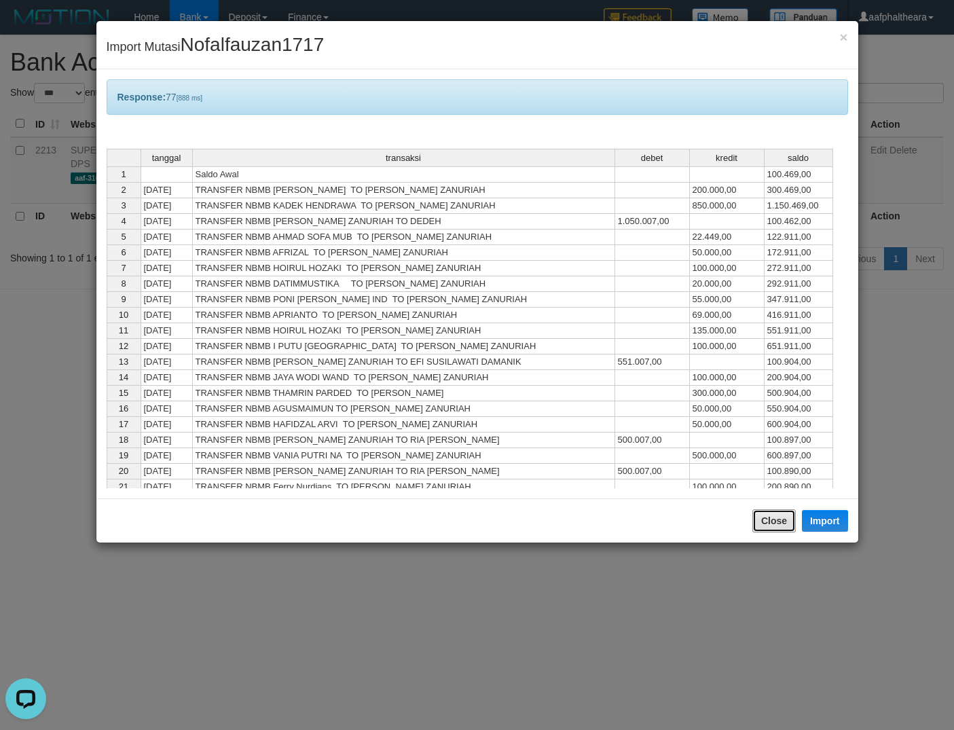
click at [765, 513] on button "Close" at bounding box center [773, 520] width 43 height 23
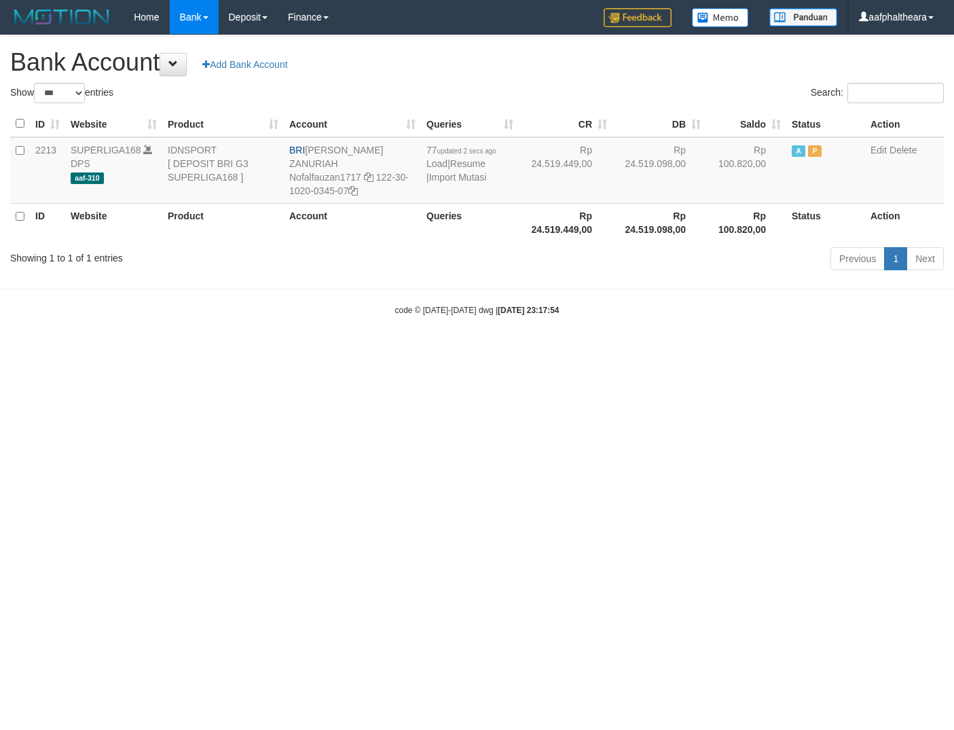
select select "***"
drag, startPoint x: 670, startPoint y: 399, endPoint x: 524, endPoint y: 260, distance: 201.3
click at [672, 350] on html "Toggle navigation Home Bank Account List Load By Website Group [ISPORT] SUPERLI…" at bounding box center [477, 175] width 954 height 350
click at [469, 180] on link "Import Mutasi" at bounding box center [458, 177] width 58 height 11
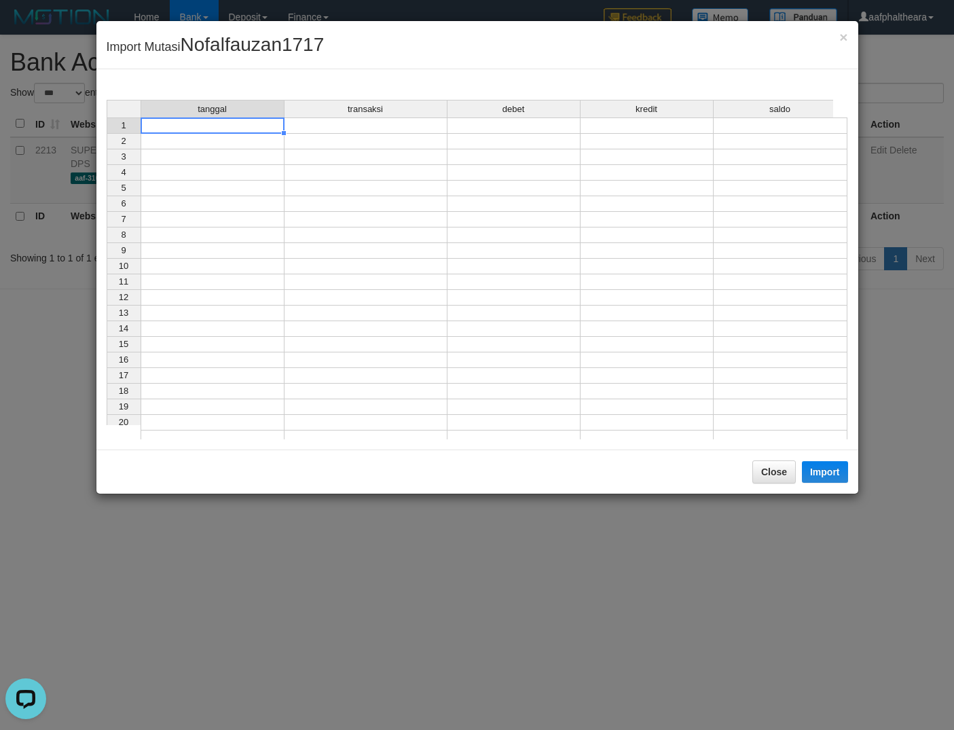
click at [168, 131] on td at bounding box center [213, 125] width 144 height 16
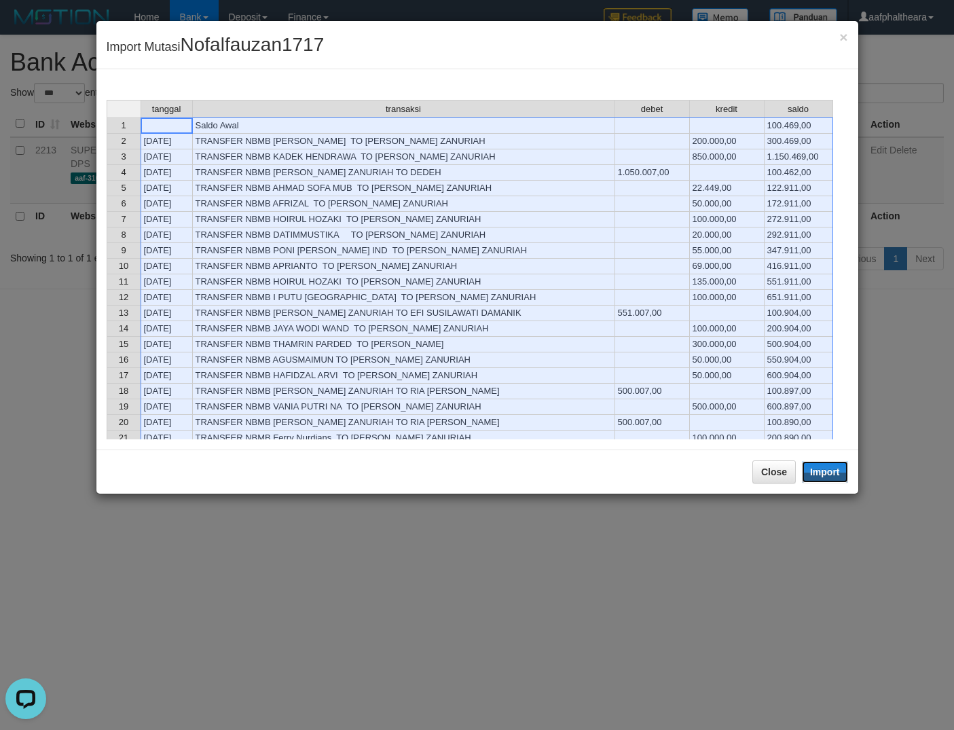
drag, startPoint x: 831, startPoint y: 469, endPoint x: 817, endPoint y: 496, distance: 31.0
click at [830, 470] on button "Import" at bounding box center [825, 472] width 46 height 22
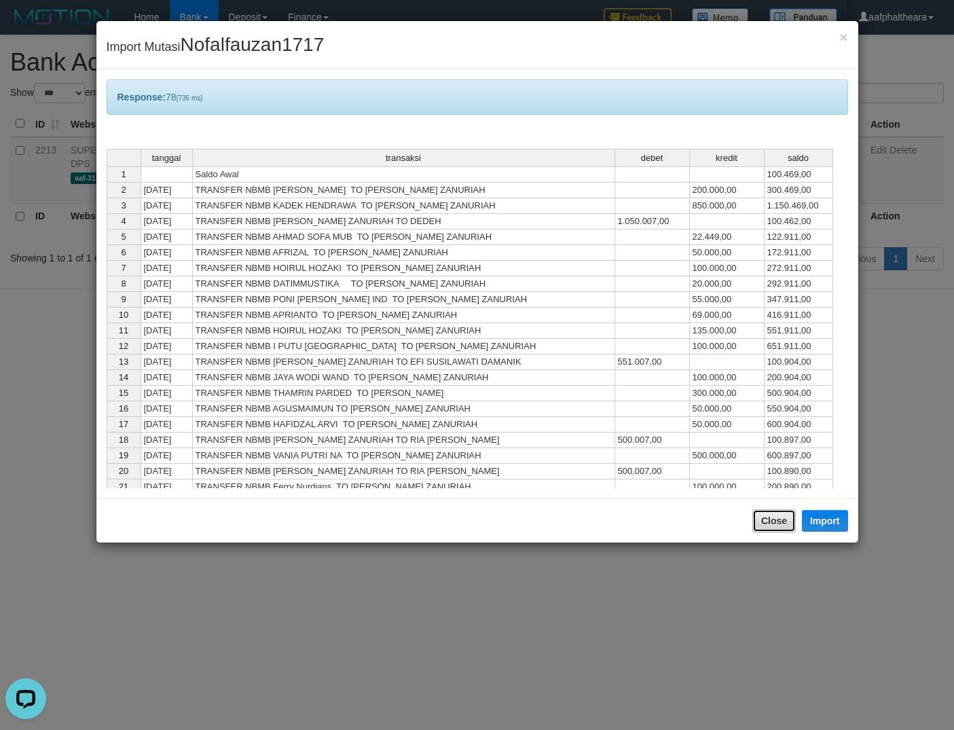
click at [776, 517] on button "Close" at bounding box center [773, 520] width 43 height 23
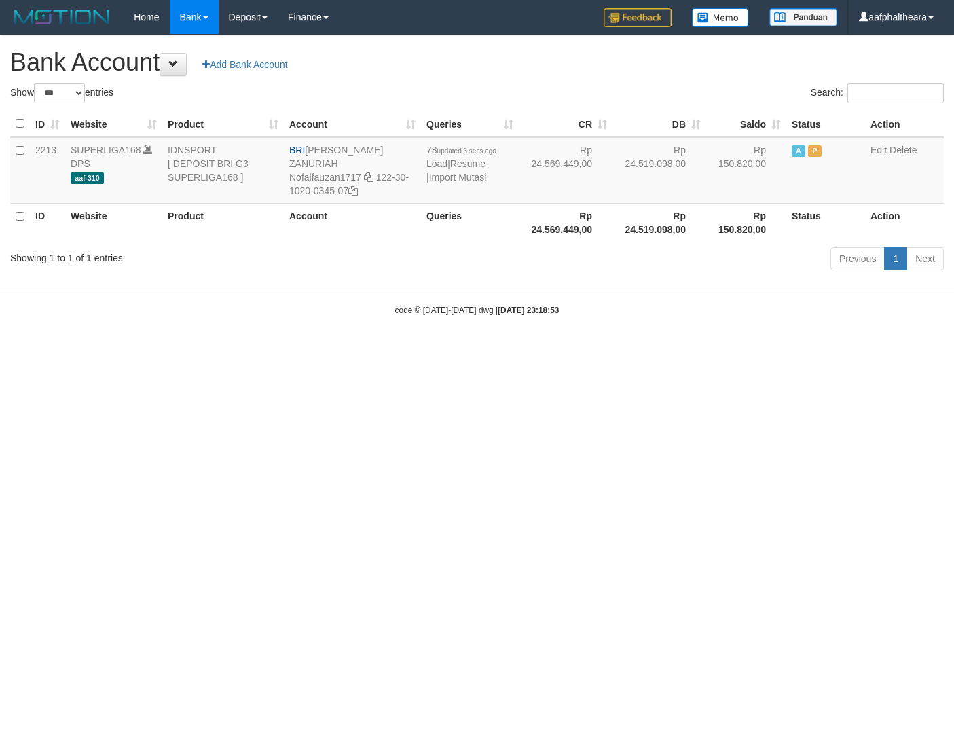
select select "***"
drag, startPoint x: 749, startPoint y: 424, endPoint x: 717, endPoint y: 347, distance: 83.7
click at [751, 350] on html "Toggle navigation Home Bank Account List Load By Website Group [ISPORT] SUPERLI…" at bounding box center [477, 175] width 954 height 350
click at [467, 173] on link "Import Mutasi" at bounding box center [458, 177] width 58 height 11
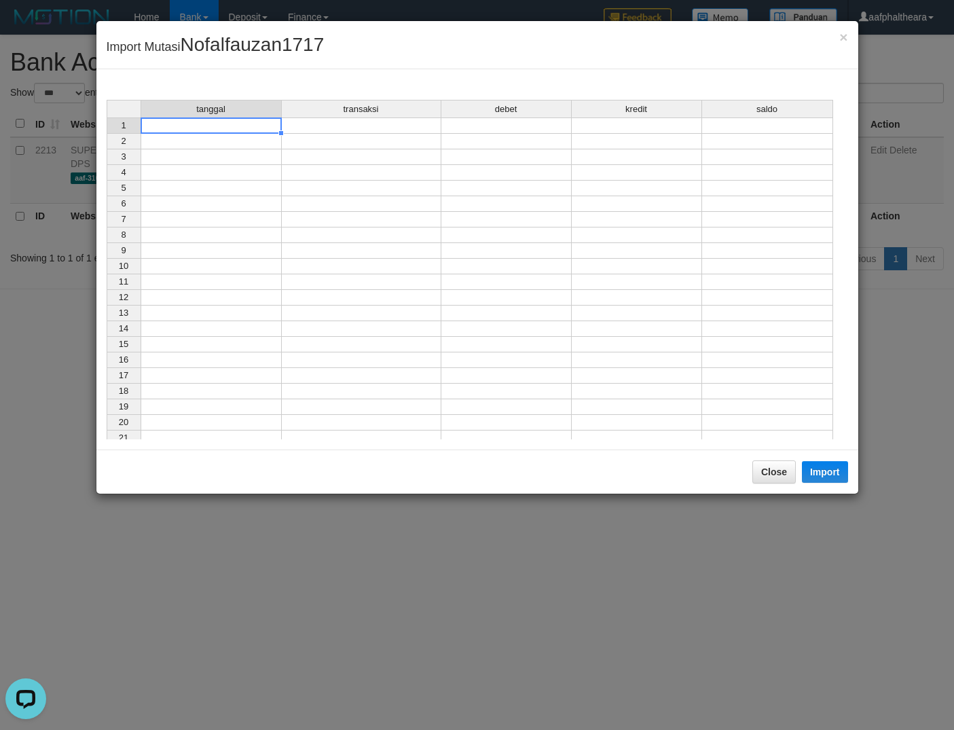
click at [107, 133] on div "tanggal transaksi debet kredit saldo 1 2 3 4 5 6 7 8 9 10 11 12 13 14 15 16 17 …" at bounding box center [107, 273] width 0 height 346
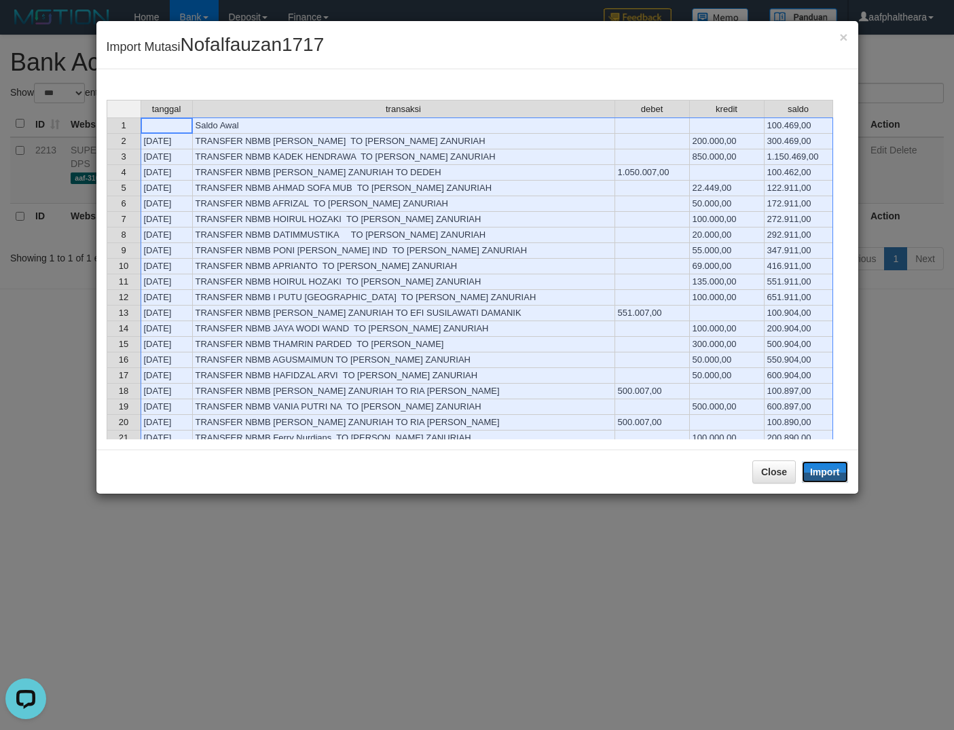
drag, startPoint x: 822, startPoint y: 473, endPoint x: 785, endPoint y: 543, distance: 79.0
click at [822, 476] on button "Import" at bounding box center [825, 472] width 46 height 22
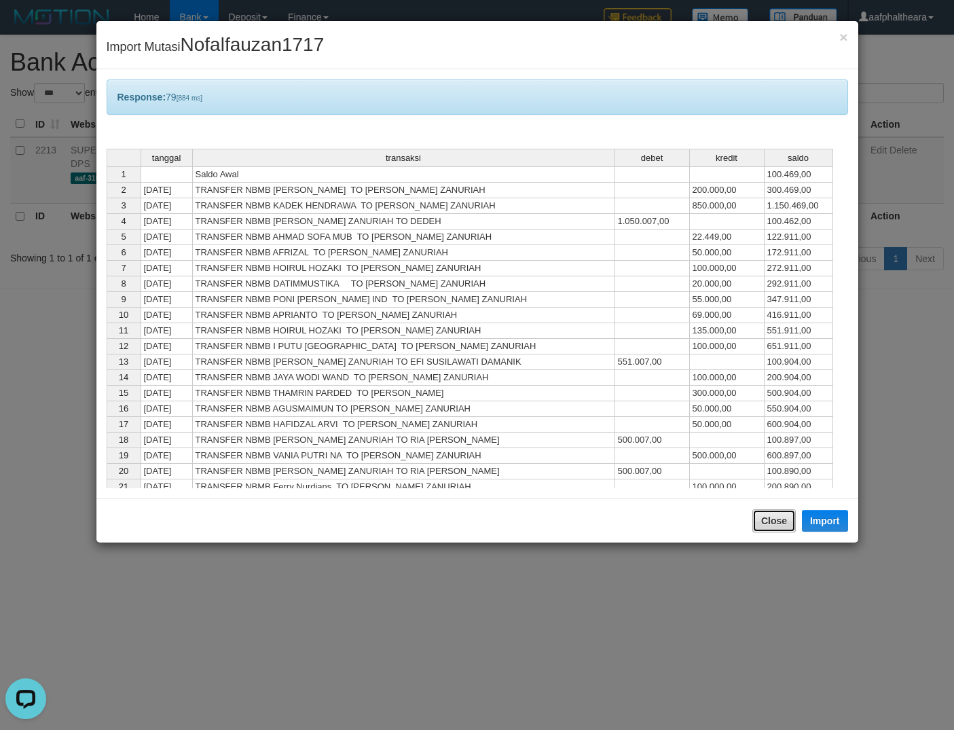
click at [786, 514] on button "Close" at bounding box center [773, 520] width 43 height 23
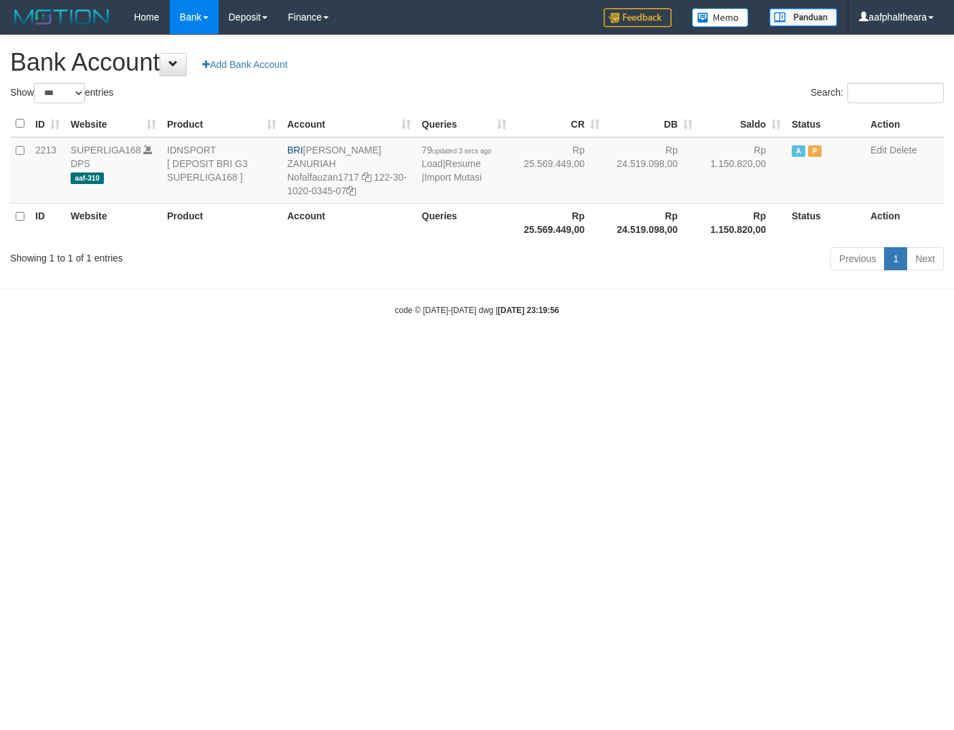
select select "***"
click at [759, 350] on html "Toggle navigation Home Bank Account List Load By Website Group [ISPORT] SUPERLI…" at bounding box center [477, 175] width 954 height 350
drag, startPoint x: 321, startPoint y: 153, endPoint x: 388, endPoint y: 147, distance: 67.5
click at [405, 147] on td "BRI [PERSON_NAME] ZANURIAH Nofalfauzan1717 122-30-1020-0345-07" at bounding box center [349, 170] width 134 height 67
copy td "[PERSON_NAME] ZANURIAH"
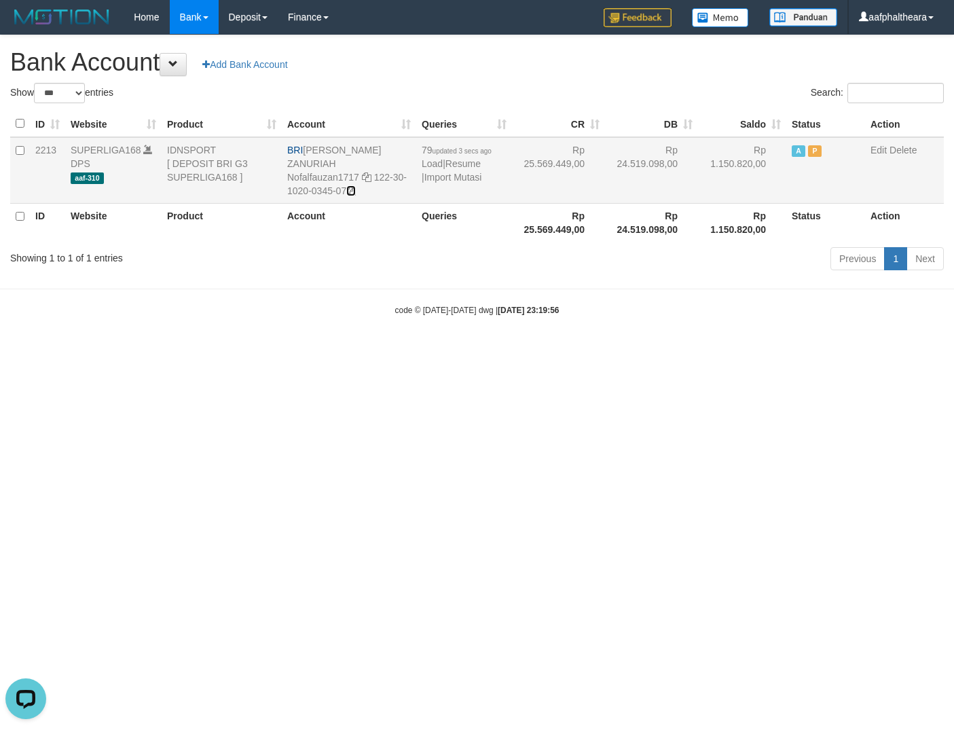
click at [356, 186] on icon at bounding box center [351, 191] width 10 height 10
copy td "[PERSON_NAME] ZANURIAH"
click at [356, 186] on icon at bounding box center [351, 191] width 10 height 10
click at [647, 350] on html "Toggle navigation Home Bank Account List Load By Website Group [ISPORT] SUPERLI…" at bounding box center [477, 175] width 954 height 350
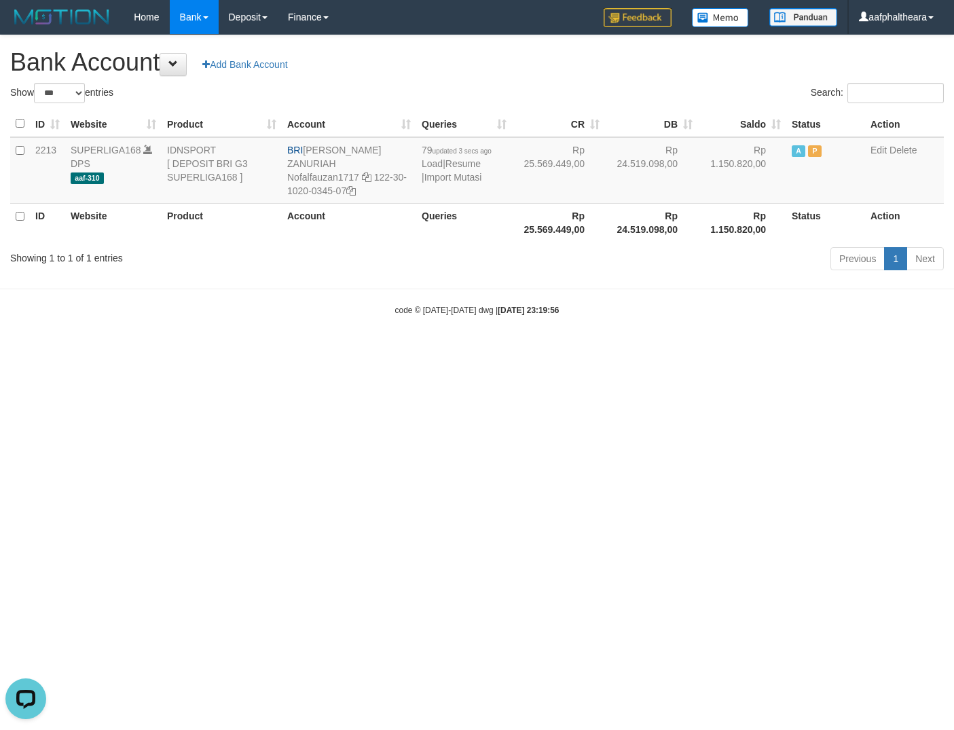
drag, startPoint x: 900, startPoint y: 439, endPoint x: 891, endPoint y: 442, distance: 9.2
click at [892, 350] on html "Toggle navigation Home Bank Account List Load By Website Group [ISPORT] SUPERLI…" at bounding box center [477, 175] width 954 height 350
click at [731, 350] on html "Toggle navigation Home Bank Account List Load By Website Group [ISPORT] SUPERLI…" at bounding box center [477, 175] width 954 height 350
click at [725, 350] on html "Toggle navigation Home Bank Account List Load By Website Group [ISPORT] SUPERLI…" at bounding box center [477, 175] width 954 height 350
select select "***"
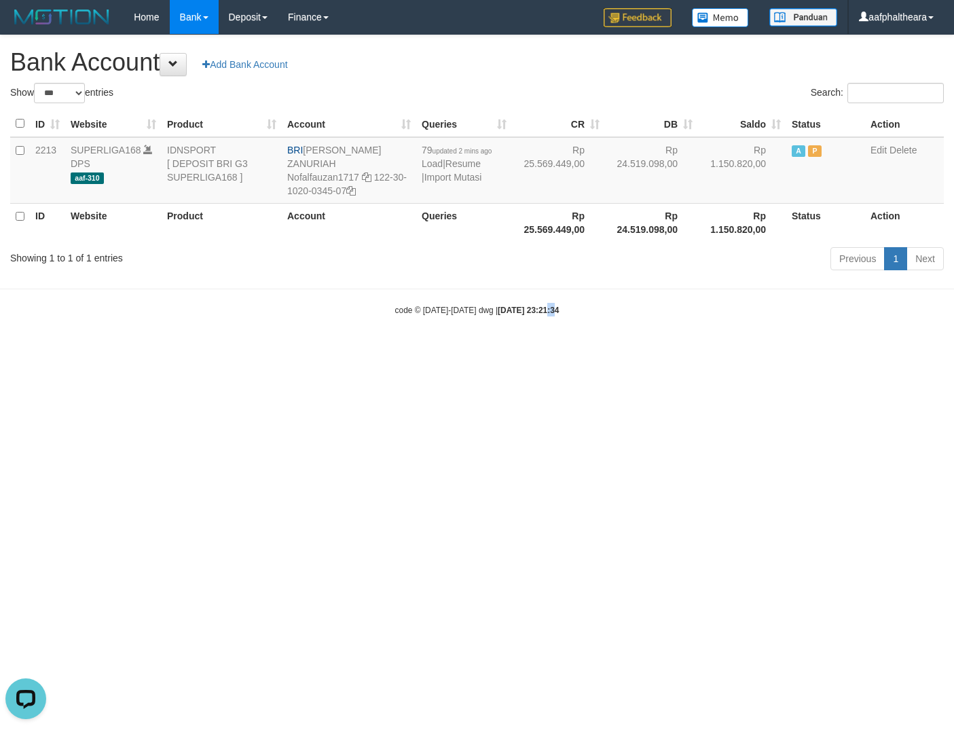
drag, startPoint x: 534, startPoint y: 465, endPoint x: 558, endPoint y: 413, distance: 57.4
click at [558, 350] on html "Toggle navigation Home Bank Account List Load By Website Group [ISPORT] SUPERLI…" at bounding box center [477, 175] width 954 height 350
click at [459, 178] on link "Import Mutasi" at bounding box center [453, 177] width 58 height 11
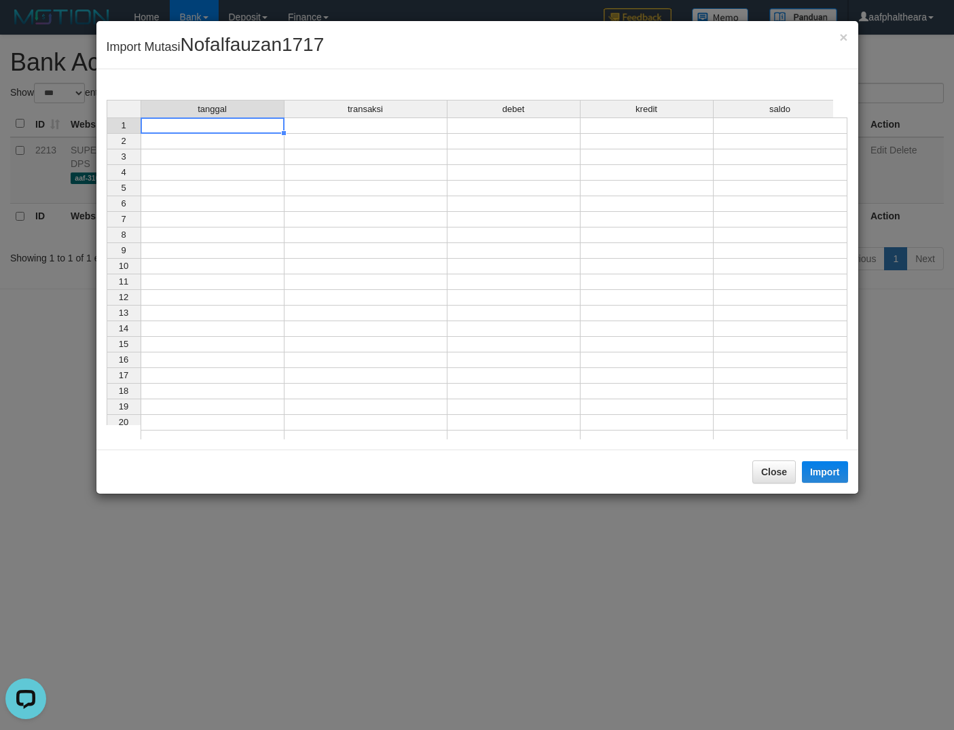
click at [165, 128] on td at bounding box center [213, 125] width 144 height 16
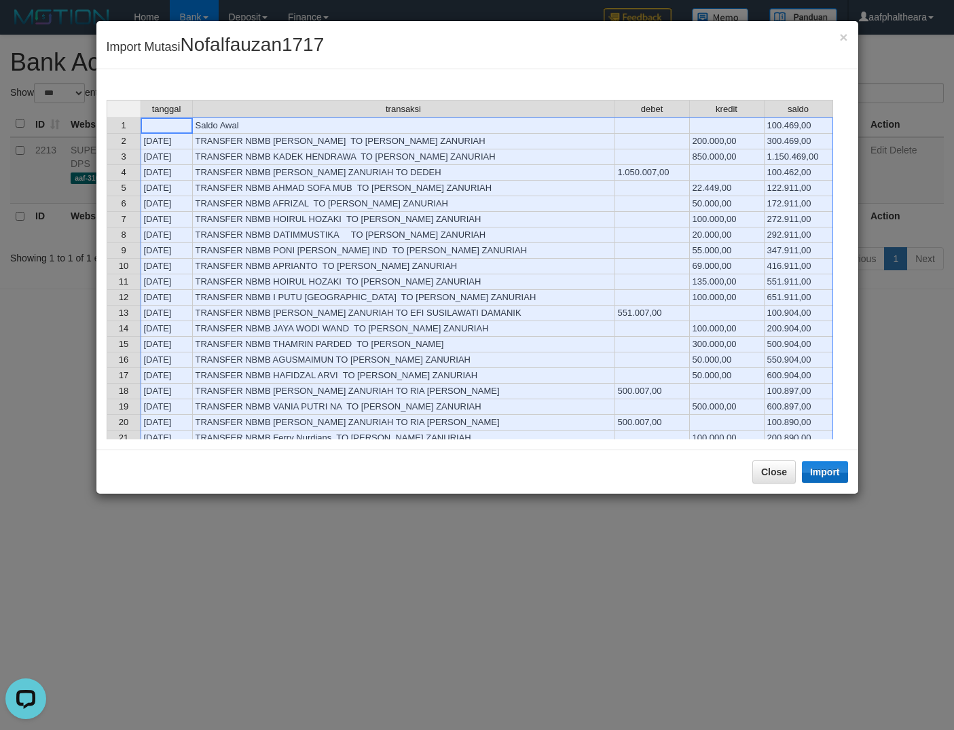
click at [822, 464] on div "Close Import" at bounding box center [477, 472] width 762 height 44
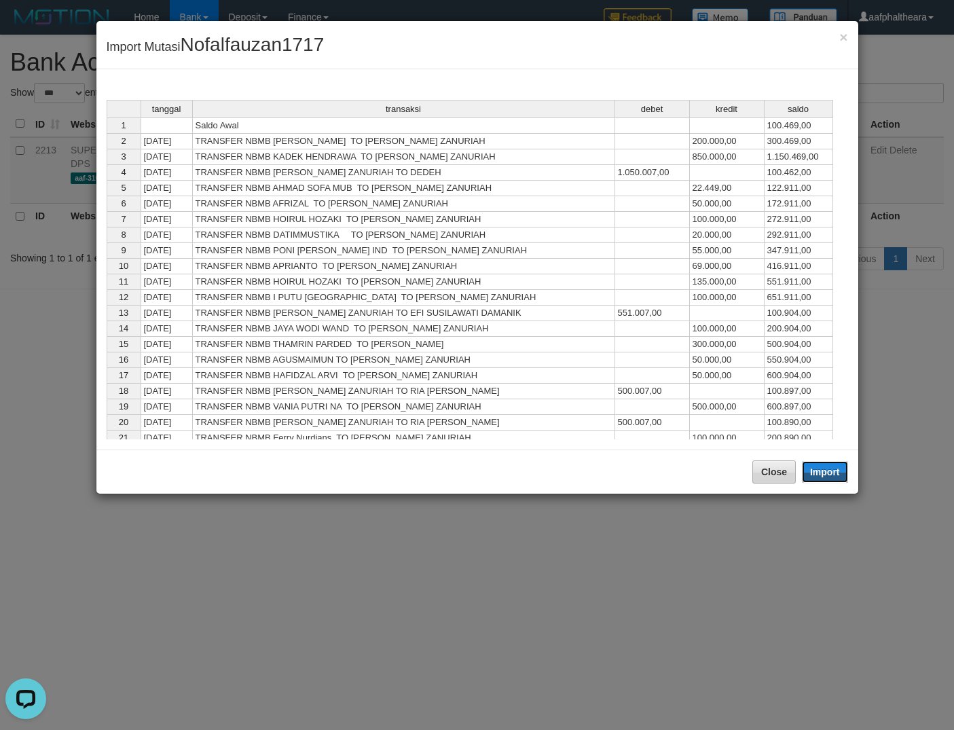
click at [815, 473] on button "Import" at bounding box center [825, 472] width 46 height 22
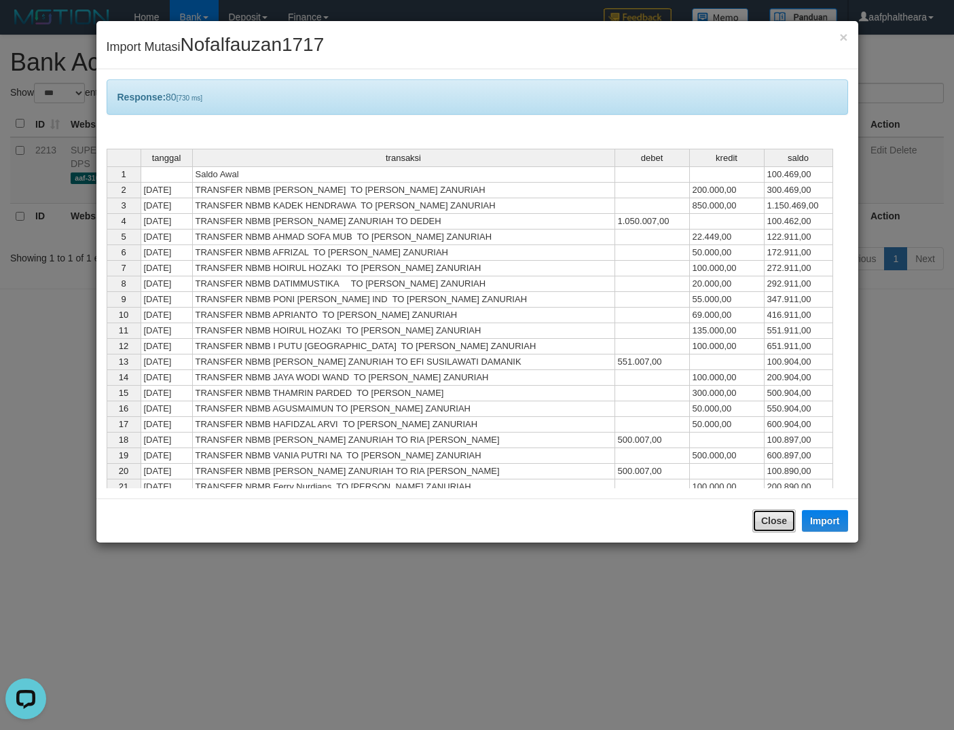
click at [773, 515] on button "Close" at bounding box center [773, 520] width 43 height 23
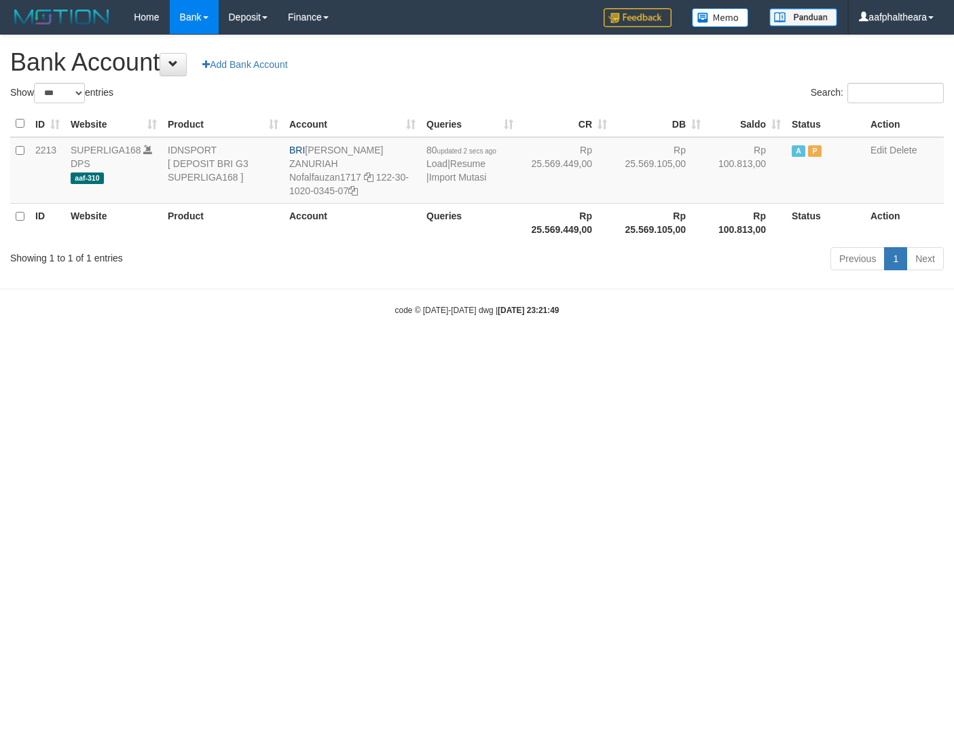
select select "***"
click at [680, 350] on html "Toggle navigation Home Bank Account List Load By Website Group [ISPORT] SUPERLI…" at bounding box center [477, 175] width 954 height 350
click at [632, 350] on html "Toggle navigation Home Bank Account List Load By Website Group [ISPORT] SUPERLI…" at bounding box center [477, 175] width 954 height 350
select select "***"
click at [503, 65] on h1 "Bank Account Add Bank Account" at bounding box center [477, 62] width 934 height 27
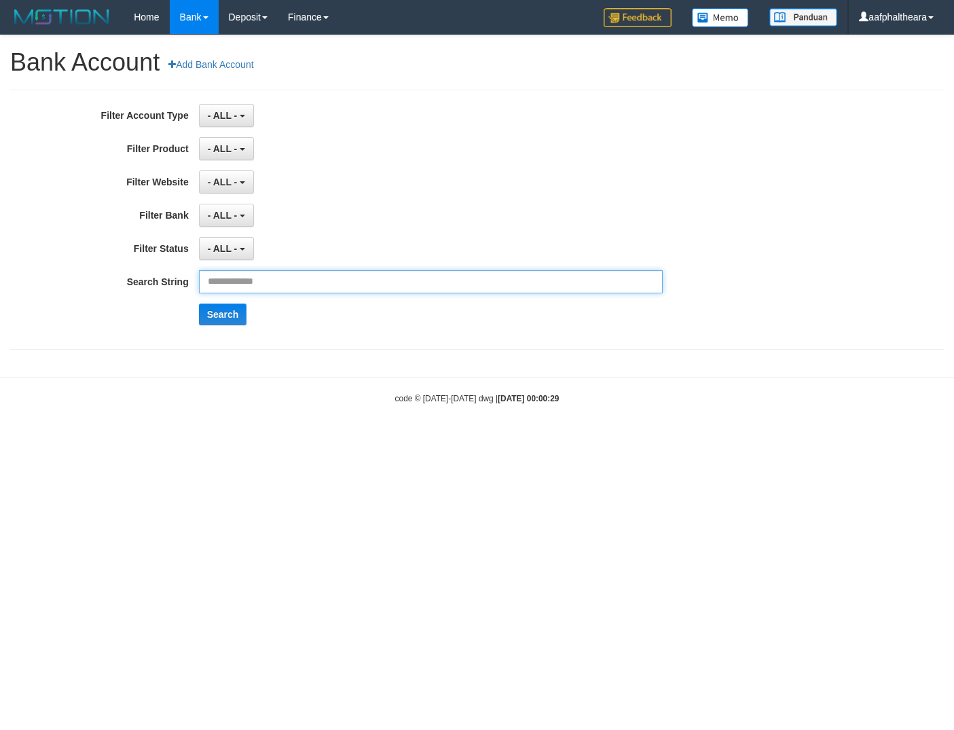
click at [279, 276] on input "text" at bounding box center [431, 281] width 464 height 23
paste input "**********"
type input "**********"
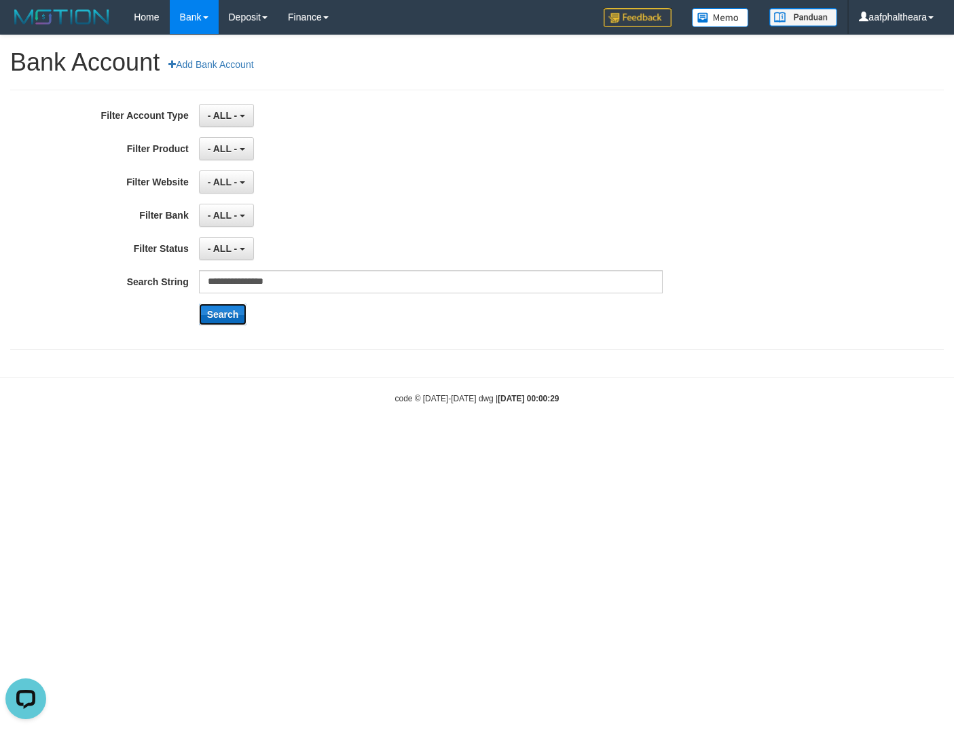
drag, startPoint x: 217, startPoint y: 313, endPoint x: 229, endPoint y: 304, distance: 14.5
click at [218, 312] on button "Search" at bounding box center [223, 315] width 48 height 22
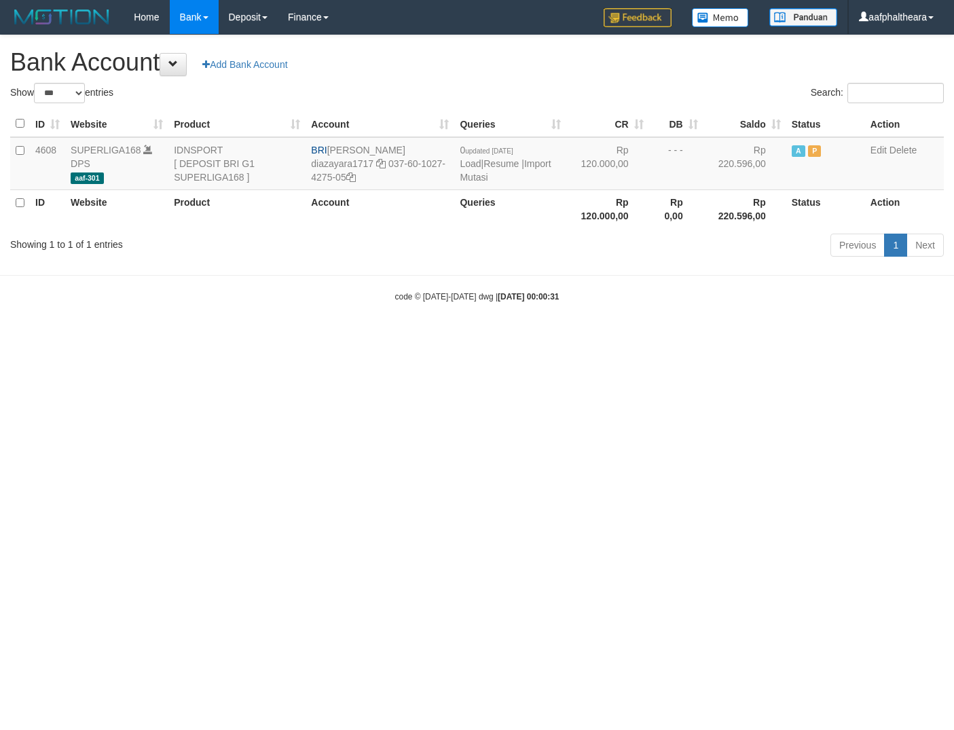
select select "***"
drag, startPoint x: 574, startPoint y: 429, endPoint x: 530, endPoint y: 398, distance: 53.5
click at [571, 337] on html "Toggle navigation Home Bank Account List Load By Website Group [ISPORT] SUPERLI…" at bounding box center [477, 168] width 954 height 337
select select "***"
click at [421, 79] on div "**********" at bounding box center [477, 147] width 954 height 225
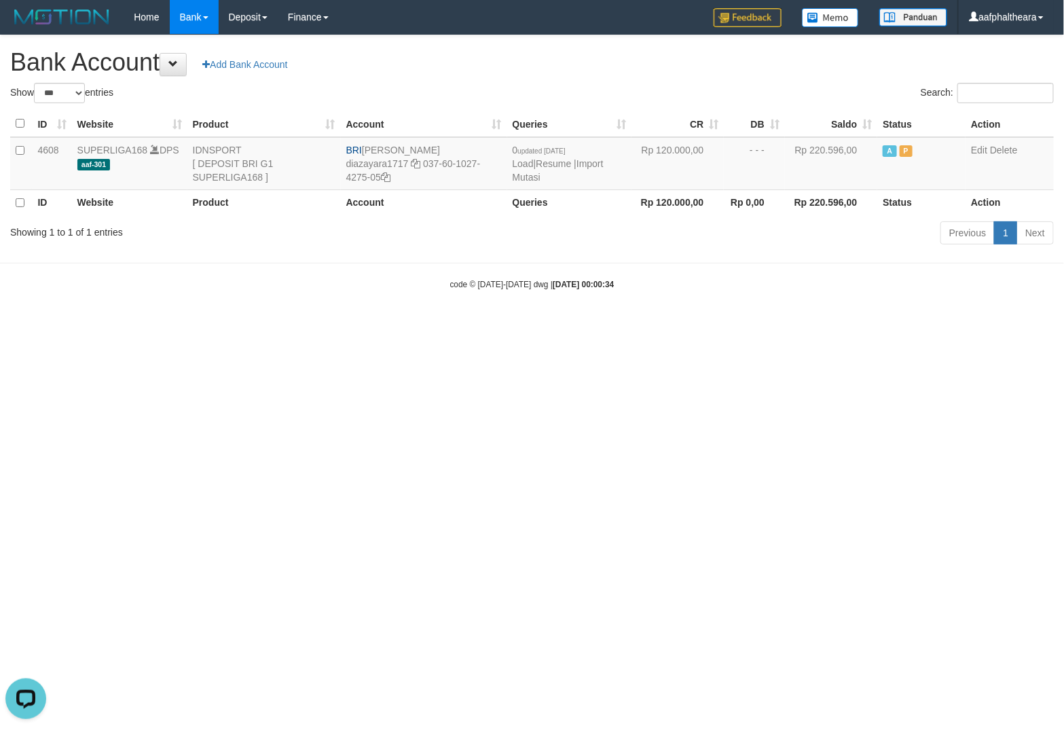
click at [769, 79] on div "**********" at bounding box center [532, 141] width 1064 height 213
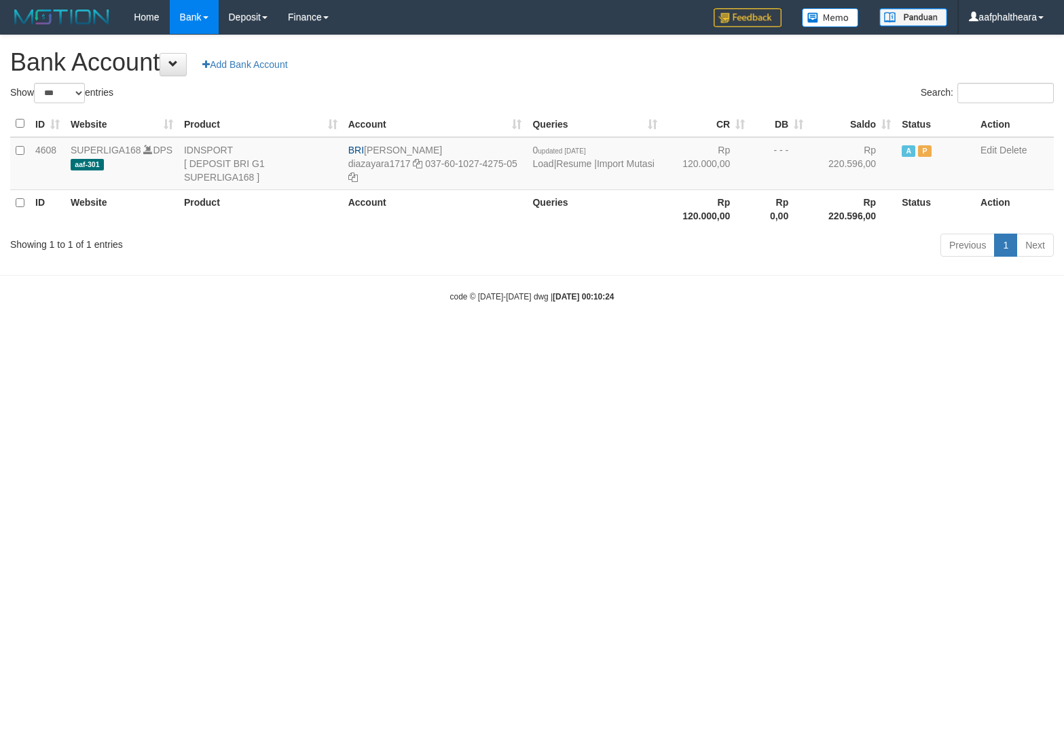
select select "***"
click at [711, 337] on html "Toggle navigation Home Bank Account List Load By Website Group [ISPORT] SUPERLI…" at bounding box center [532, 168] width 1064 height 337
select select "***"
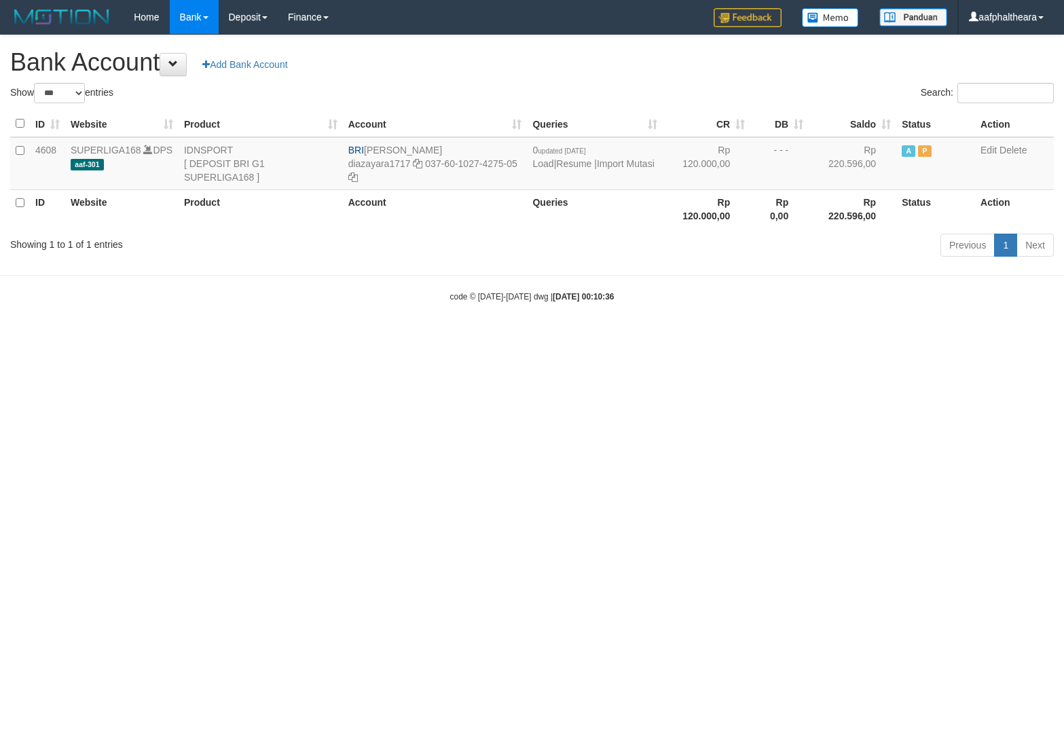
select select "***"
click at [623, 165] on link "Import Mutasi" at bounding box center [626, 163] width 58 height 11
select select "***"
click at [531, 73] on h1 "Bank Account Add Bank Account" at bounding box center [532, 62] width 1044 height 27
click at [604, 161] on span "1 updated 1 sec ago Load | Resume | Import Mutasi" at bounding box center [596, 157] width 122 height 24
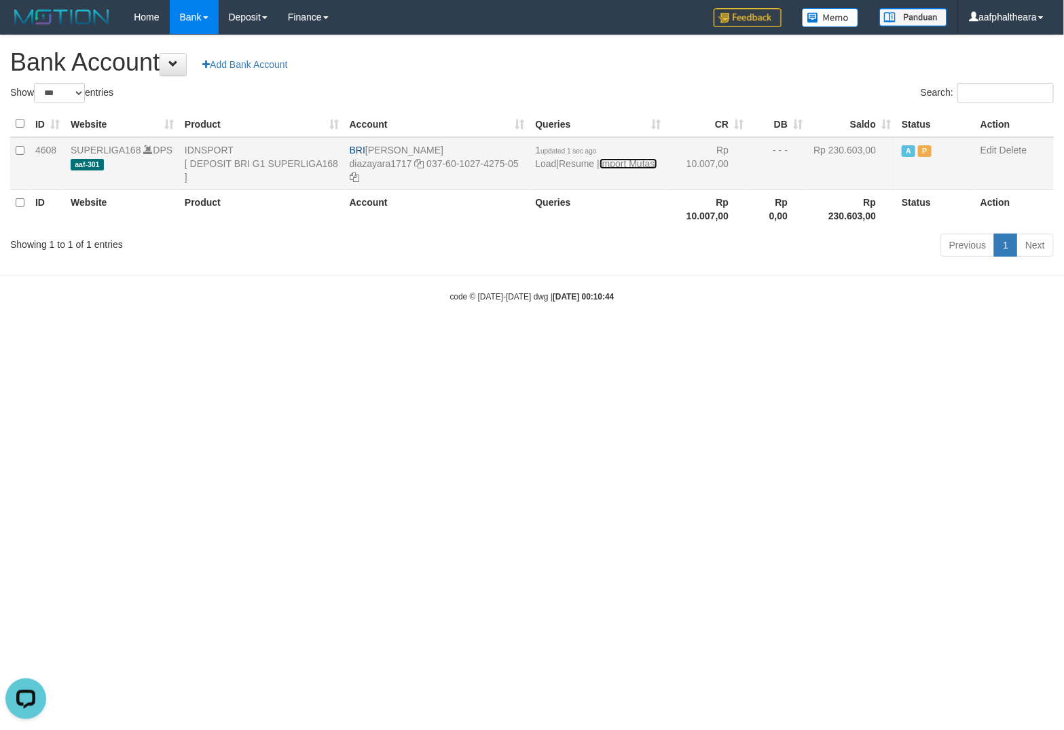
click at [619, 160] on link "Import Mutasi" at bounding box center [629, 163] width 58 height 11
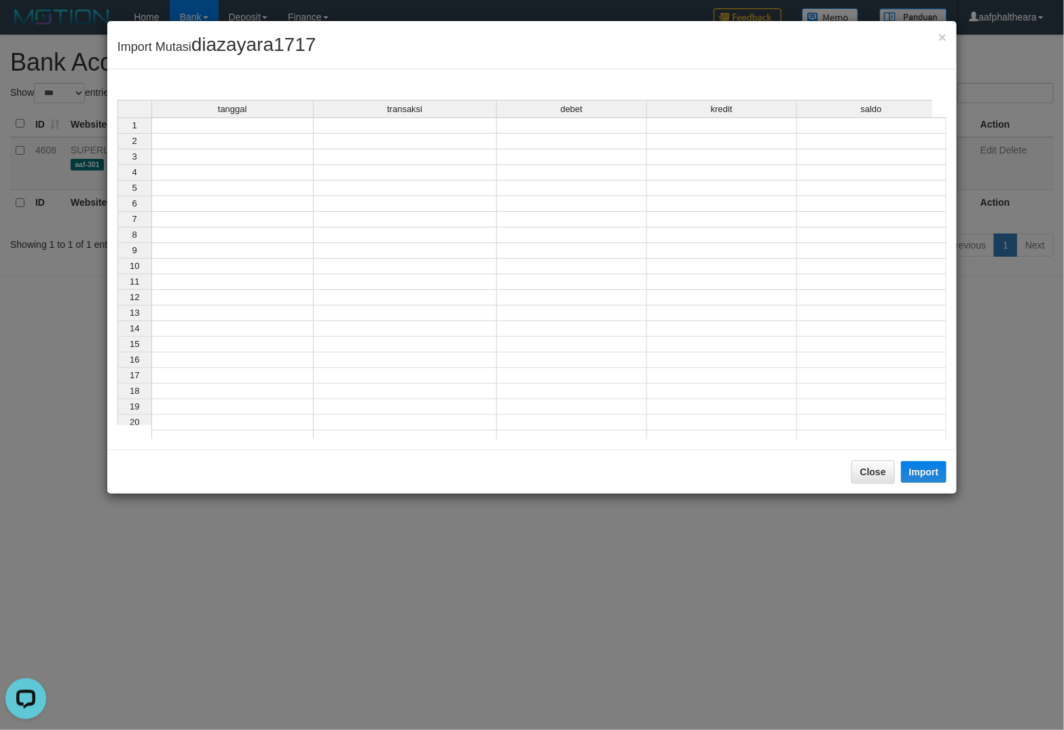
click at [287, 130] on td at bounding box center [232, 125] width 162 height 16
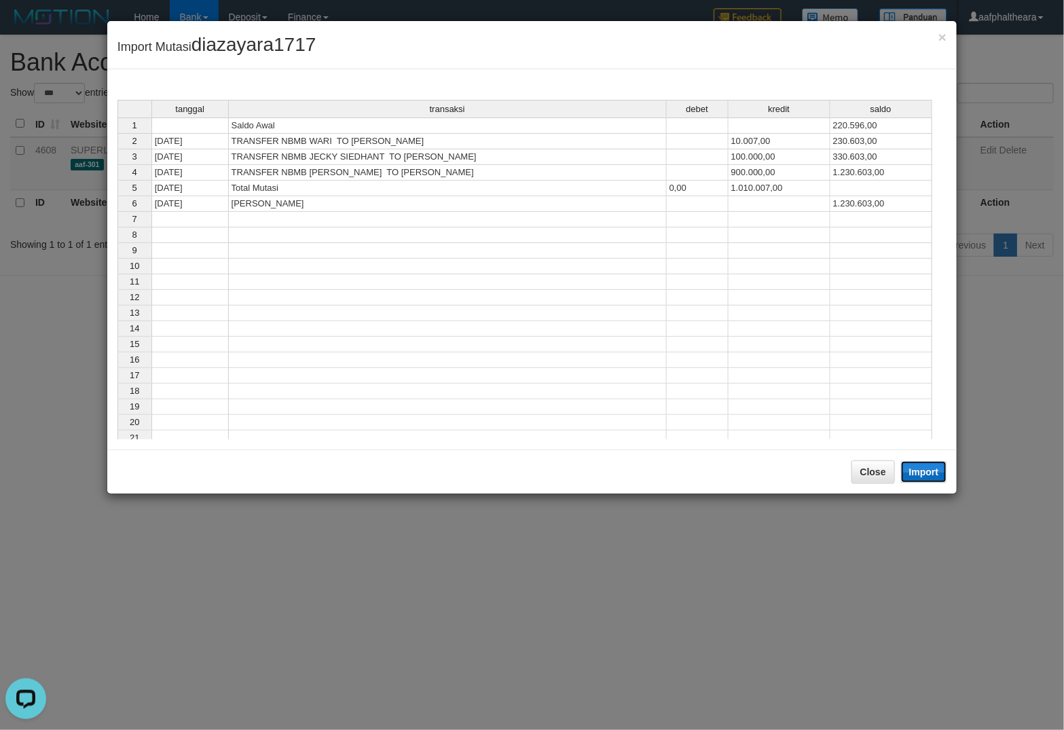
click at [924, 474] on button "Import" at bounding box center [924, 472] width 46 height 22
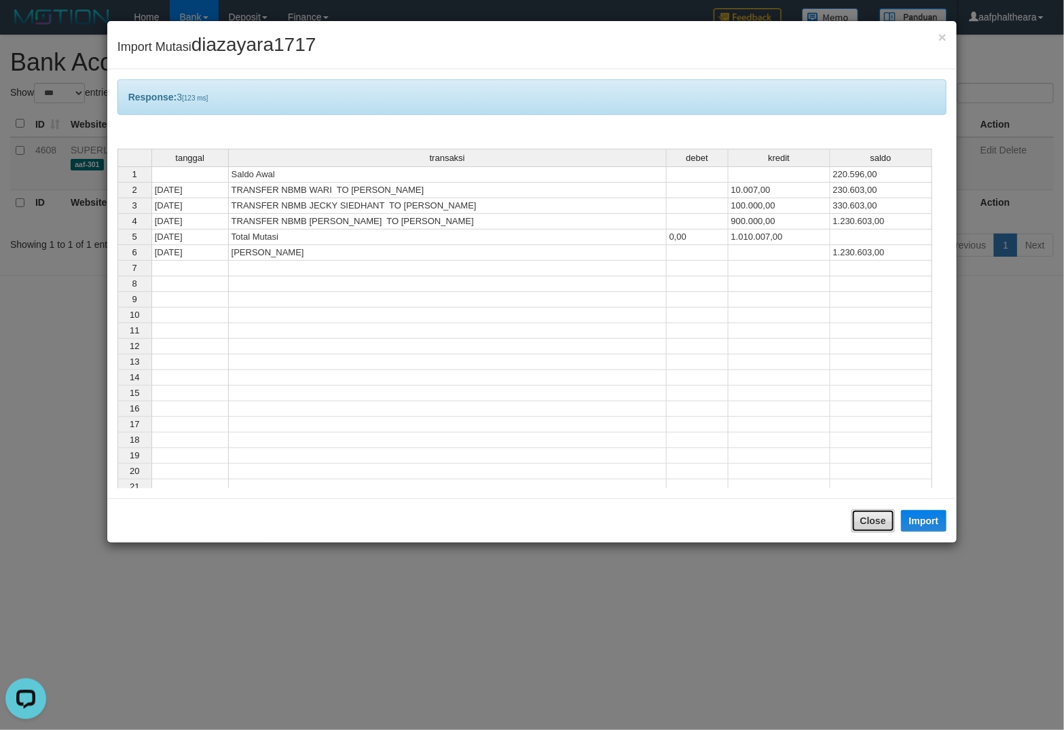
click at [876, 518] on button "Close" at bounding box center [873, 520] width 43 height 23
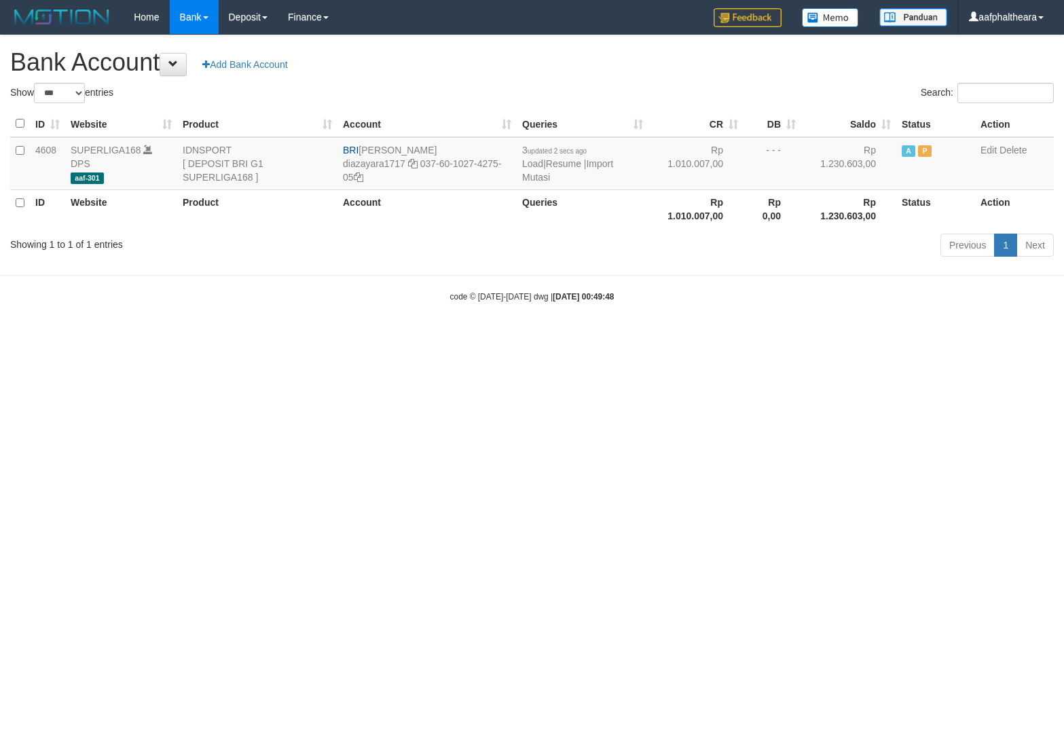
select select "***"
click at [846, 337] on html "Toggle navigation Home Bank Account List Load By Website Group [ISPORT] SUPERLI…" at bounding box center [532, 168] width 1064 height 337
drag, startPoint x: 779, startPoint y: 402, endPoint x: 767, endPoint y: 310, distance: 93.1
click at [795, 337] on html "Toggle navigation Home Bank Account List Load By Website Group [ISPORT] SUPERLI…" at bounding box center [532, 168] width 1064 height 337
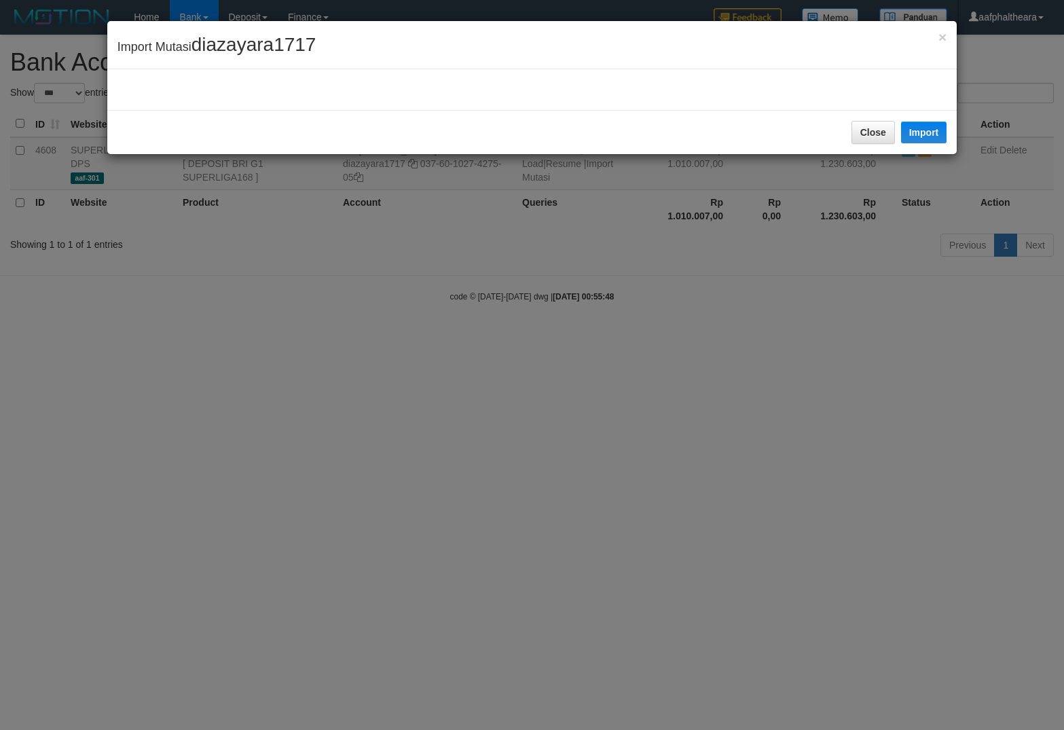
select select "***"
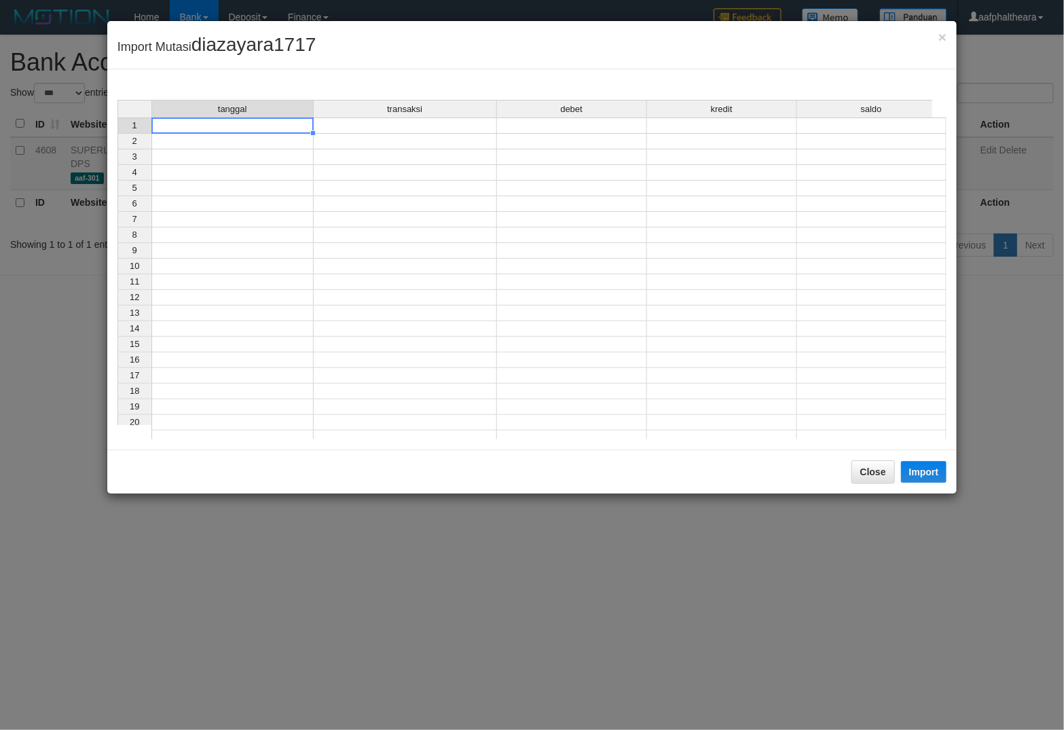
click at [277, 126] on td at bounding box center [232, 125] width 162 height 16
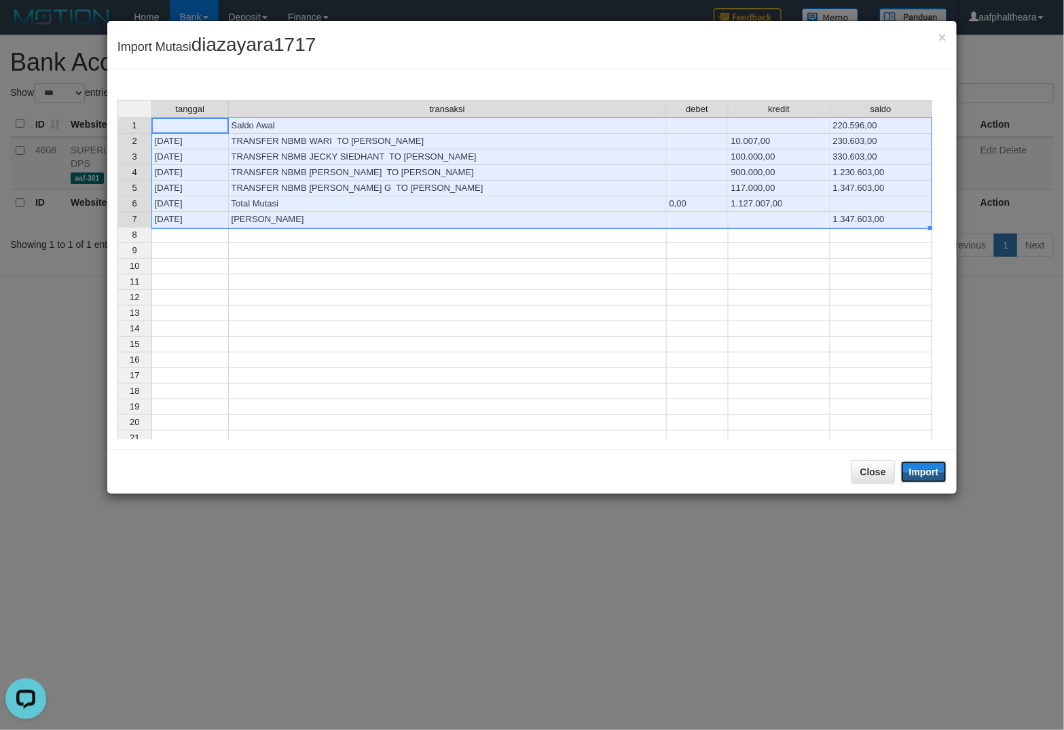
drag, startPoint x: 926, startPoint y: 472, endPoint x: 894, endPoint y: 492, distance: 37.3
click at [926, 473] on button "Import" at bounding box center [924, 472] width 46 height 22
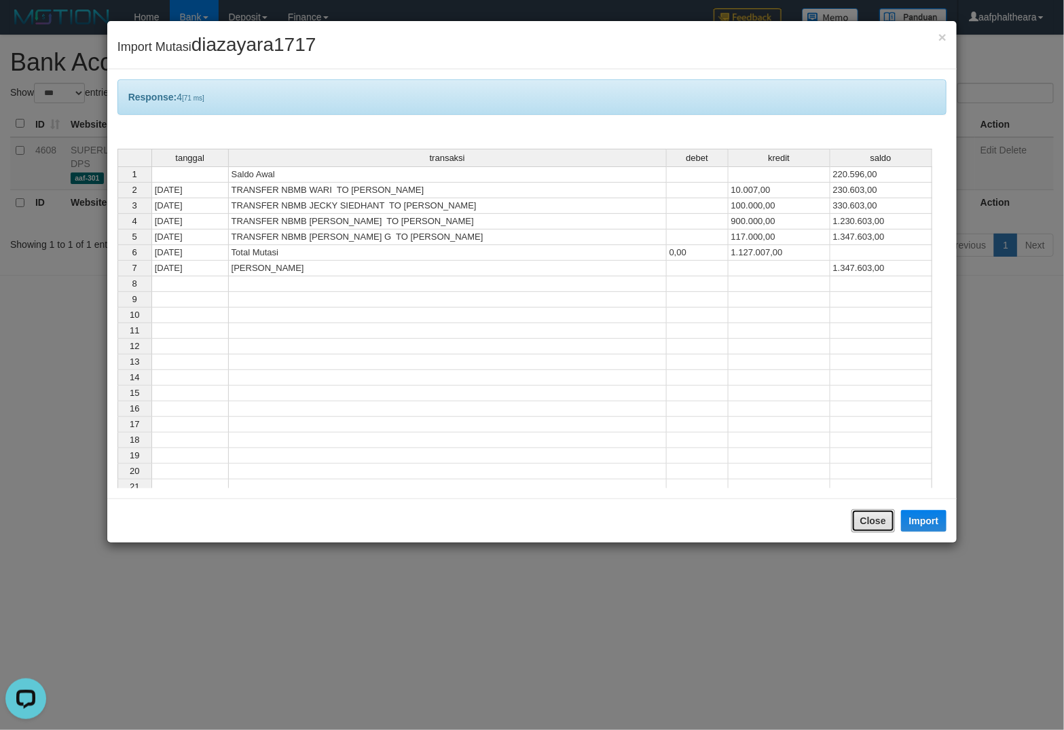
drag, startPoint x: 869, startPoint y: 520, endPoint x: 867, endPoint y: 511, distance: 9.9
click at [869, 518] on button "Close" at bounding box center [873, 520] width 43 height 23
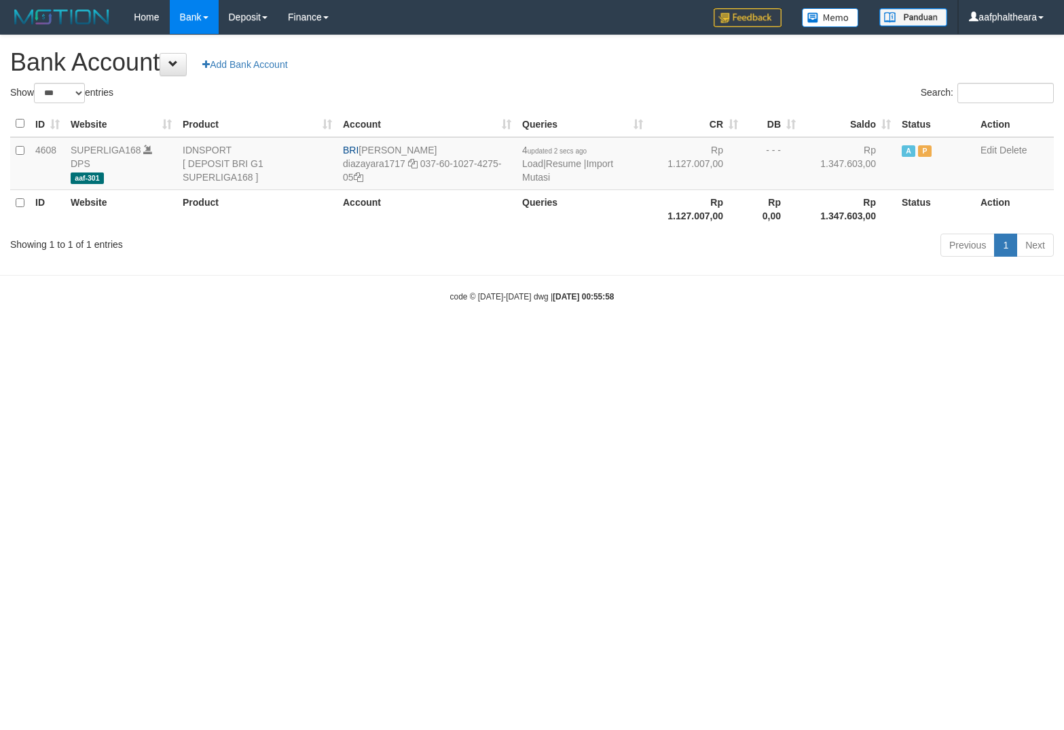
select select "***"
drag, startPoint x: 822, startPoint y: 453, endPoint x: 848, endPoint y: 456, distance: 25.4
click at [837, 337] on html "Toggle navigation Home Bank Account List Load By Website Group [ISPORT] SUPERLI…" at bounding box center [532, 168] width 1064 height 337
drag, startPoint x: 747, startPoint y: 433, endPoint x: 738, endPoint y: 371, distance: 62.5
click at [765, 337] on html "Toggle navigation Home Bank Account List Load By Website Group [ISPORT] SUPERLI…" at bounding box center [532, 168] width 1064 height 337
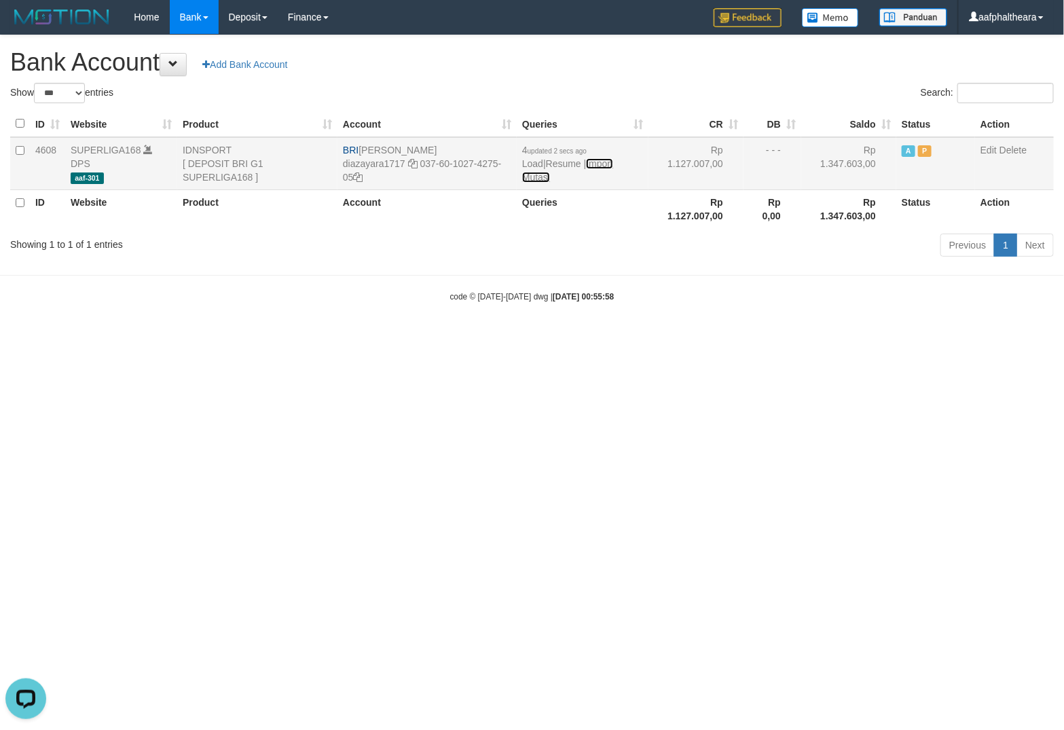
click at [609, 165] on link "Import Mutasi" at bounding box center [567, 170] width 91 height 24
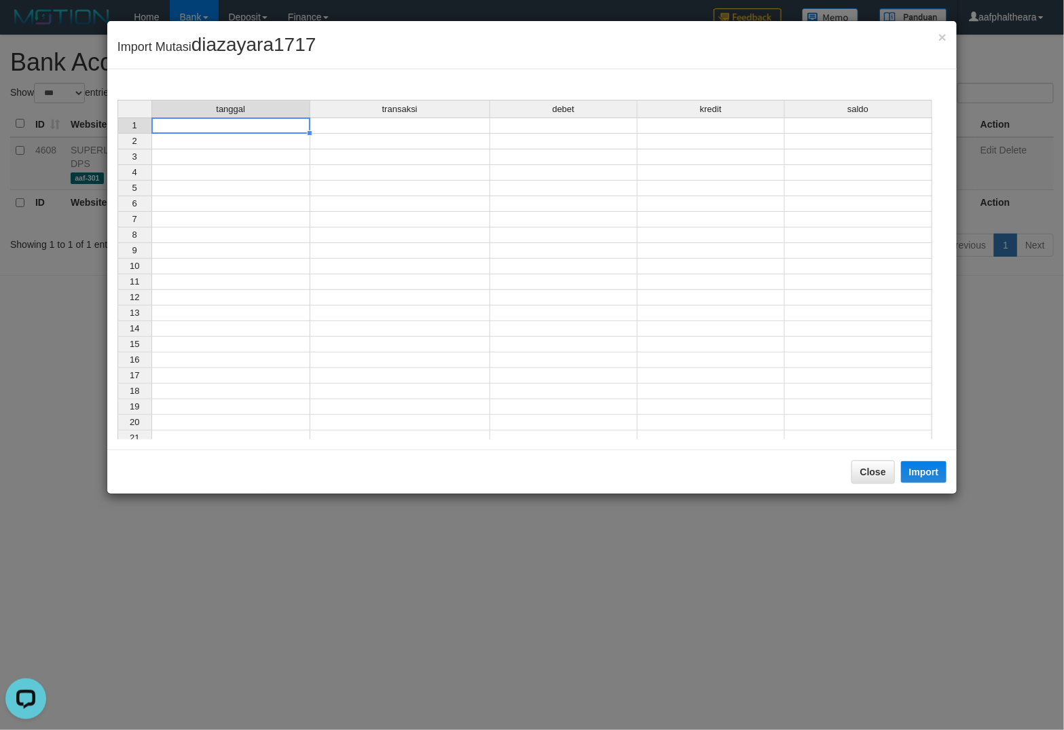
click at [280, 124] on td at bounding box center [230, 125] width 159 height 16
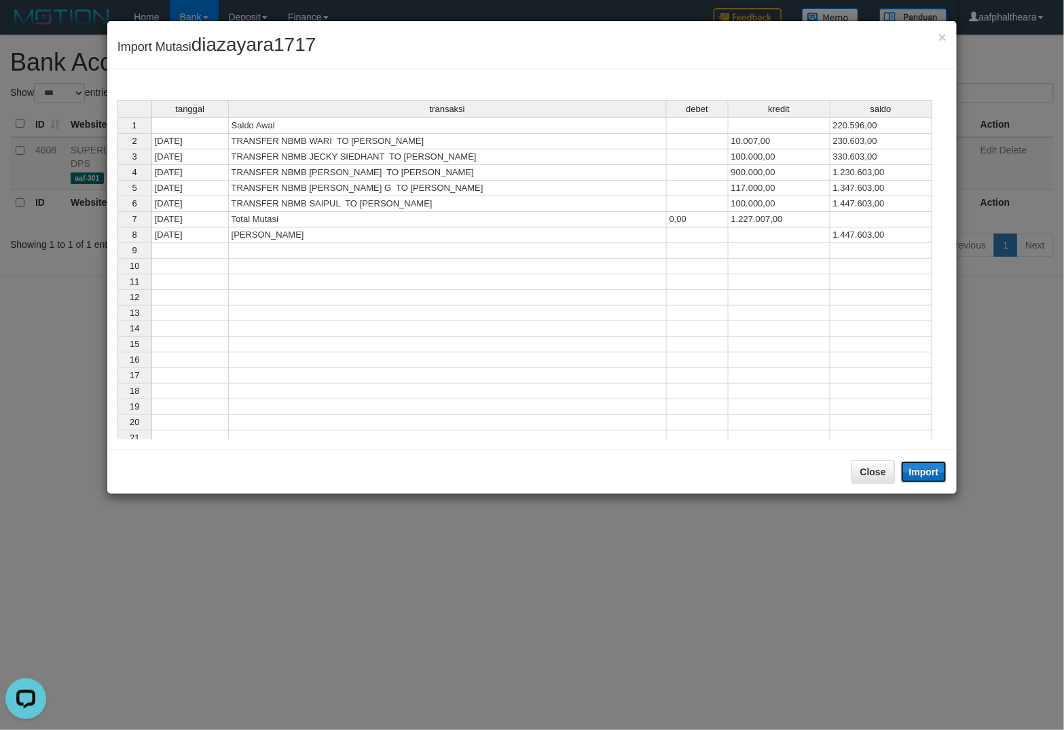
click at [920, 467] on button "Import" at bounding box center [924, 472] width 46 height 22
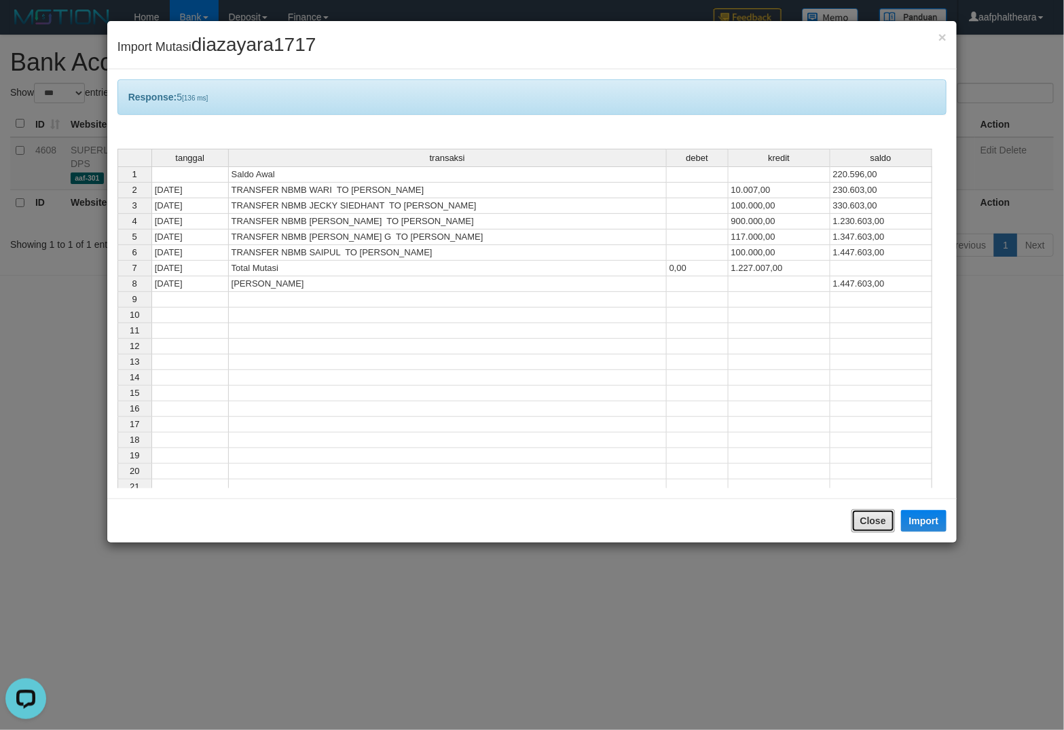
drag, startPoint x: 873, startPoint y: 515, endPoint x: 870, endPoint y: 507, distance: 8.2
click at [873, 514] on button "Close" at bounding box center [873, 520] width 43 height 23
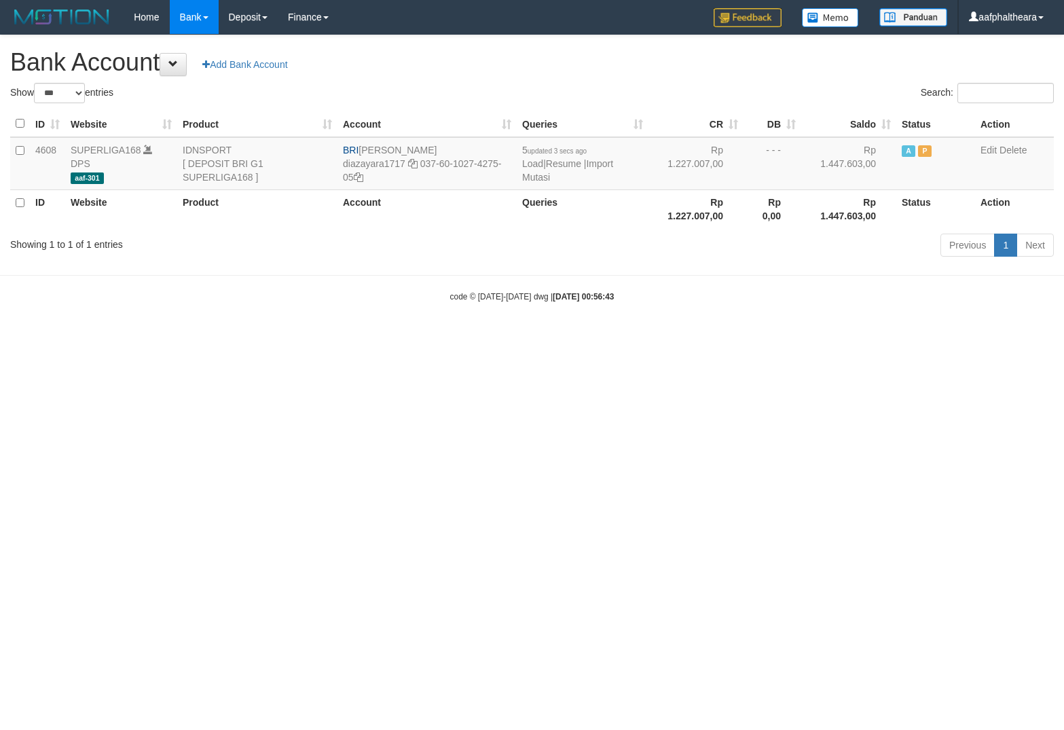
select select "***"
click at [788, 337] on html "Toggle navigation Home Bank Account List Load By Website Group [ISPORT] SUPERLI…" at bounding box center [532, 168] width 1064 height 337
drag, startPoint x: 362, startPoint y: 150, endPoint x: 476, endPoint y: 147, distance: 114.1
click at [477, 147] on td "BRI DIAZ AYARA YUDHA diazayara1717 037-60-1027-4275-05" at bounding box center [427, 163] width 179 height 53
copy td "[PERSON_NAME]"
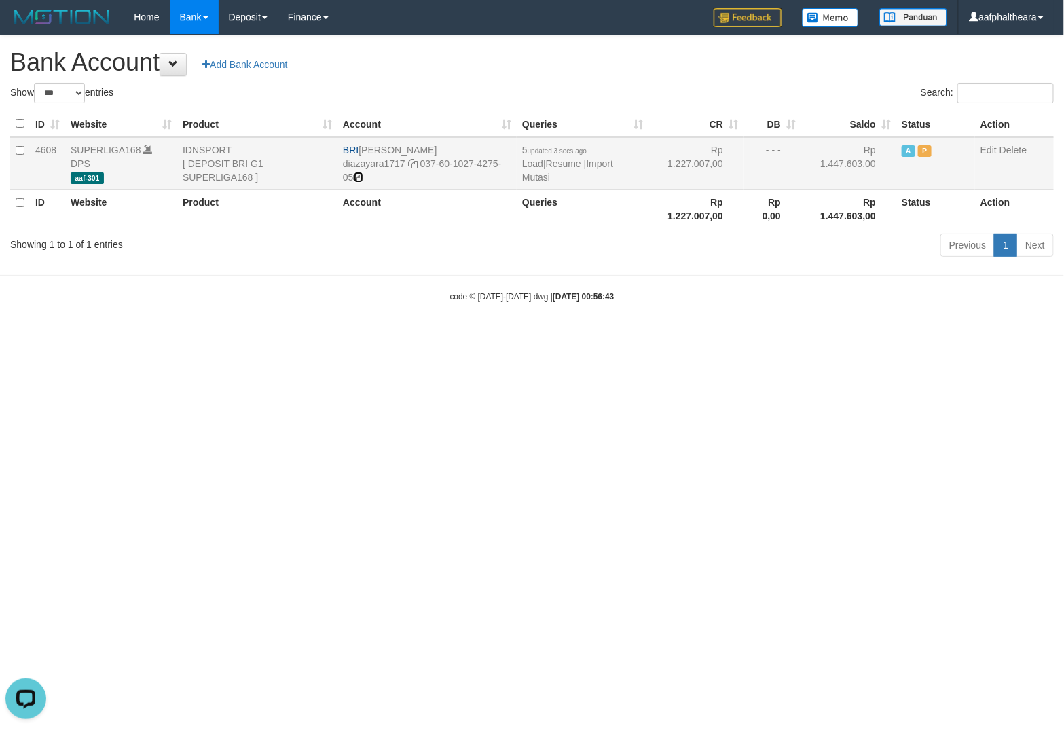
click at [363, 178] on icon at bounding box center [359, 178] width 10 height 10
copy td "[PERSON_NAME]"
click at [363, 178] on icon at bounding box center [359, 178] width 10 height 10
drag, startPoint x: 559, startPoint y: 411, endPoint x: 602, endPoint y: 384, distance: 50.9
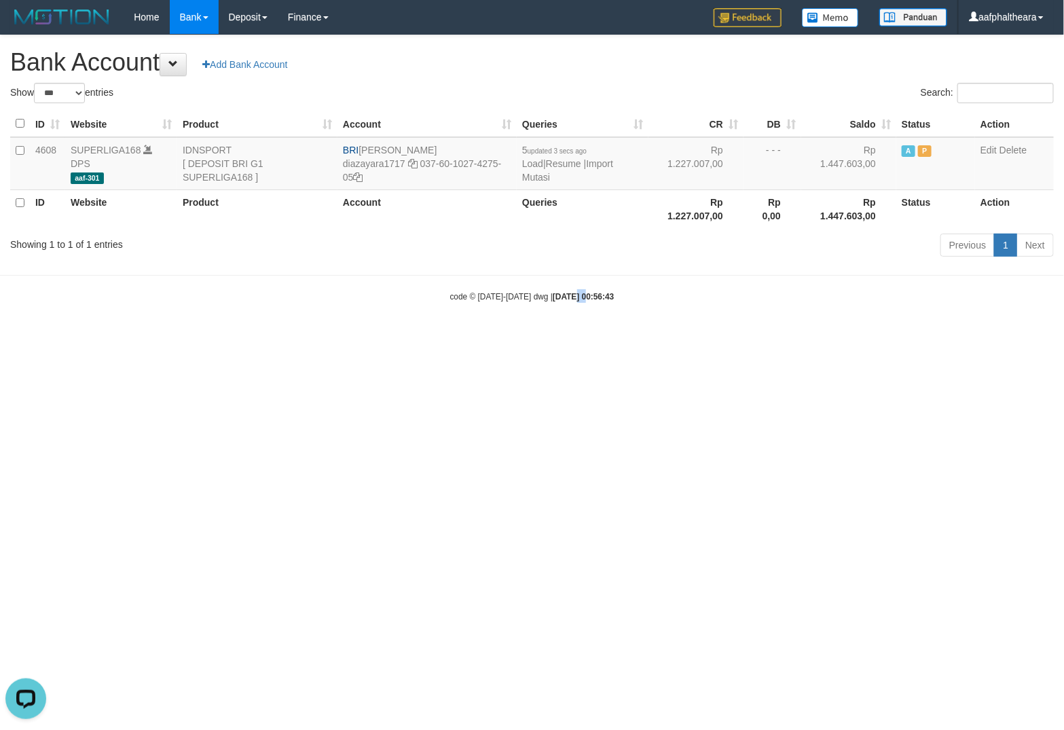
click at [583, 337] on html "Toggle navigation Home Bank Account List Load By Website Group [ISPORT] SUPERLI…" at bounding box center [532, 168] width 1064 height 337
click at [613, 162] on link "Import Mutasi" at bounding box center [567, 170] width 91 height 24
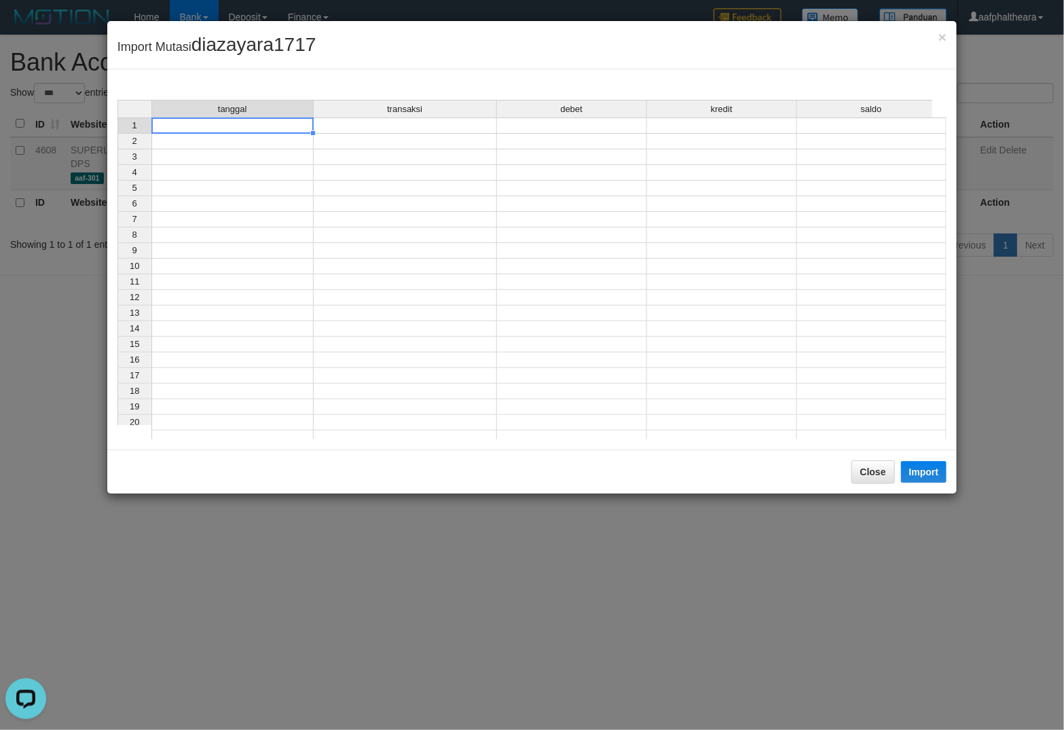
click at [293, 124] on td at bounding box center [232, 125] width 162 height 16
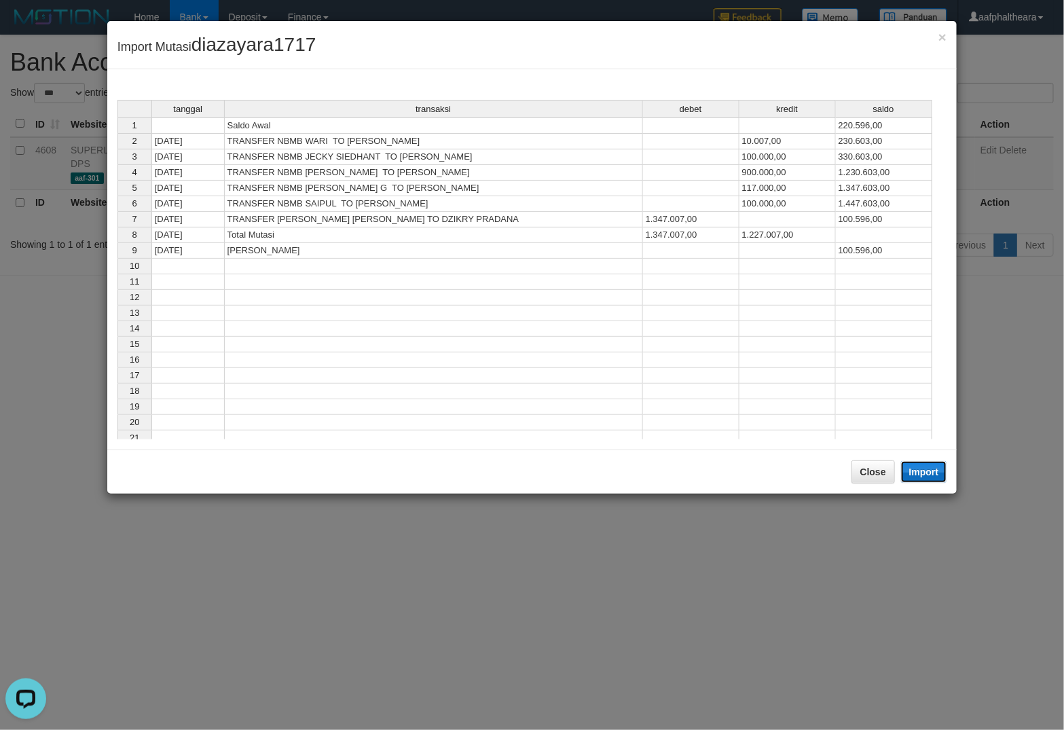
click at [935, 472] on button "Import" at bounding box center [924, 472] width 46 height 22
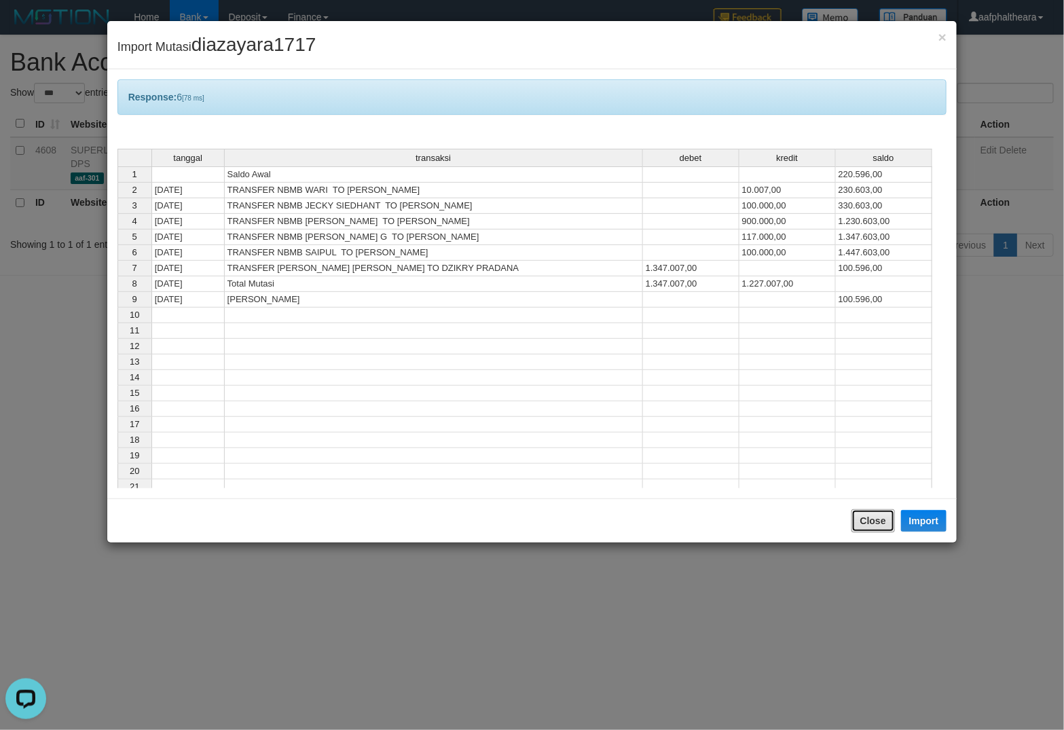
drag, startPoint x: 876, startPoint y: 525, endPoint x: 866, endPoint y: 520, distance: 11.2
click at [874, 524] on button "Close" at bounding box center [873, 520] width 43 height 23
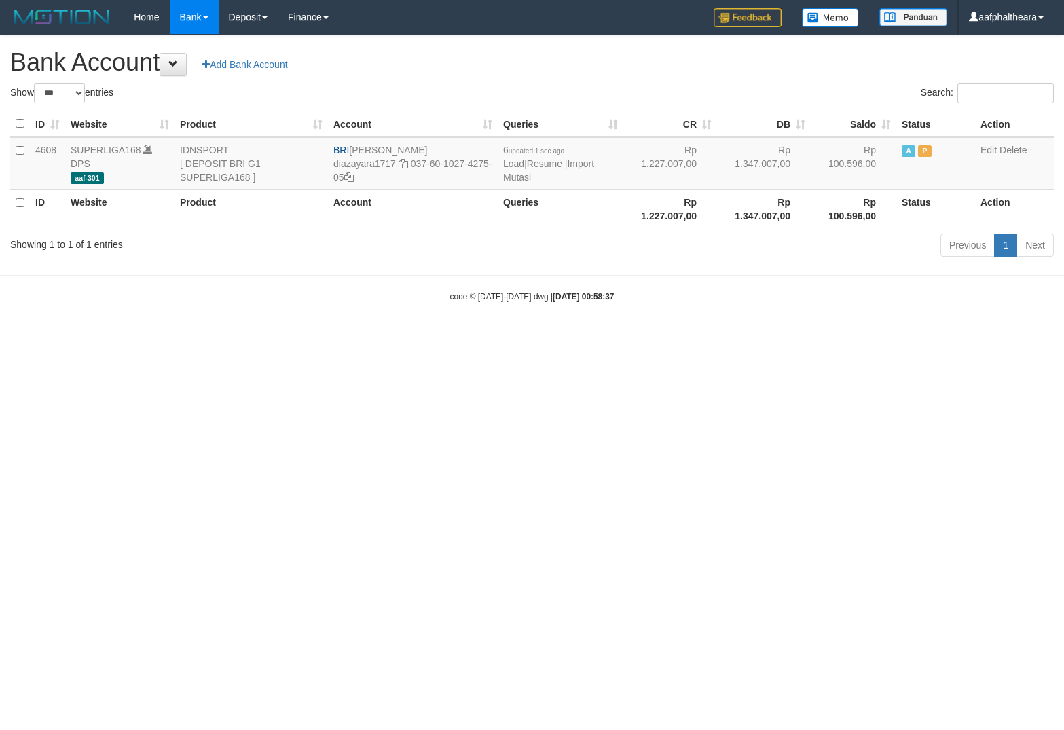
select select "***"
click at [511, 62] on h1 "Bank Account Add Bank Account" at bounding box center [532, 62] width 1044 height 27
click at [579, 163] on link "Import Mutasi" at bounding box center [548, 170] width 91 height 24
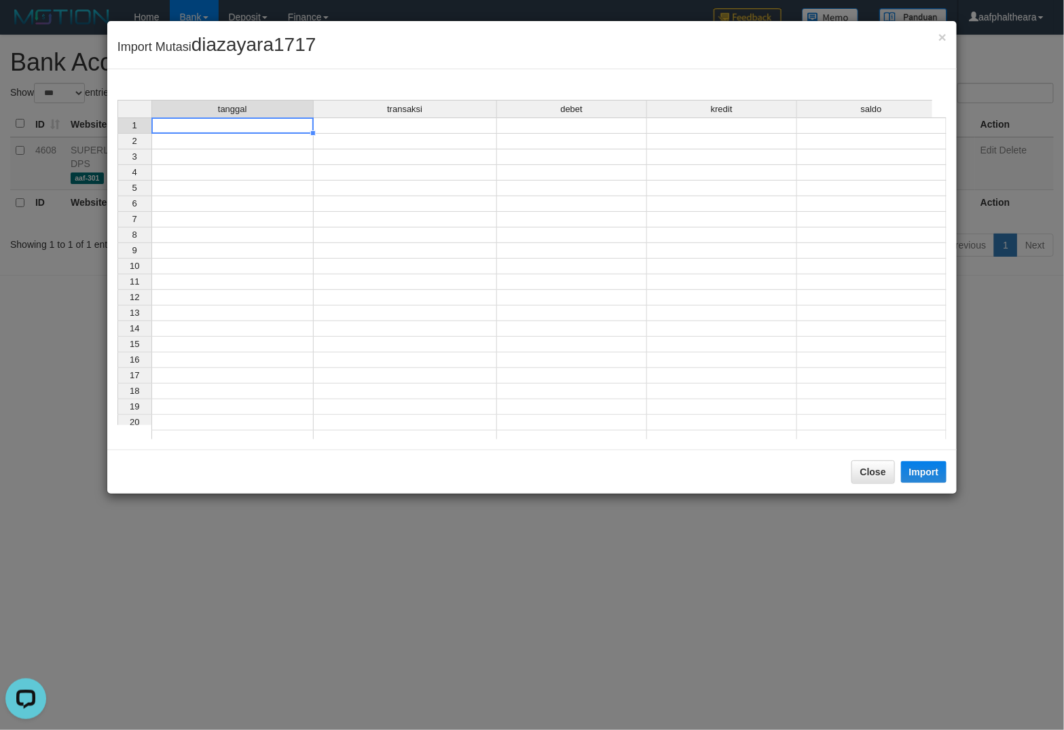
click at [230, 124] on td at bounding box center [232, 125] width 162 height 16
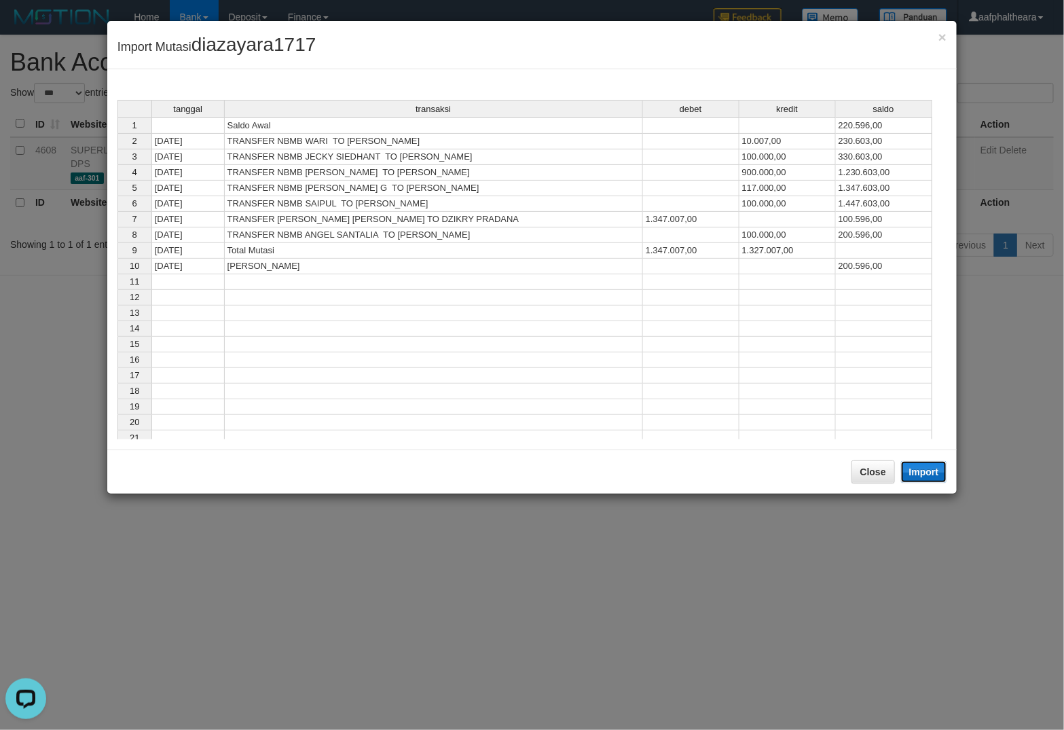
drag, startPoint x: 902, startPoint y: 473, endPoint x: 925, endPoint y: 492, distance: 29.9
click at [904, 475] on button "Import" at bounding box center [924, 472] width 46 height 22
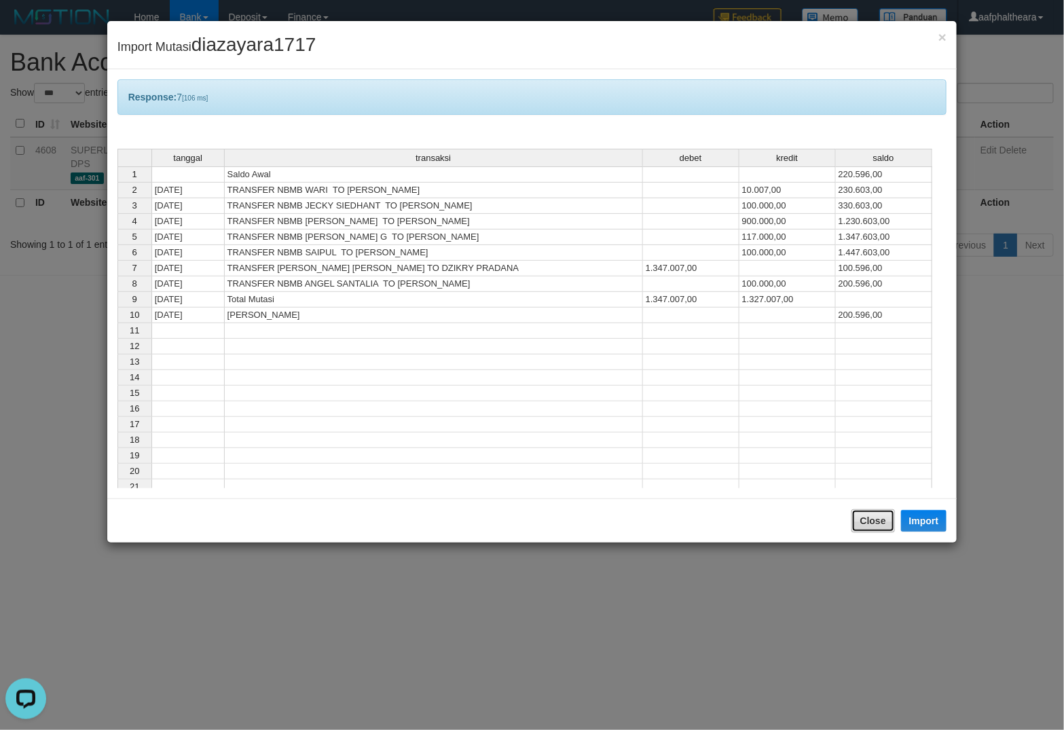
drag, startPoint x: 884, startPoint y: 515, endPoint x: 859, endPoint y: 503, distance: 27.3
click at [883, 515] on button "Close" at bounding box center [873, 520] width 43 height 23
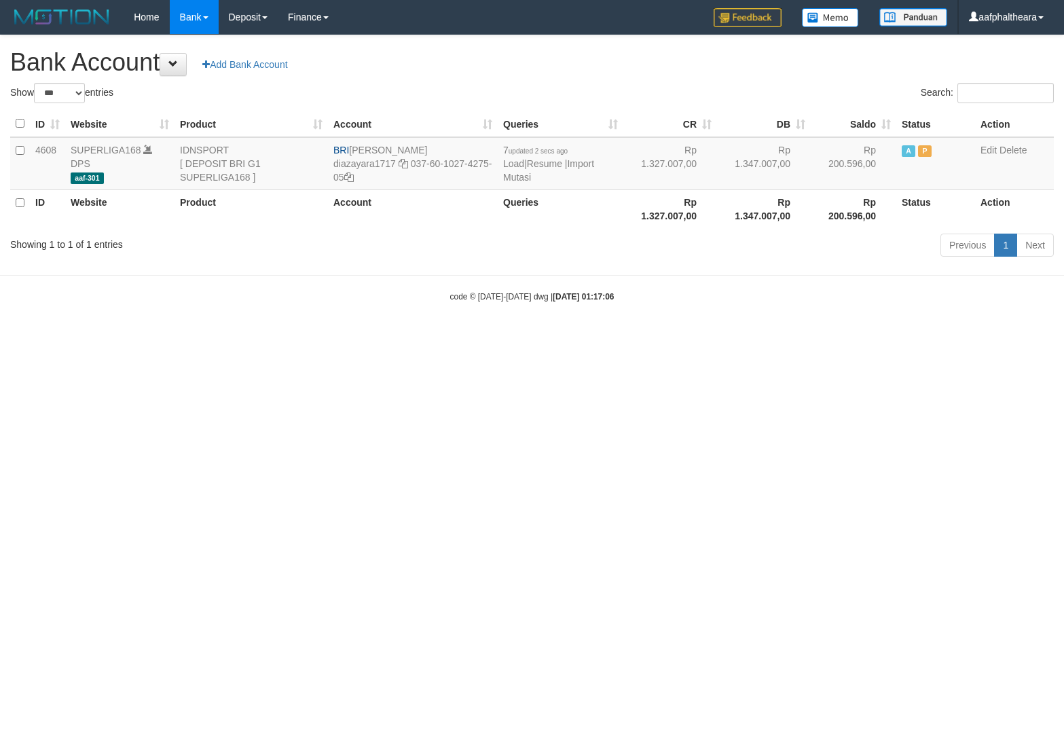
select select "***"
drag, startPoint x: 961, startPoint y: 376, endPoint x: 931, endPoint y: 340, distance: 46.8
click at [962, 337] on html "Toggle navigation Home Bank Account List Load By Website Group [ISPORT] SUPERLI…" at bounding box center [532, 168] width 1064 height 337
click at [581, 160] on link "Import Mutasi" at bounding box center [548, 170] width 91 height 24
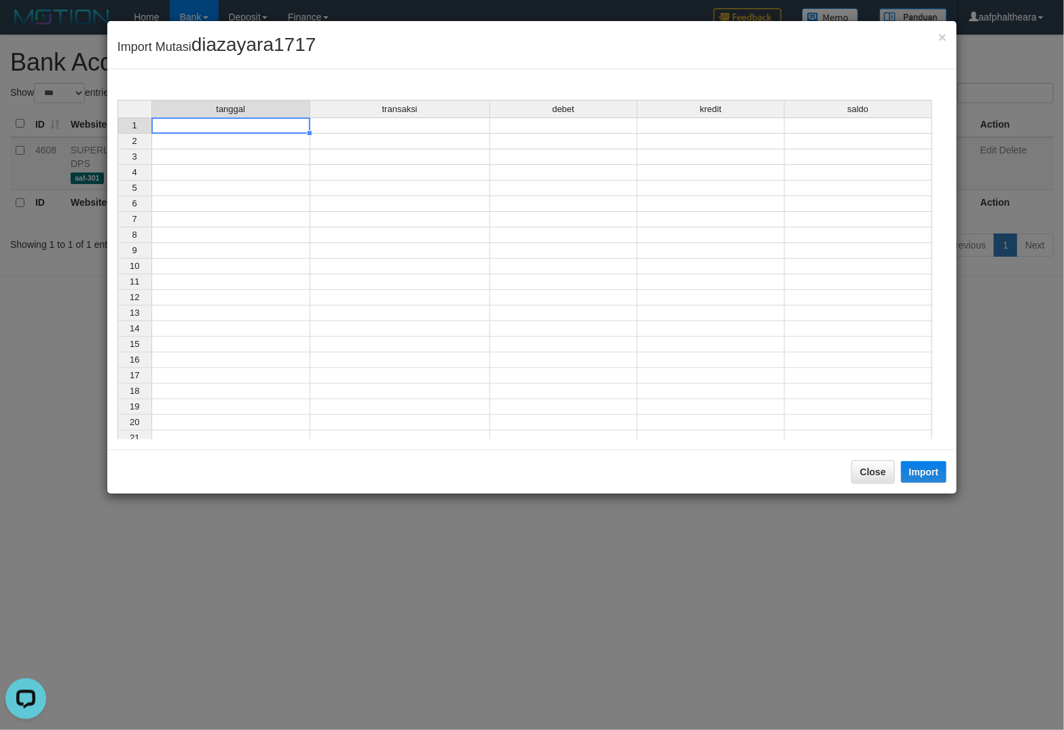
click at [242, 124] on td at bounding box center [230, 125] width 159 height 16
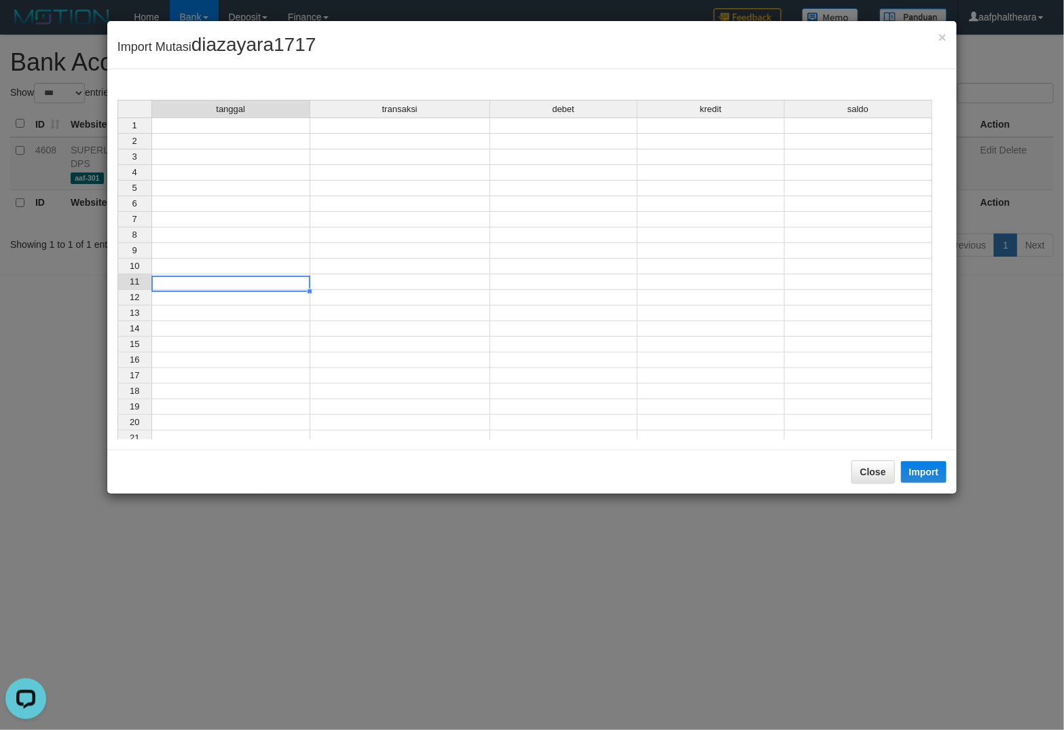
click at [279, 282] on td at bounding box center [230, 282] width 159 height 16
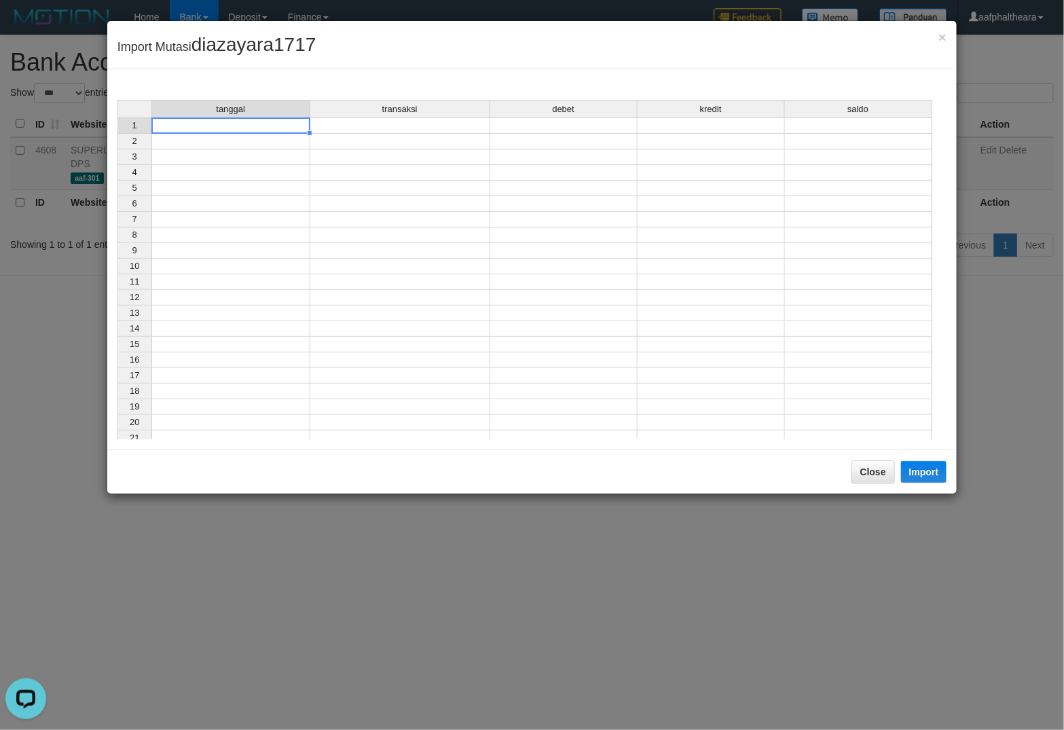
click at [286, 124] on td at bounding box center [230, 125] width 159 height 16
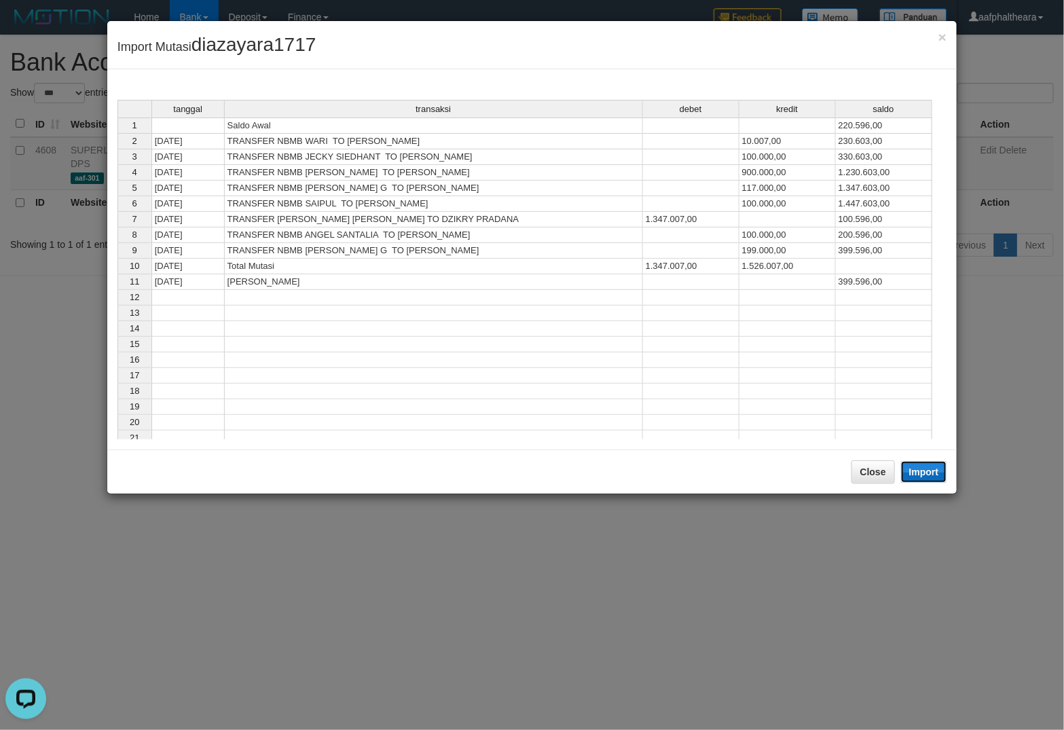
drag, startPoint x: 928, startPoint y: 471, endPoint x: 847, endPoint y: 507, distance: 88.5
click at [928, 473] on button "Import" at bounding box center [924, 472] width 46 height 22
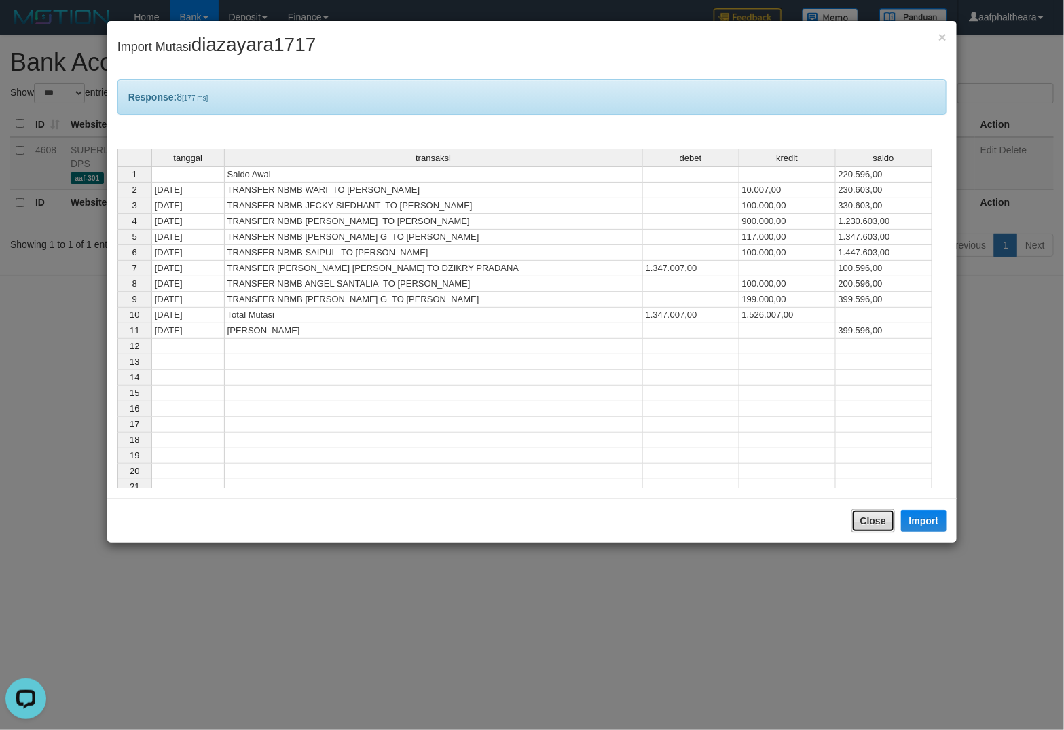
click at [859, 522] on button "Close" at bounding box center [873, 520] width 43 height 23
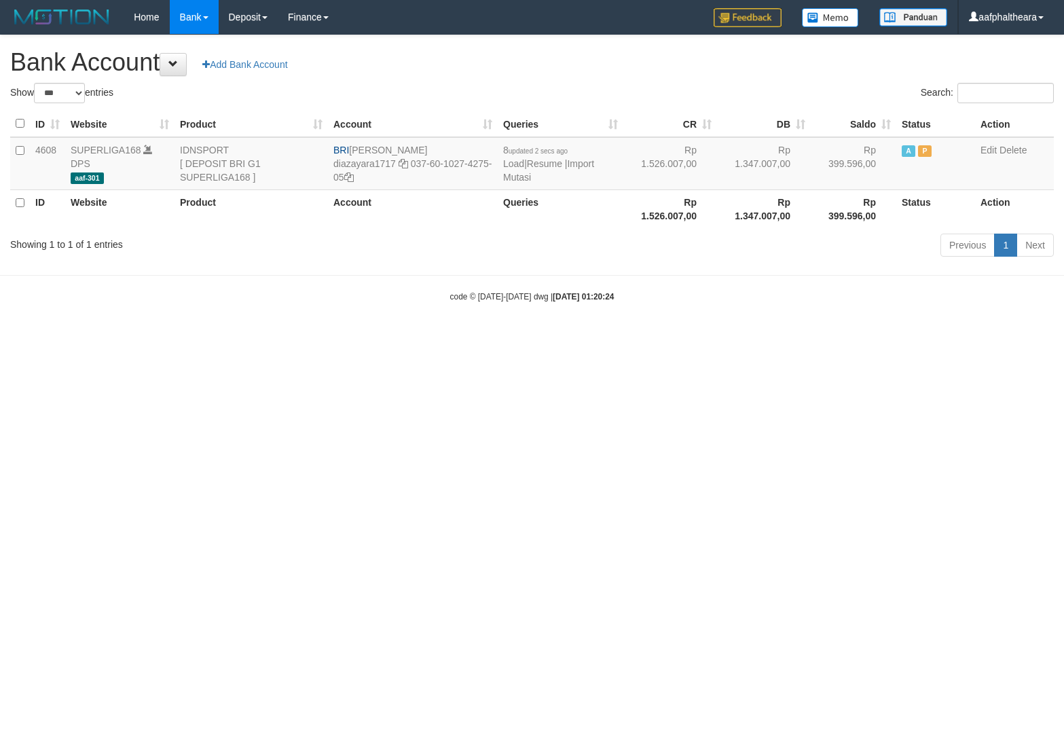
select select "***"
click at [773, 337] on html "Toggle navigation Home Bank Account List Load By Website Group [ISPORT] SUPERLI…" at bounding box center [532, 168] width 1064 height 337
drag, startPoint x: 820, startPoint y: 416, endPoint x: 890, endPoint y: 425, distance: 70.6
click at [835, 337] on html "Toggle navigation Home Bank Account List Load By Website Group [ISPORT] SUPERLI…" at bounding box center [532, 168] width 1064 height 337
click at [645, 71] on h1 "Bank Account Add Bank Account" at bounding box center [532, 62] width 1044 height 27
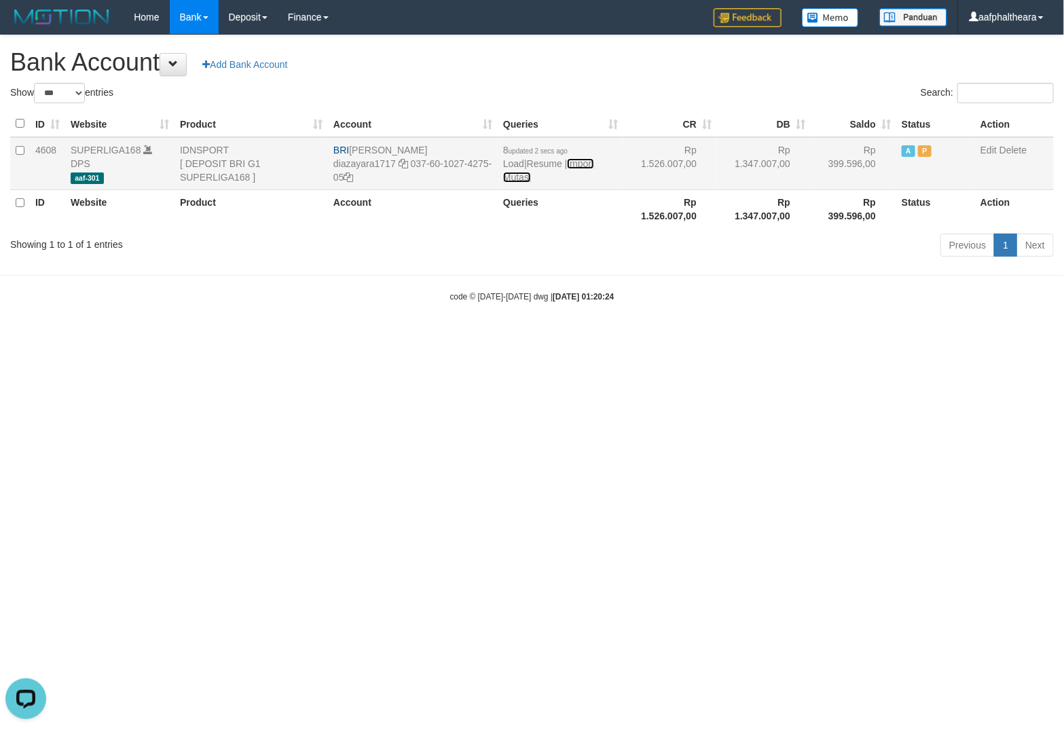
click at [589, 161] on link "Import Mutasi" at bounding box center [548, 170] width 91 height 24
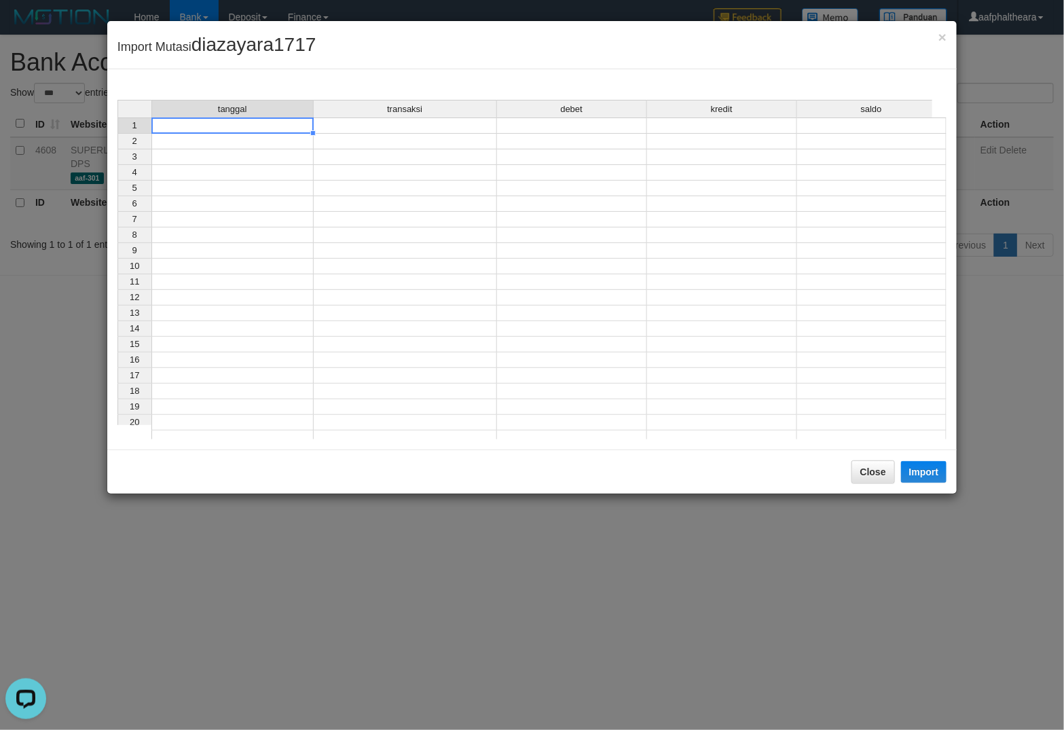
click at [117, 133] on div "tanggal transaksi debet kredit saldo 1 2 3 4 5 6 7 8 9 10 11 12 13 14 15 16 17 …" at bounding box center [117, 273] width 0 height 346
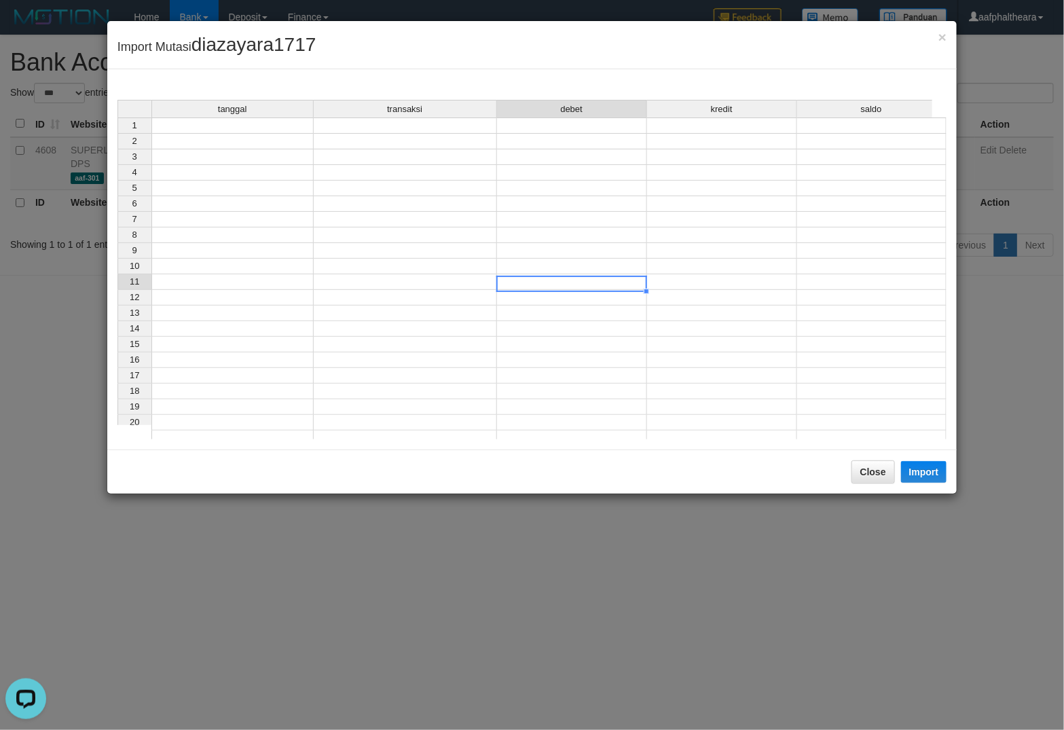
click at [117, 291] on div "tanggal transaksi debet kredit saldo 1 2 3 4 5 6 7 8 9 10 11 12 13 14 15 16 17 …" at bounding box center [117, 273] width 0 height 346
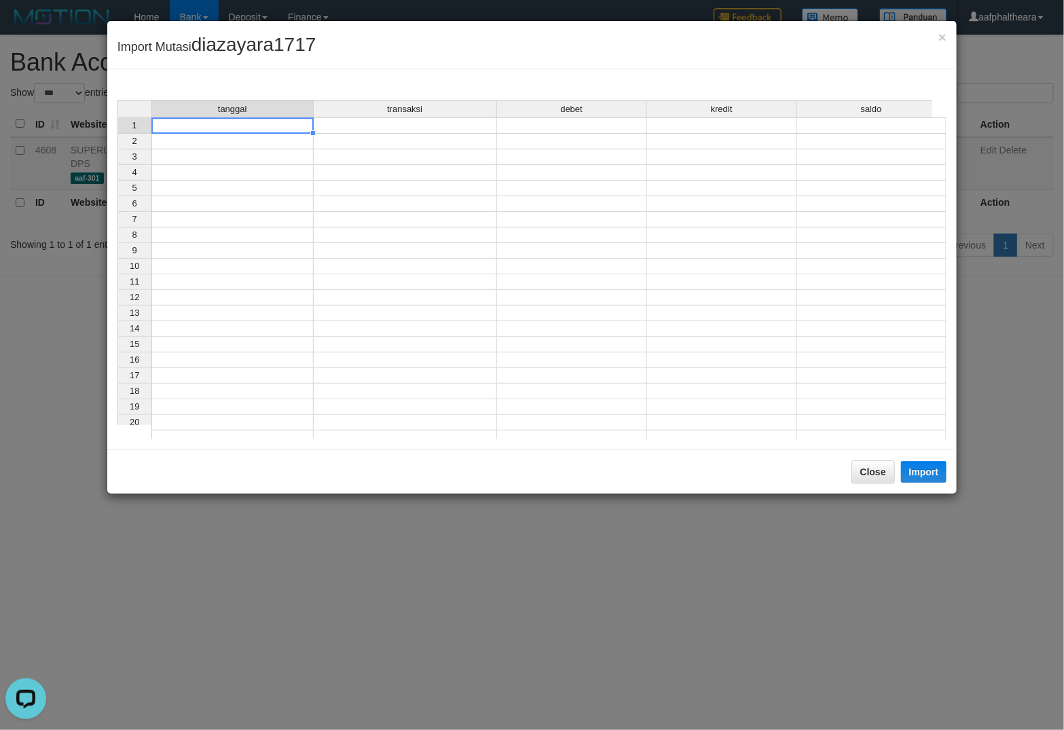
click at [117, 132] on div "tanggal transaksi debet kredit saldo 1 2 3 4 5 6 7 8 9 10 11 12 13 14 15 16 17 …" at bounding box center [117, 273] width 0 height 346
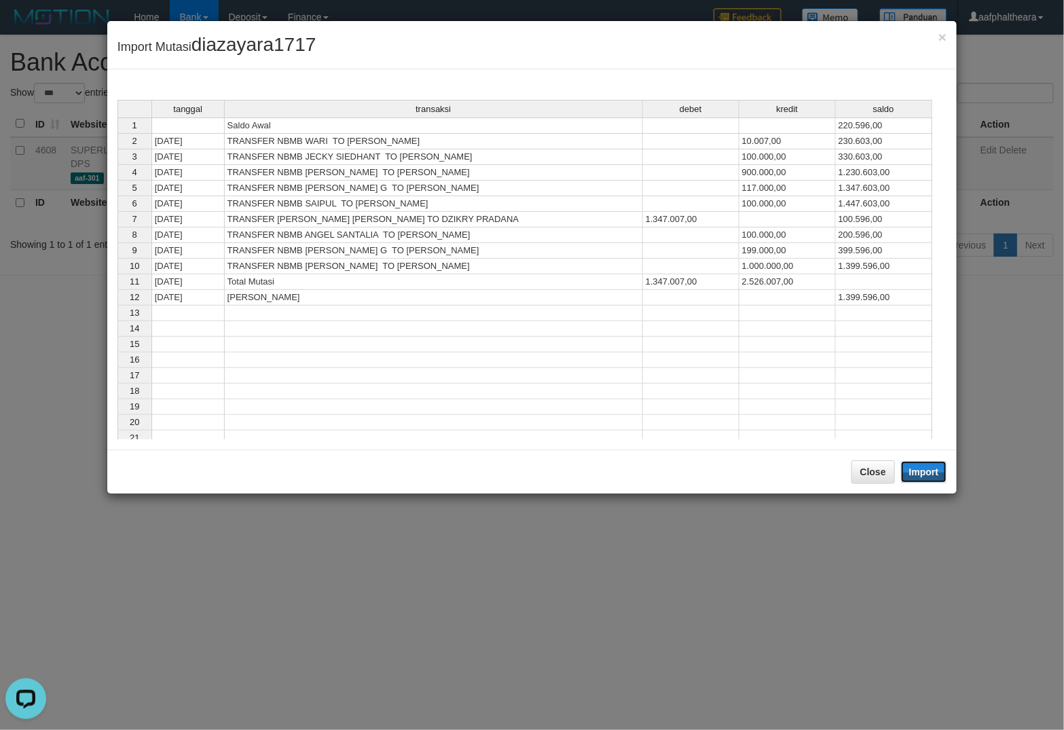
drag, startPoint x: 919, startPoint y: 476, endPoint x: 898, endPoint y: 520, distance: 48.3
click at [918, 480] on button "Import" at bounding box center [924, 472] width 46 height 22
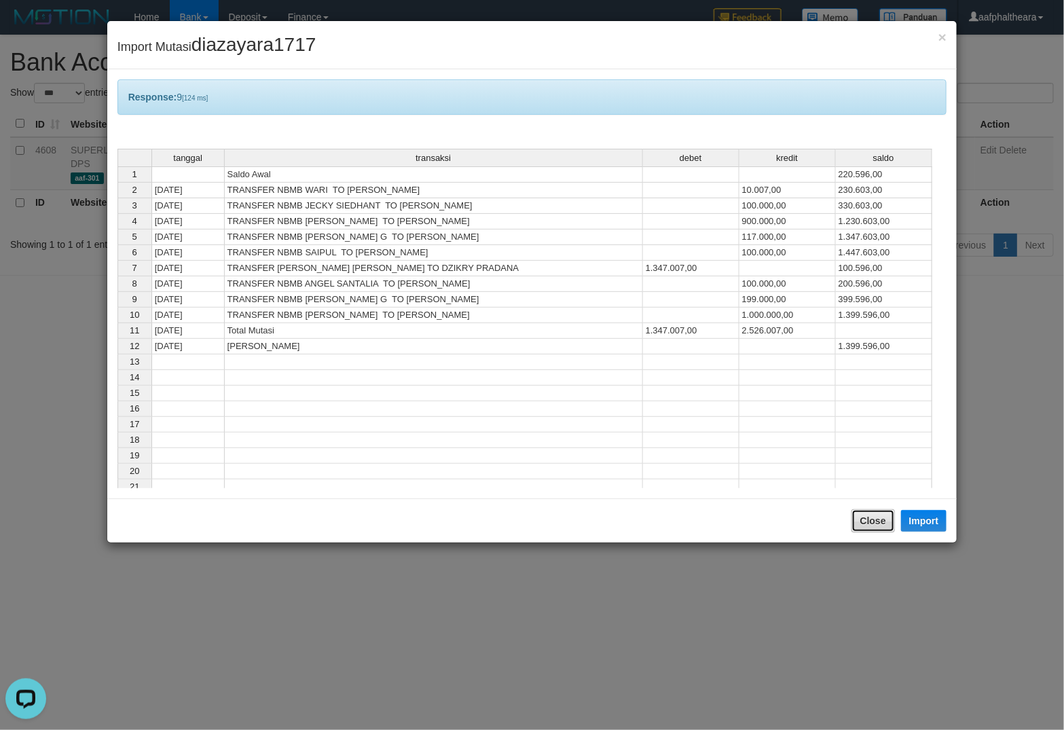
click at [869, 524] on button "Close" at bounding box center [873, 520] width 43 height 23
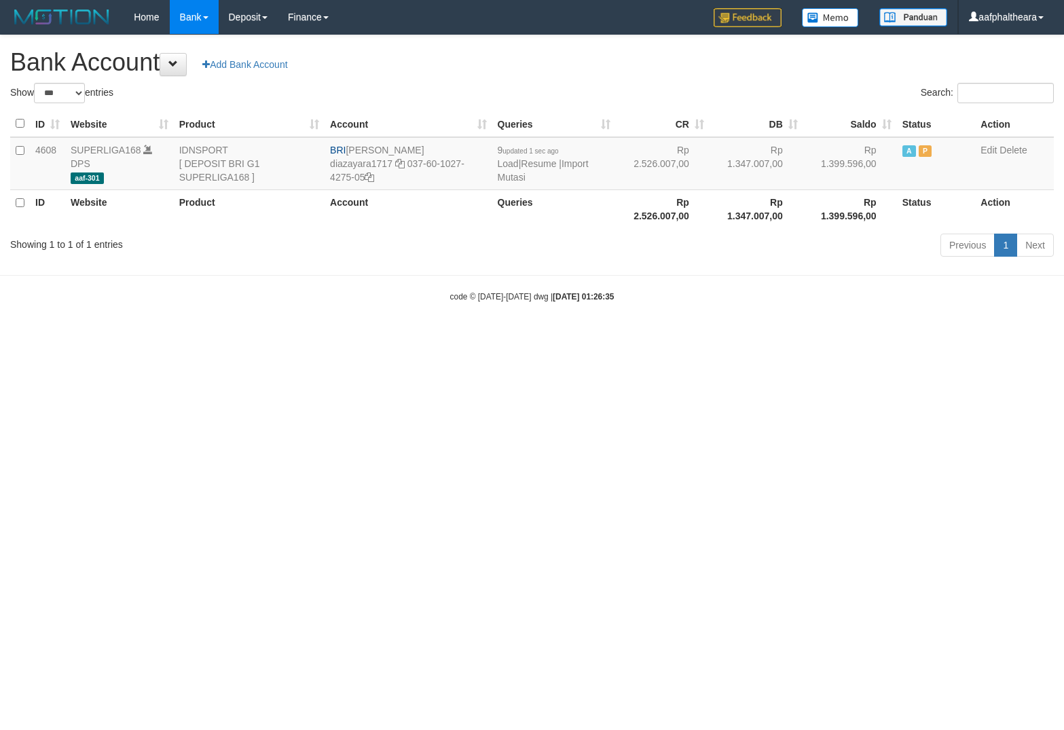
select select "***"
drag, startPoint x: 348, startPoint y: 150, endPoint x: 467, endPoint y: 145, distance: 119.0
click at [467, 145] on td "BRI [PERSON_NAME] diazayara1717 037-60-1027-4275-05" at bounding box center [408, 163] width 167 height 53
copy td "[PERSON_NAME]"
click at [374, 173] on icon at bounding box center [370, 178] width 10 height 10
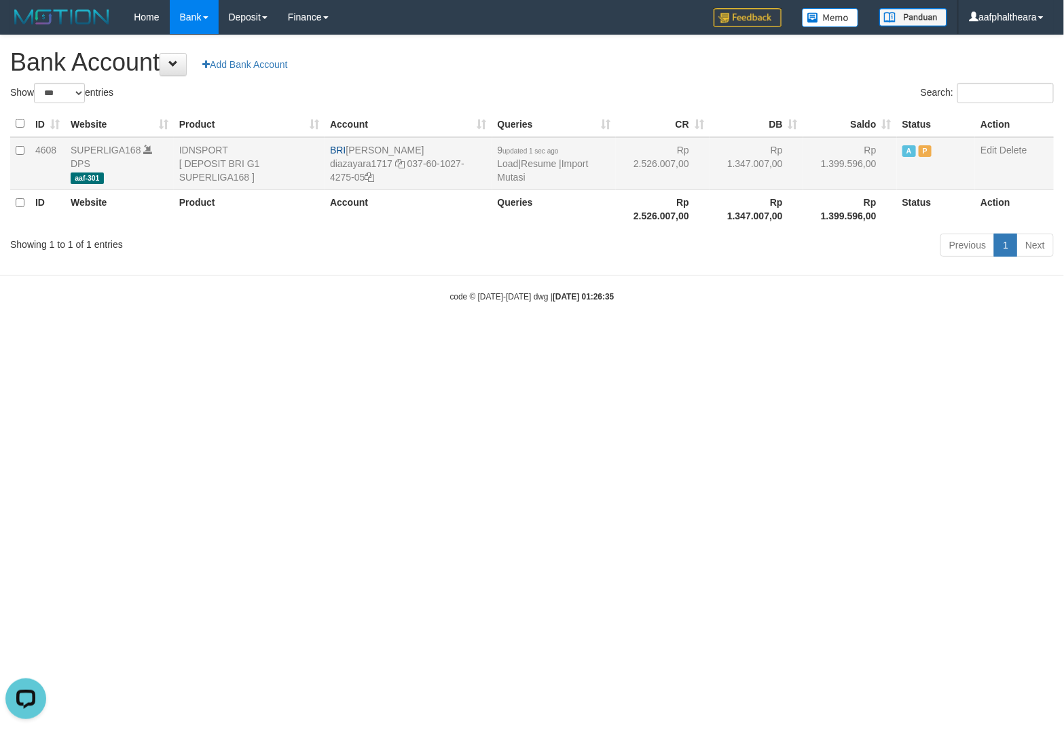
copy td "[PERSON_NAME]"
click at [374, 173] on icon at bounding box center [370, 178] width 10 height 10
click at [655, 337] on html "Toggle navigation Home Bank Account List Load By Website Group [ISPORT] SUPERLI…" at bounding box center [532, 168] width 1064 height 337
click at [576, 168] on td "9 updated 1 sec ago Load | Resume | Import Mutasi" at bounding box center [554, 163] width 124 height 53
click at [576, 167] on link "Import Mutasi" at bounding box center [543, 170] width 91 height 24
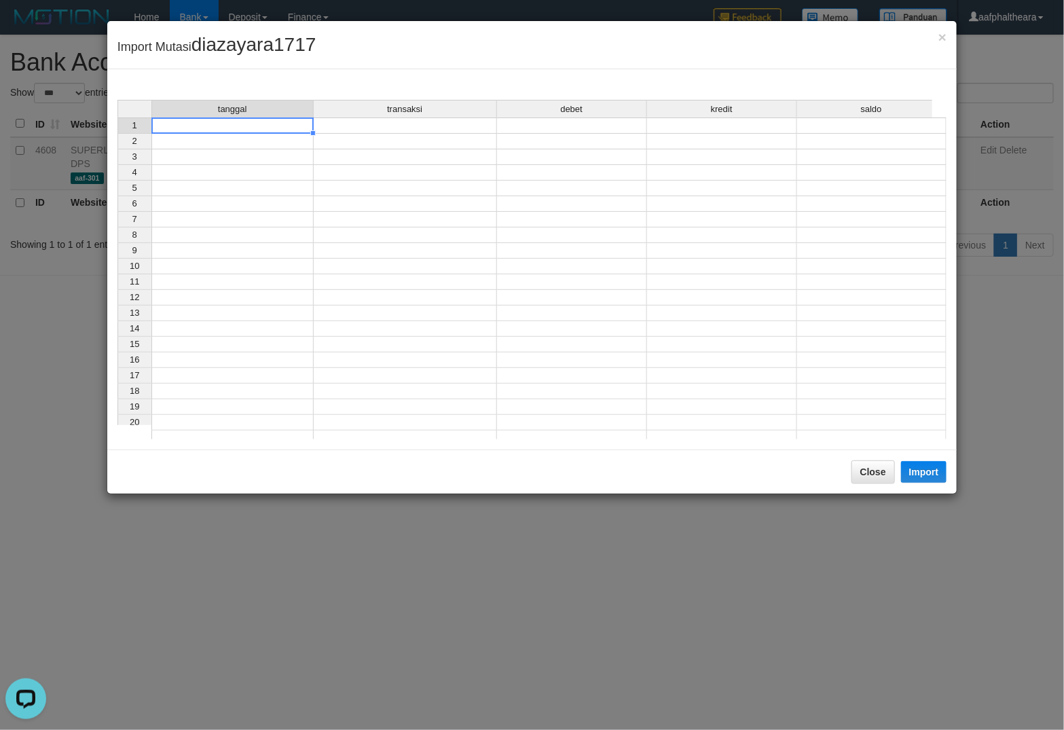
click at [293, 129] on td at bounding box center [232, 125] width 162 height 16
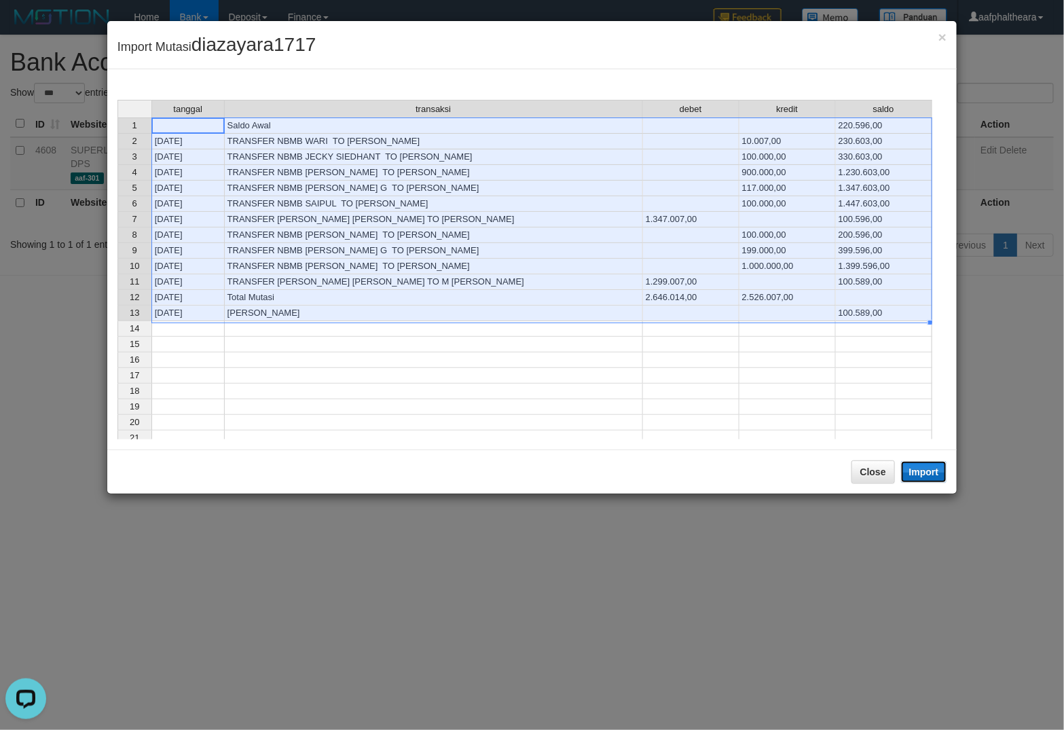
click at [922, 469] on button "Import" at bounding box center [924, 472] width 46 height 22
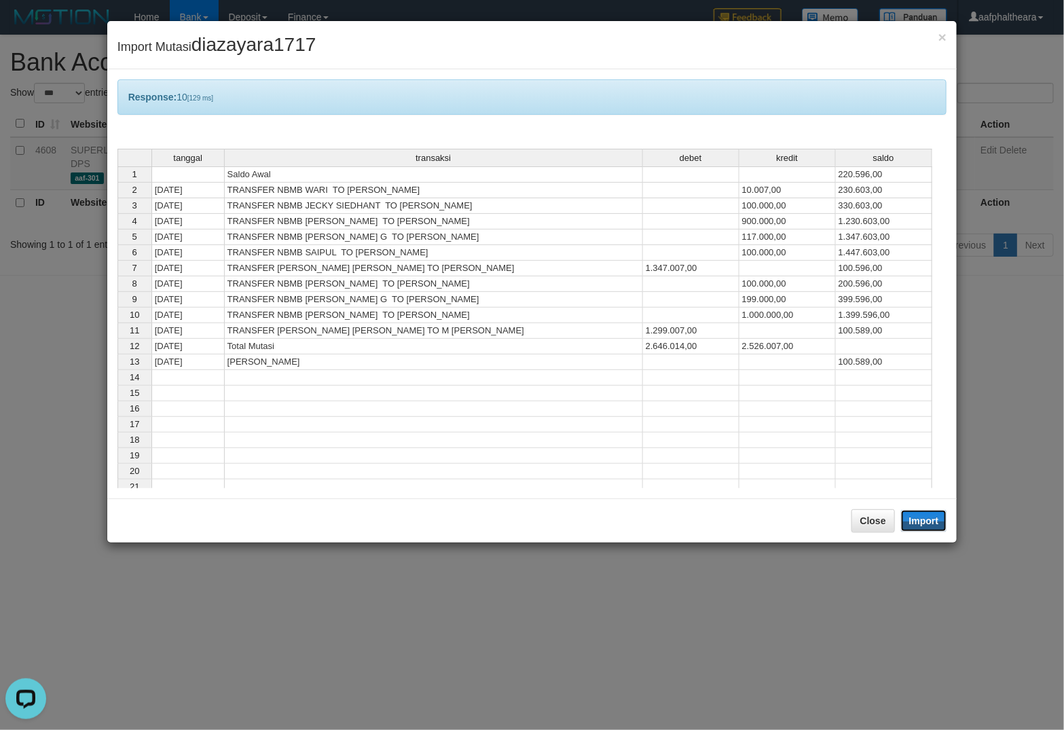
drag, startPoint x: 920, startPoint y: 522, endPoint x: 964, endPoint y: 498, distance: 50.1
click at [961, 501] on div "× Import Mutasi diazayara1717 Response: 10 [129 ms] tanggal transaksi debet kre…" at bounding box center [532, 365] width 1064 height 730
click at [877, 525] on button "Close" at bounding box center [873, 520] width 43 height 23
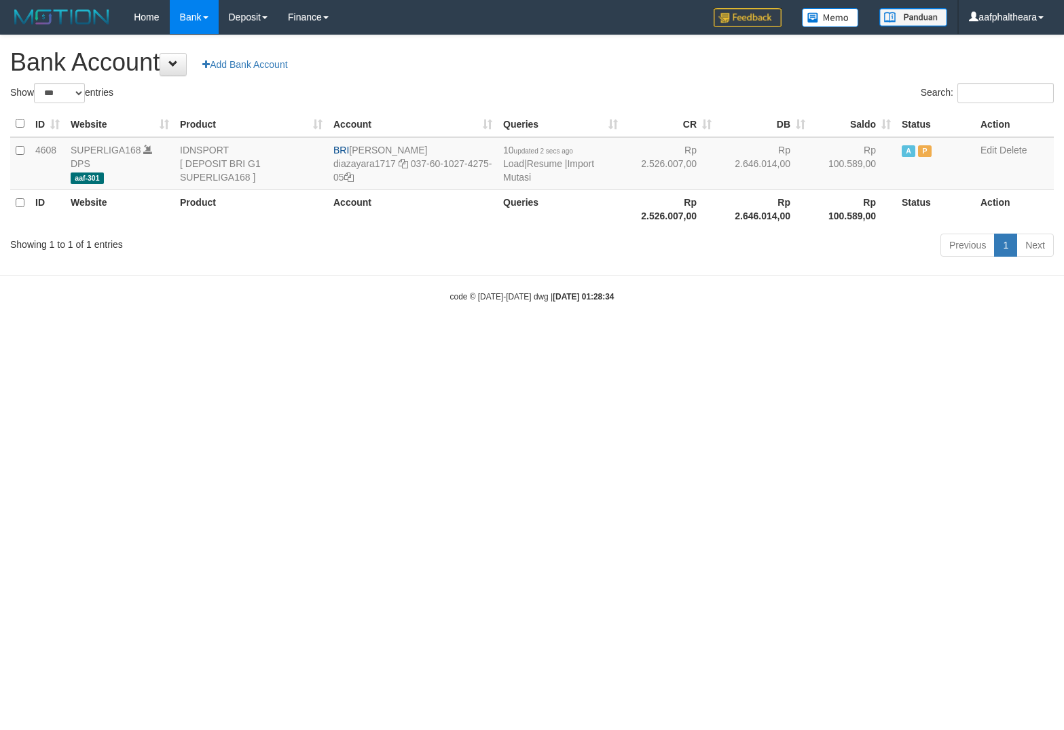
select select "***"
drag, startPoint x: 552, startPoint y: 479, endPoint x: 562, endPoint y: 477, distance: 9.7
click at [554, 337] on html "Toggle navigation Home Bank Account List Load By Website Group [ISPORT] SUPERLI…" at bounding box center [532, 168] width 1064 height 337
select select "***"
drag, startPoint x: 518, startPoint y: 95, endPoint x: 447, endPoint y: 41, distance: 89.1
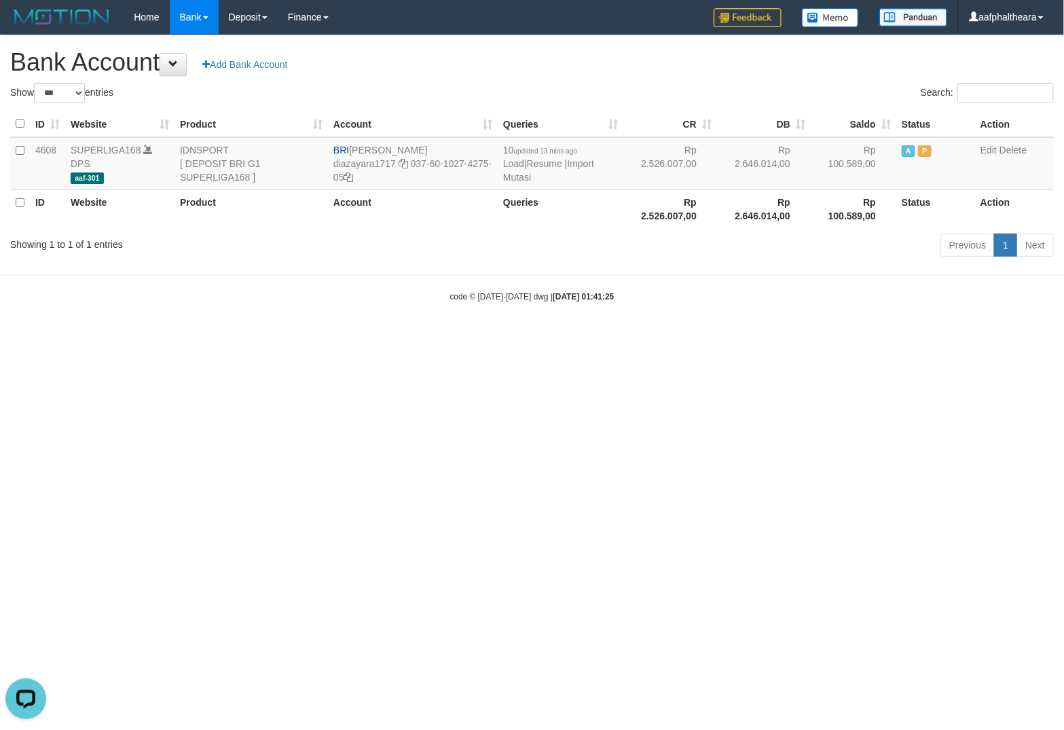
click at [509, 88] on div "Show ** ** ** *** *** entries" at bounding box center [266, 95] width 512 height 24
click at [467, 75] on h1 "Bank Account Add Bank Account" at bounding box center [532, 62] width 1044 height 27
click at [592, 164] on link "Import Mutasi" at bounding box center [548, 170] width 91 height 24
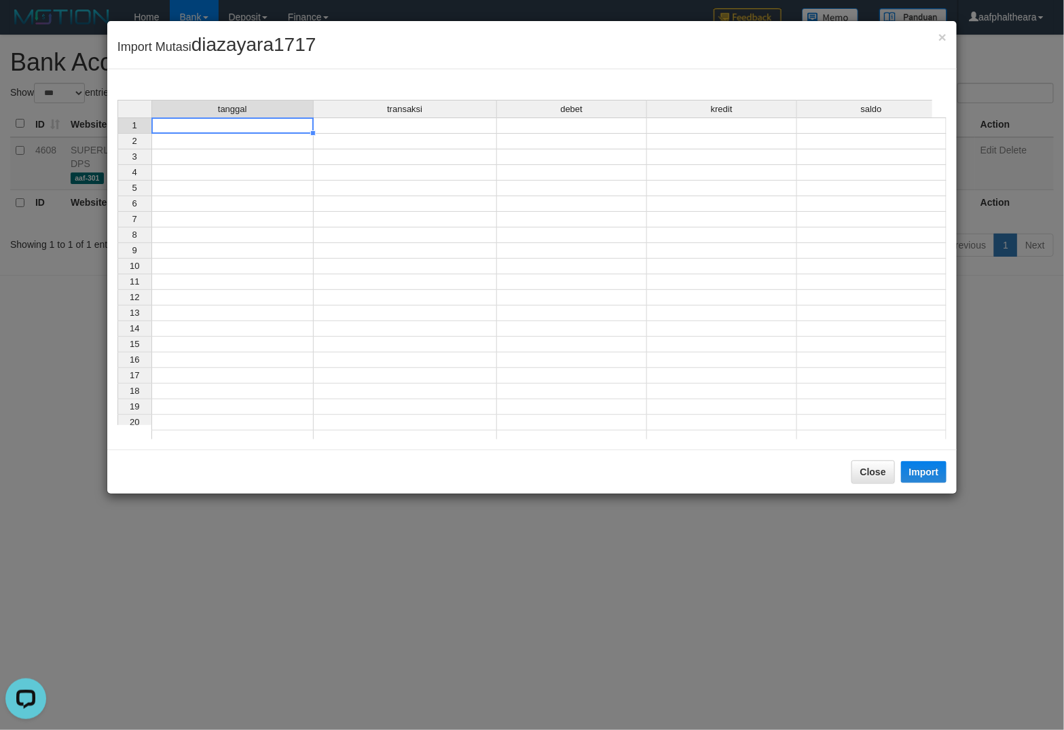
click at [257, 129] on td at bounding box center [232, 125] width 162 height 16
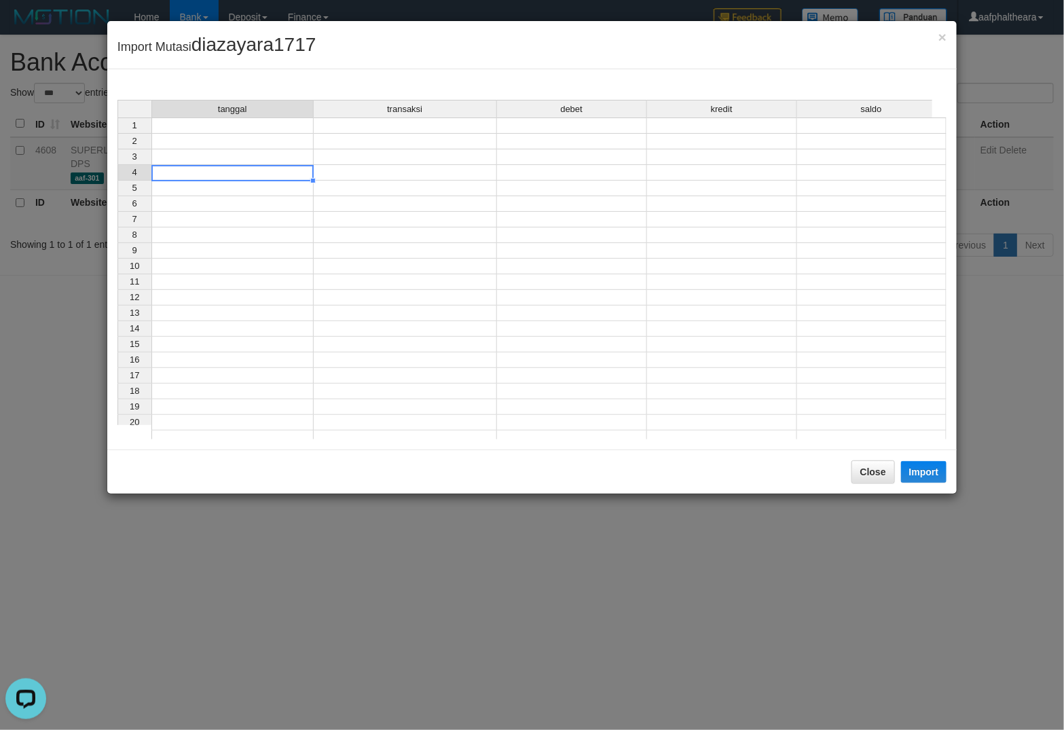
drag, startPoint x: 244, startPoint y: 181, endPoint x: 269, endPoint y: 134, distance: 52.9
click at [117, 181] on div "tanggal transaksi debet kredit saldo 1 2 3 4 5 6 7 8 9 10 11 12 13 14 15 16 17 …" at bounding box center [117, 273] width 0 height 346
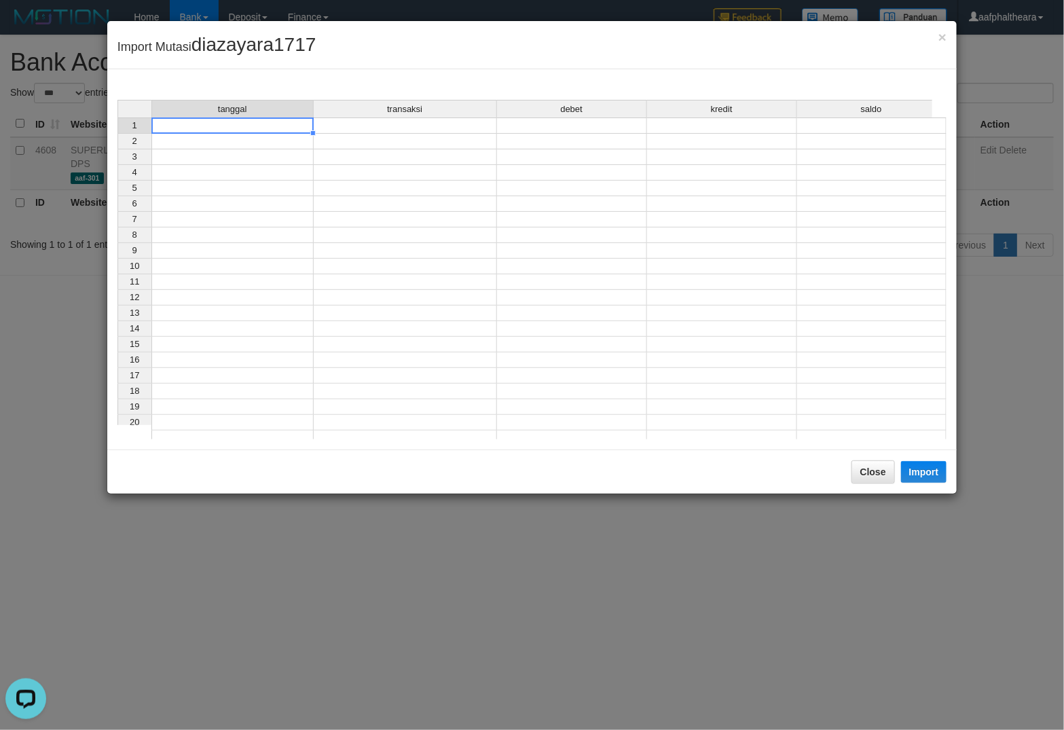
click at [245, 130] on td at bounding box center [232, 125] width 162 height 16
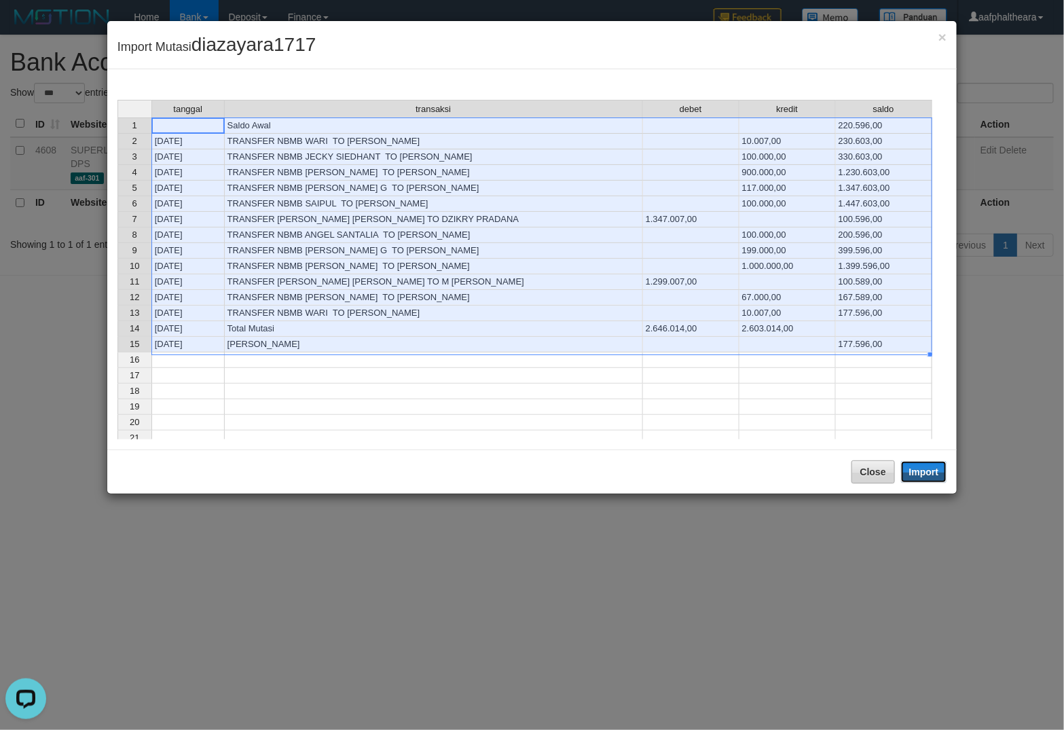
drag, startPoint x: 922, startPoint y: 471, endPoint x: 871, endPoint y: 524, distance: 73.5
click at [922, 472] on button "Import" at bounding box center [924, 472] width 46 height 22
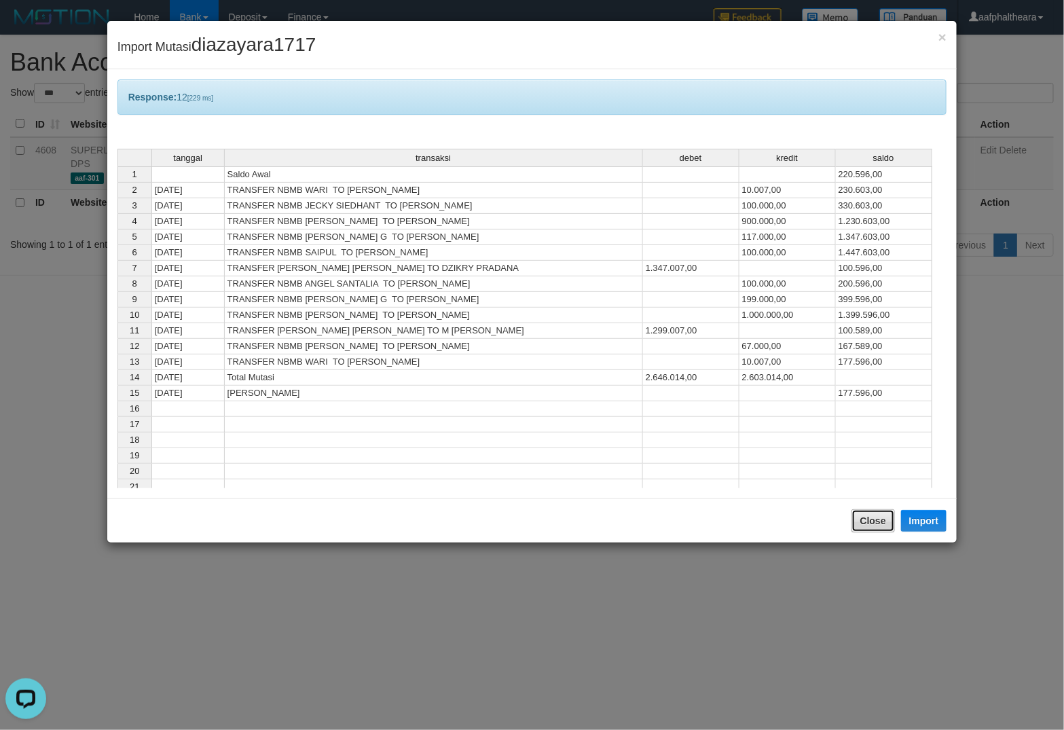
click at [859, 524] on button "Close" at bounding box center [873, 520] width 43 height 23
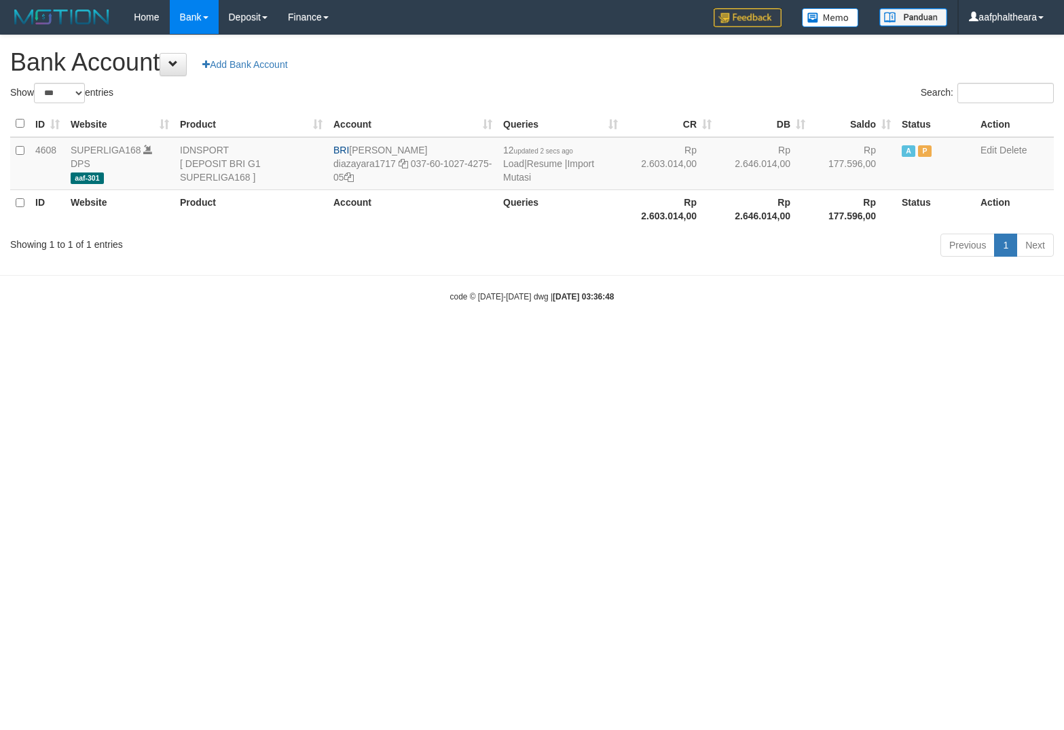
select select "***"
click at [441, 83] on div "Show ** ** ** *** *** entries" at bounding box center [266, 95] width 512 height 24
click at [583, 164] on link "Import Mutasi" at bounding box center [548, 170] width 91 height 24
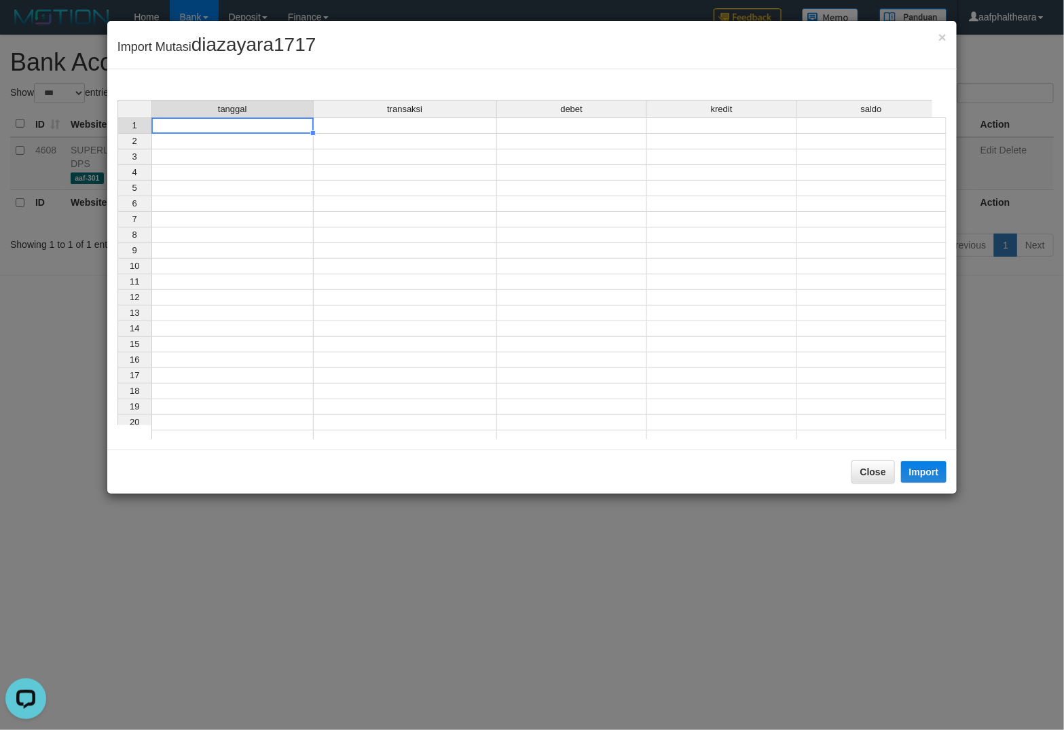
click at [264, 128] on td at bounding box center [232, 125] width 162 height 16
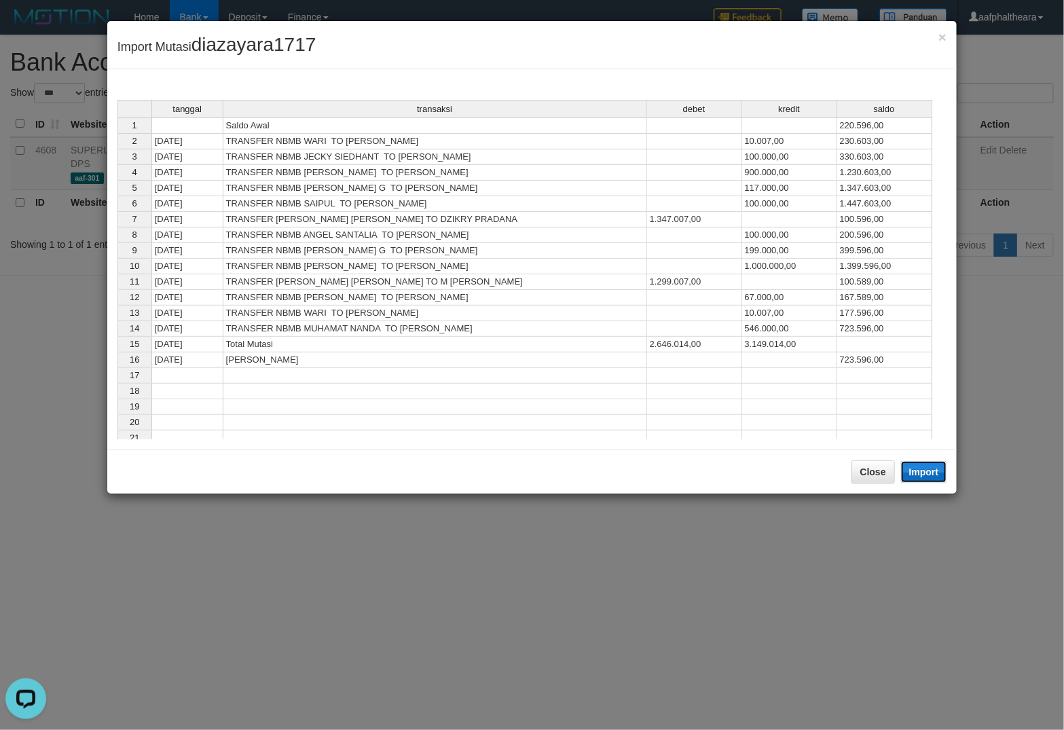
click at [924, 479] on button "Import" at bounding box center [924, 472] width 46 height 22
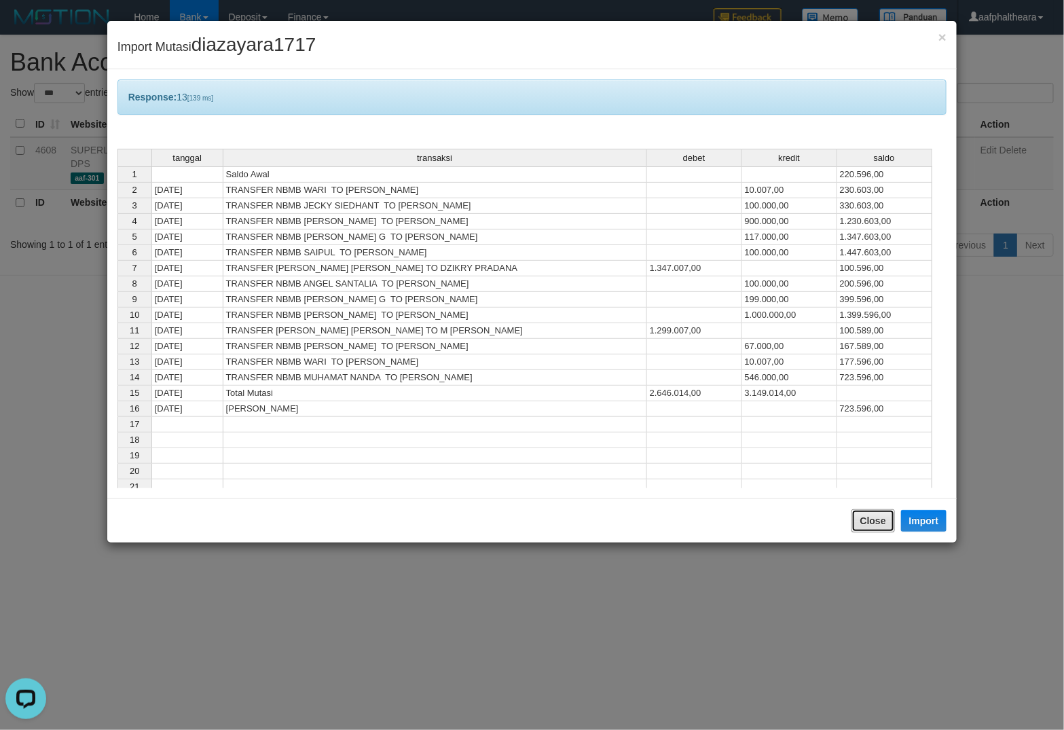
click at [866, 522] on button "Close" at bounding box center [873, 520] width 43 height 23
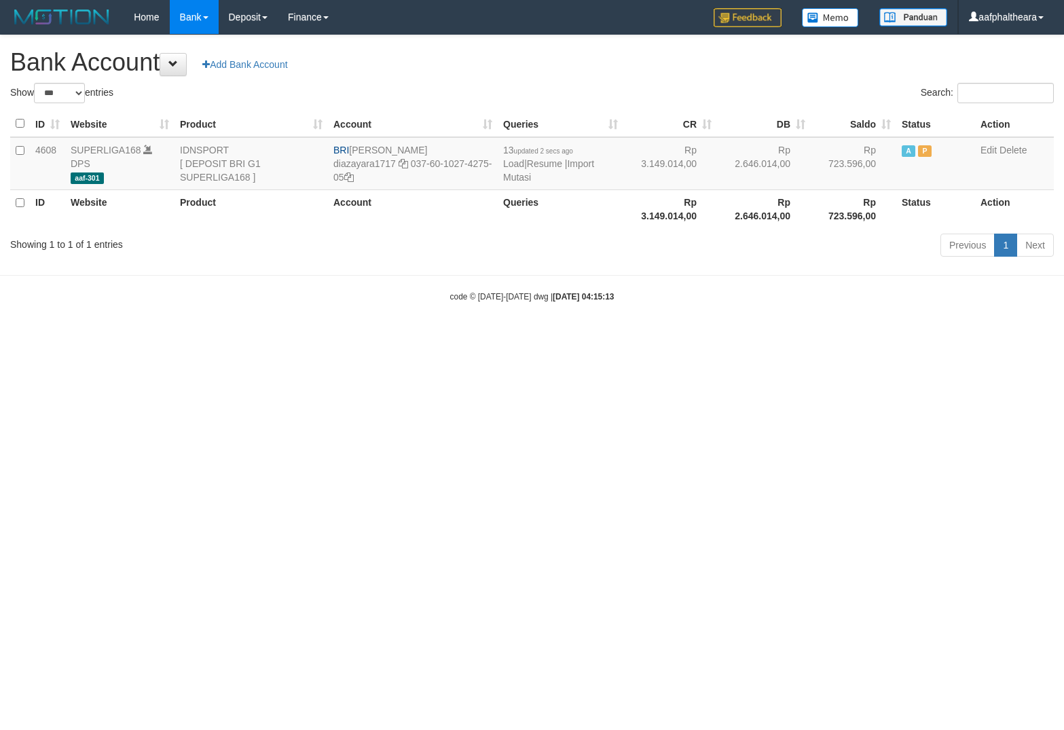
select select "***"
click at [579, 63] on h1 "Bank Account Add Bank Account" at bounding box center [532, 62] width 1044 height 27
